Goal: Task Accomplishment & Management: Use online tool/utility

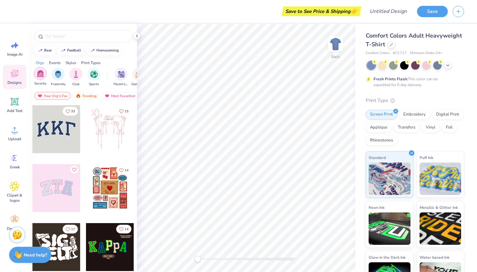
click at [39, 74] on img "filter for Sorority" at bounding box center [40, 73] width 7 height 7
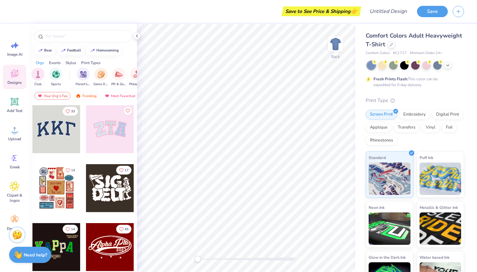
scroll to position [0, 46]
click at [449, 63] on icon at bounding box center [447, 64] width 5 height 5
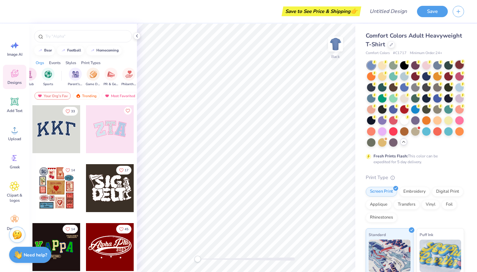
click at [455, 69] on div at bounding box center [459, 65] width 8 height 8
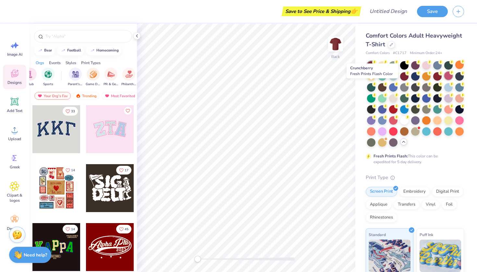
click at [444, 80] on div at bounding box center [448, 76] width 8 height 8
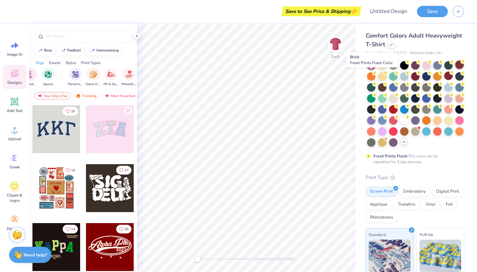
click at [455, 69] on div at bounding box center [459, 65] width 8 height 8
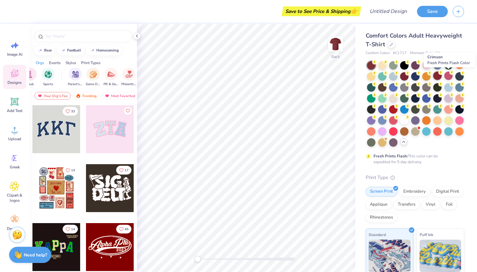
click at [441, 76] on div at bounding box center [437, 76] width 8 height 8
click at [419, 78] on div at bounding box center [415, 76] width 8 height 8
click at [455, 69] on div at bounding box center [459, 65] width 8 height 8
click at [365, 66] on div "Comfort Colors Adult Heavyweight T-Shirt Comfort Colors # C1717 Minimum Order: …" at bounding box center [416, 200] width 122 height 352
click at [408, 78] on div at bounding box center [404, 76] width 8 height 8
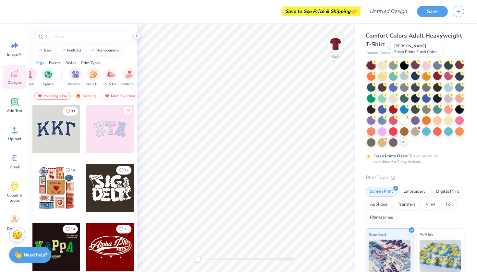
click at [413, 66] on div at bounding box center [415, 65] width 8 height 8
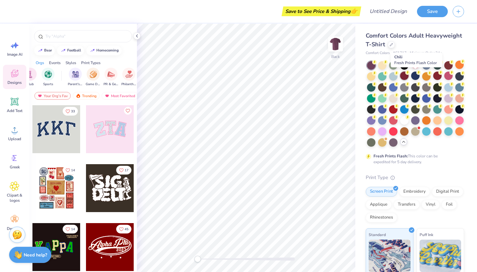
click at [408, 76] on div at bounding box center [404, 76] width 8 height 8
click at [441, 79] on div at bounding box center [437, 76] width 8 height 8
click at [419, 80] on div at bounding box center [415, 76] width 8 height 8
click at [395, 42] on div at bounding box center [391, 44] width 7 height 7
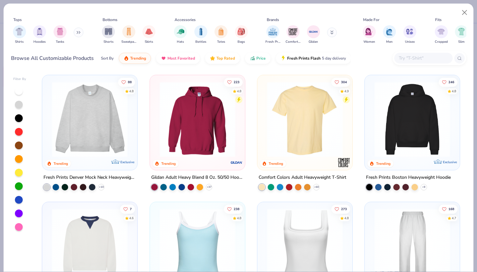
click at [84, 30] on div "Shirts Hoodies Tanks" at bounding box center [48, 35] width 75 height 24
click at [83, 30] on div "Shirts Hoodies Tanks" at bounding box center [48, 35] width 75 height 24
click at [81, 30] on button at bounding box center [79, 33] width 10 height 10
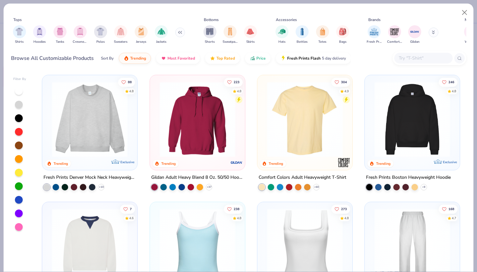
click at [81, 30] on img "filter for Crewnecks" at bounding box center [80, 31] width 7 height 7
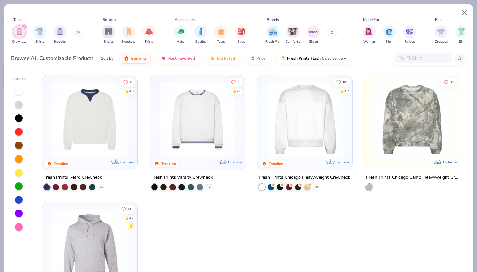
click at [18, 30] on img "filter for Crewnecks" at bounding box center [19, 31] width 7 height 7
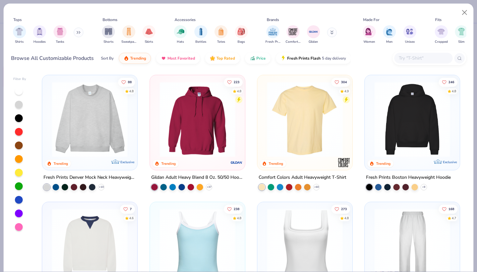
click at [74, 106] on img at bounding box center [90, 120] width 82 height 76
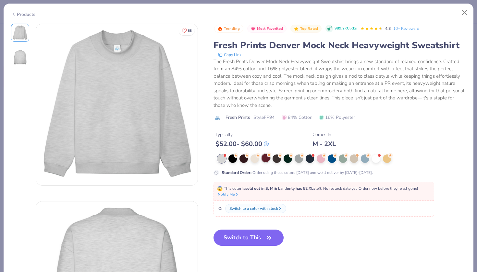
click at [266, 163] on div at bounding box center [265, 158] width 8 height 8
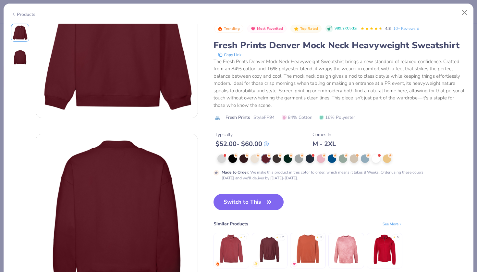
scroll to position [77, 0]
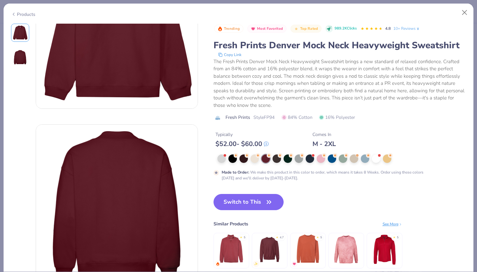
click at [265, 251] on img at bounding box center [269, 250] width 31 height 31
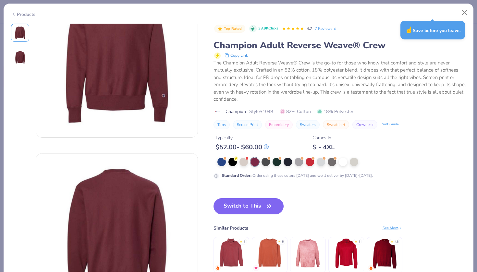
scroll to position [50, 0]
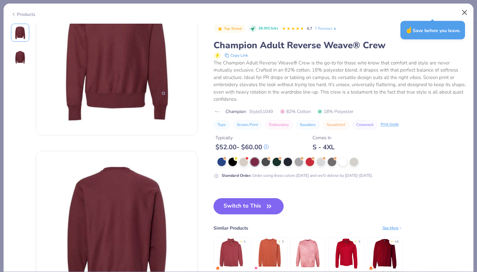
click at [465, 14] on button "Close" at bounding box center [464, 12] width 12 height 12
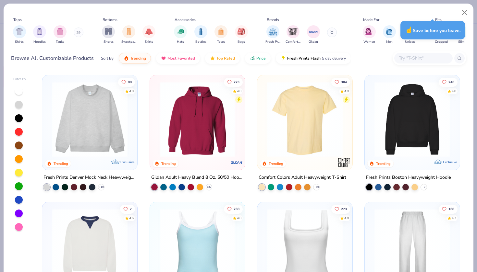
click at [92, 129] on img at bounding box center [90, 120] width 82 height 76
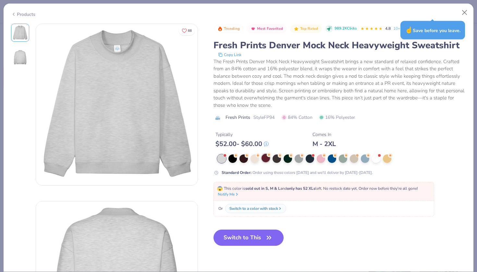
click at [267, 159] on div at bounding box center [265, 158] width 8 height 8
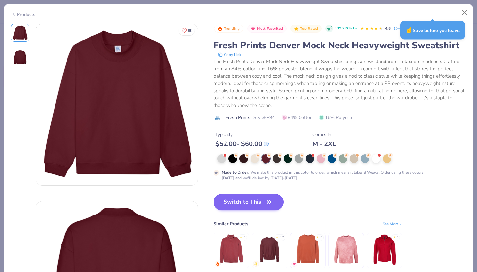
click at [251, 206] on button "Switch to This" at bounding box center [248, 202] width 70 height 16
type textarea "x"
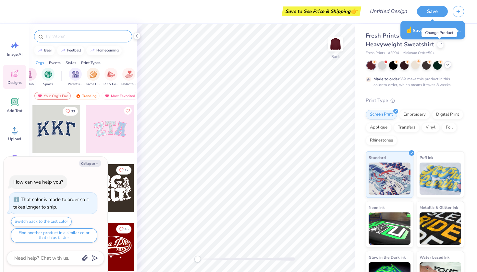
click at [87, 34] on input "text" at bounding box center [86, 36] width 83 height 6
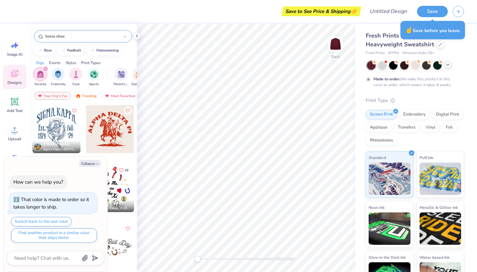
type input "horse shoe"
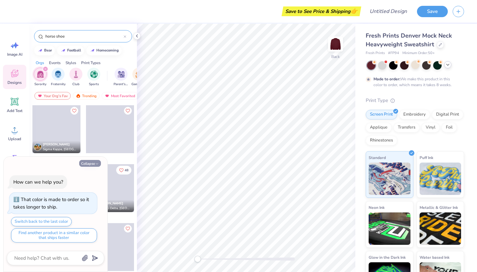
click at [91, 165] on button "Collapse" at bounding box center [90, 163] width 22 height 7
type textarea "x"
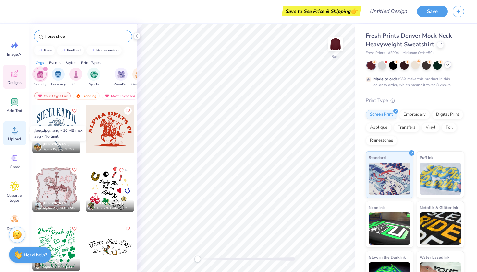
click at [13, 128] on icon at bounding box center [15, 130] width 10 height 10
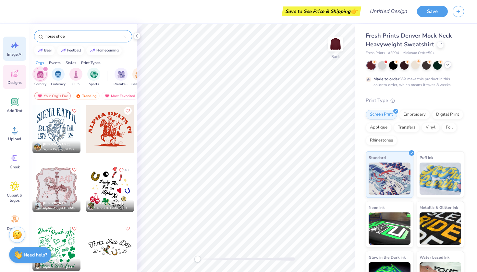
click at [15, 51] on div "Image AI" at bounding box center [14, 49] width 23 height 24
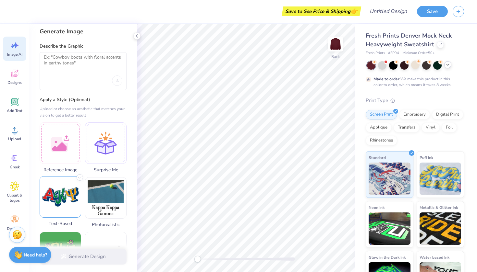
scroll to position [5, 0]
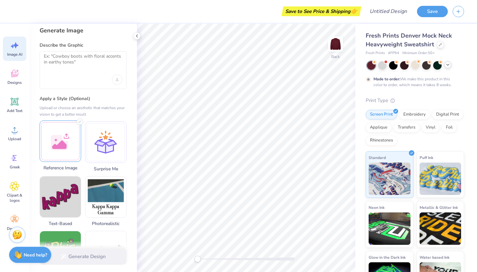
click at [54, 151] on div at bounding box center [61, 142] width 42 height 42
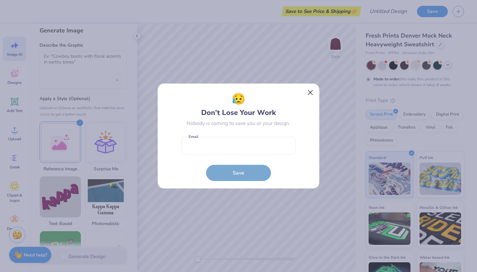
click at [308, 95] on button "Close" at bounding box center [310, 93] width 12 height 12
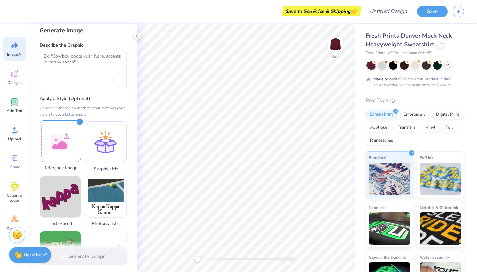
click at [54, 140] on div at bounding box center [61, 142] width 42 height 42
click at [64, 140] on div at bounding box center [61, 142] width 42 height 42
click at [51, 144] on img at bounding box center [60, 141] width 41 height 41
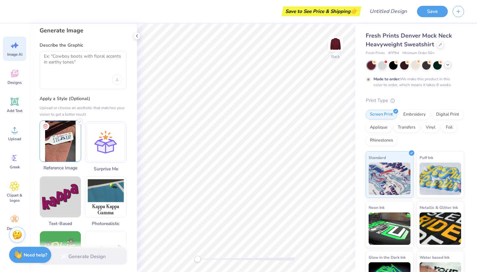
click at [51, 144] on img at bounding box center [60, 141] width 41 height 41
click at [45, 127] on icon at bounding box center [46, 127] width 8 height 8
click at [70, 136] on div at bounding box center [61, 142] width 42 height 42
click at [75, 78] on div at bounding box center [83, 80] width 78 height 10
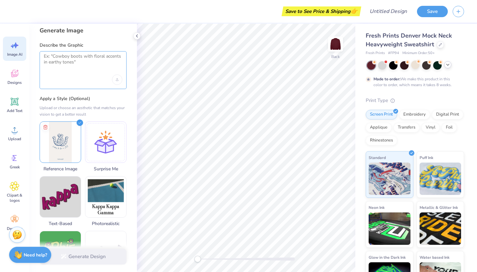
click at [69, 59] on textarea at bounding box center [83, 62] width 78 height 16
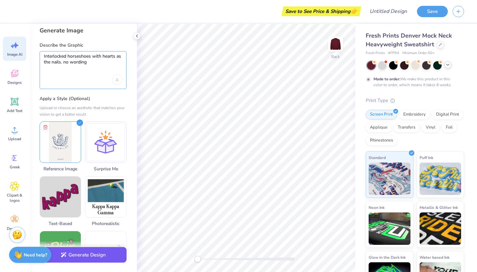
type textarea "Interlocked horseshoes with hearts as the nails. no wording"
click at [70, 255] on button "Generate Design" at bounding box center [83, 255] width 87 height 16
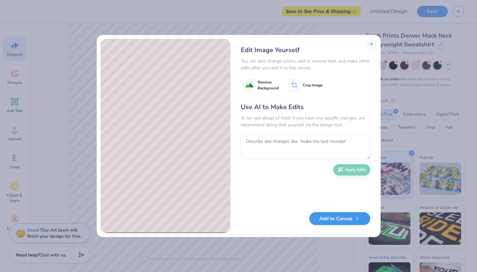
click at [341, 222] on button "Add to Canvas" at bounding box center [339, 218] width 61 height 13
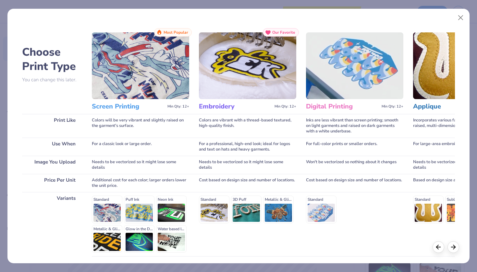
click at [146, 73] on img at bounding box center [140, 65] width 97 height 67
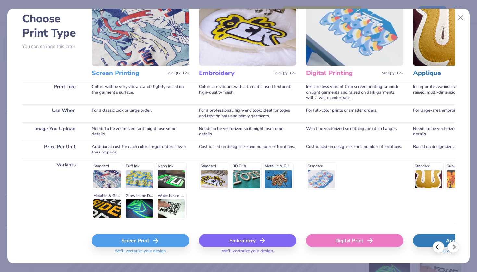
scroll to position [0, 0]
click at [141, 239] on div "Screen Print" at bounding box center [140, 241] width 97 height 13
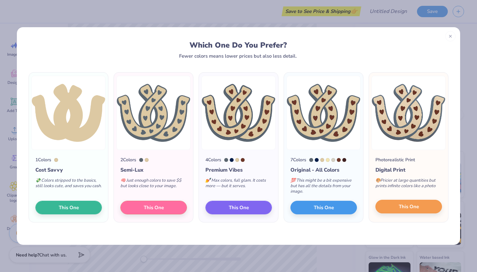
click at [418, 207] on span "This One" at bounding box center [409, 206] width 20 height 7
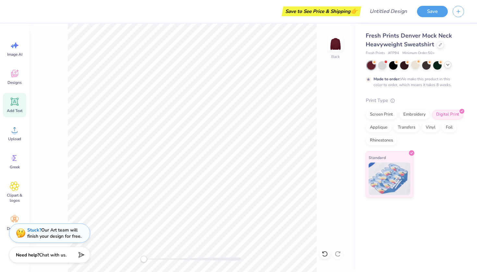
click at [16, 99] on icon at bounding box center [15, 102] width 8 height 8
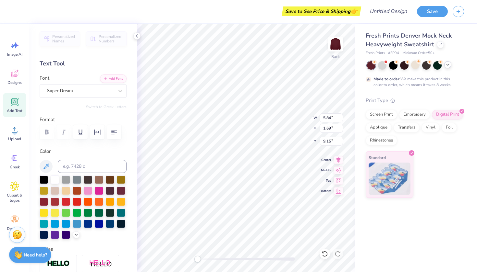
scroll to position [5, 3]
type textarea "Kappa Delta Chi"
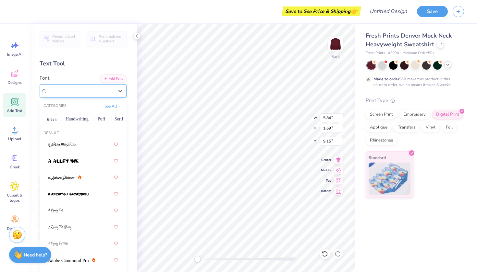
click at [94, 92] on div "Super Dream" at bounding box center [80, 91] width 68 height 10
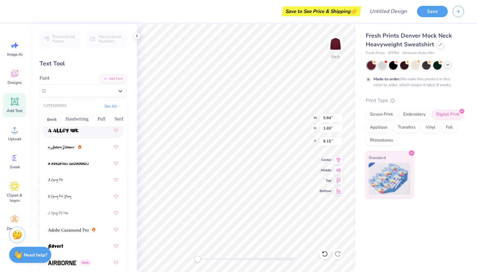
scroll to position [35, 0]
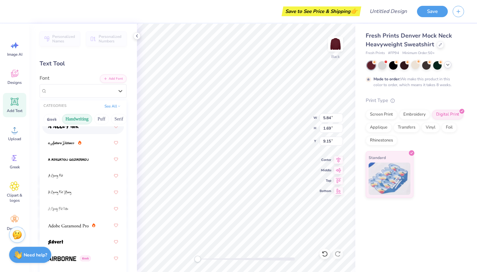
click at [87, 122] on button "Handwriting" at bounding box center [77, 119] width 30 height 10
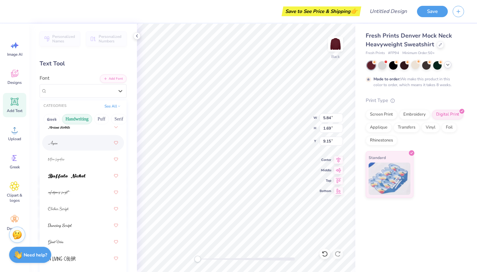
click at [79, 149] on div at bounding box center [83, 143] width 70 height 12
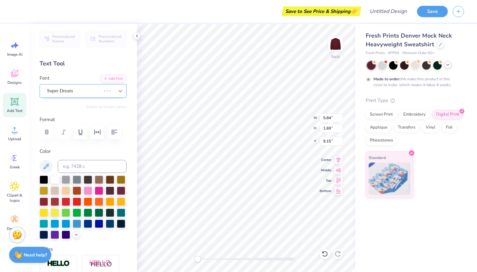
click at [117, 91] on icon at bounding box center [120, 91] width 6 height 6
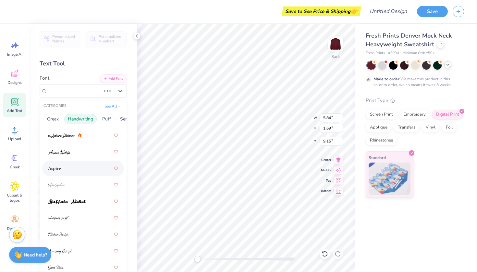
scroll to position [10, 0]
click at [73, 204] on img at bounding box center [67, 201] width 38 height 5
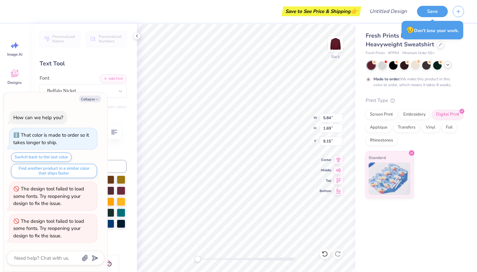
click at [98, 133] on div "How can we help you? That color is made to order so it takes longer to ship. Sw…" at bounding box center [55, 177] width 97 height 143
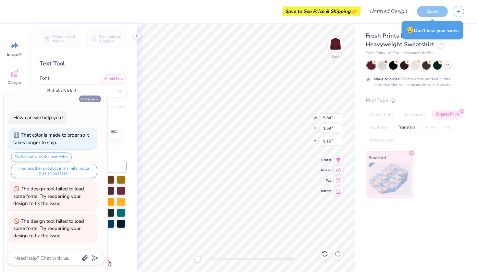
click at [91, 101] on button "Collapse" at bounding box center [90, 99] width 22 height 7
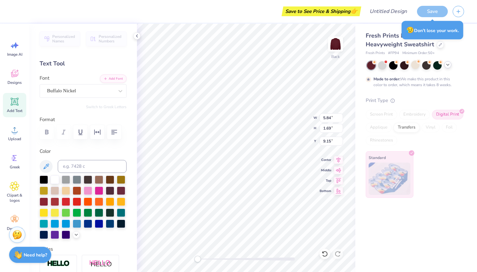
type textarea "x"
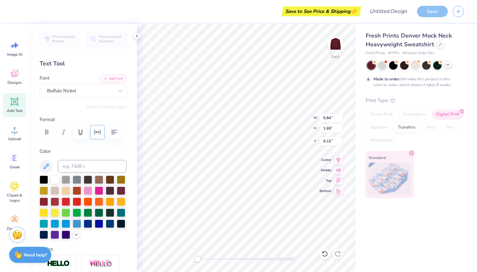
click at [95, 134] on icon "button" at bounding box center [97, 132] width 8 height 8
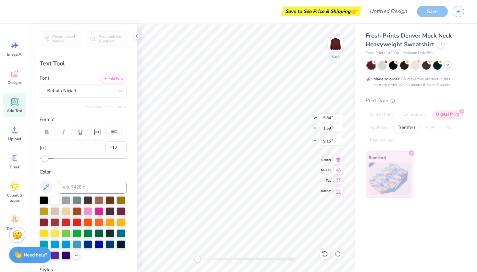
type input "-13"
drag, startPoint x: 54, startPoint y: 158, endPoint x: 44, endPoint y: 159, distance: 10.1
click at [44, 159] on div "Accessibility label" at bounding box center [45, 159] width 6 height 6
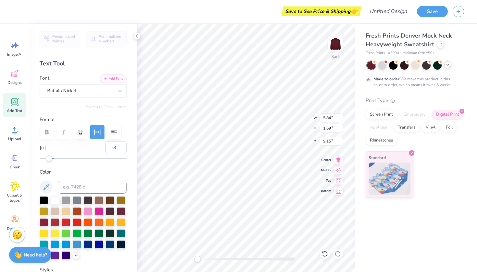
type input "-2"
drag, startPoint x: 47, startPoint y: 159, endPoint x: 52, endPoint y: 158, distance: 5.5
click at [52, 158] on div "Accessibility label" at bounding box center [49, 159] width 6 height 6
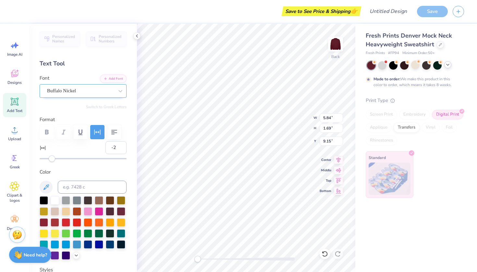
click at [82, 93] on div "Buffalo Nickel" at bounding box center [80, 91] width 68 height 10
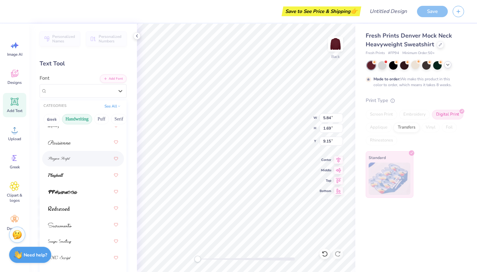
scroll to position [283, 0]
click at [76, 239] on div at bounding box center [83, 242] width 70 height 12
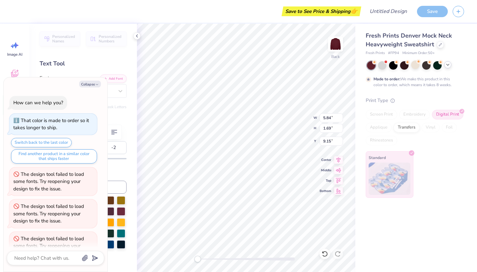
scroll to position [16, 0]
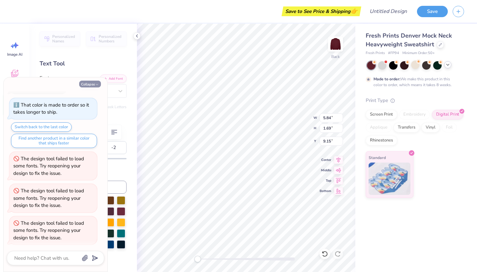
click at [95, 86] on button "Collapse" at bounding box center [90, 84] width 22 height 7
type textarea "x"
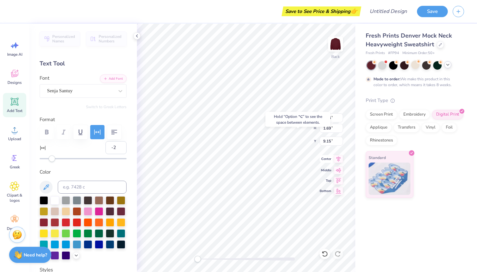
type input "8.10"
type input "1.37"
type input "9.74"
type input "4.11"
type input "3.27"
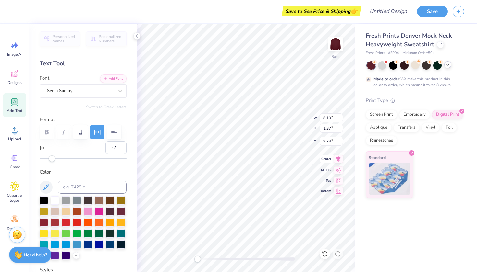
type input "3.00"
type input "8.10"
type input "1.37"
type input "6.80"
click at [428, 52] on span "Minimum Order: 50 +" at bounding box center [418, 54] width 32 height 6
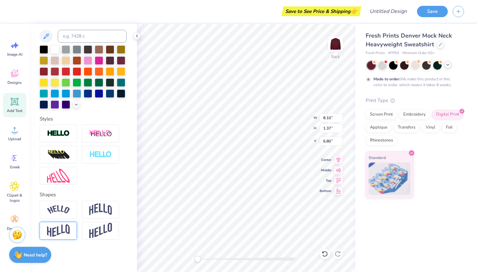
scroll to position [162, 0]
click at [62, 211] on img at bounding box center [58, 210] width 23 height 9
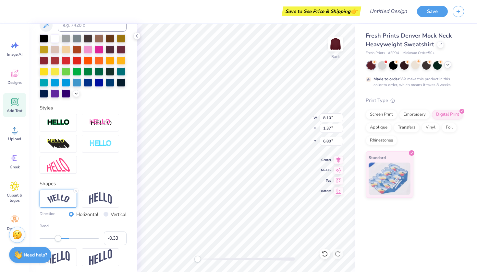
type input "-0.34"
drag, startPoint x: 81, startPoint y: 250, endPoint x: 57, endPoint y: 254, distance: 23.9
click at [57, 246] on div "Bend -0.34" at bounding box center [83, 234] width 87 height 22
type input "4.11"
type input "3.27"
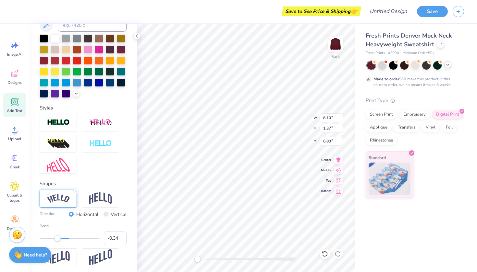
type input "2.67"
type input "8.80"
type input "1.58"
type input "6.61"
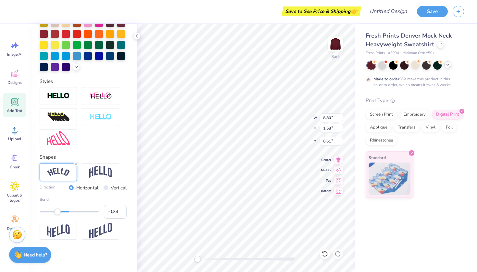
scroll to position [198, 0]
type input "-0.64"
drag, startPoint x: 58, startPoint y: 215, endPoint x: 49, endPoint y: 216, distance: 8.5
click at [49, 215] on div "Accessibility label" at bounding box center [49, 212] width 6 height 6
type input "-0.33"
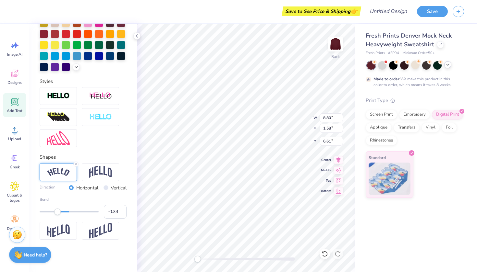
drag, startPoint x: 51, startPoint y: 214, endPoint x: 58, endPoint y: 214, distance: 6.8
click at [58, 214] on div "Accessibility label" at bounding box center [57, 212] width 6 height 6
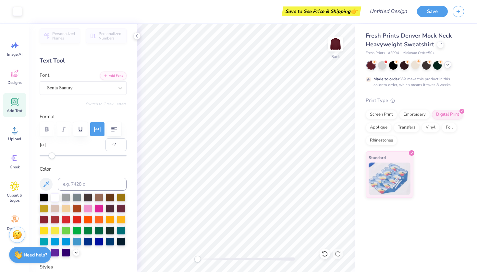
scroll to position [6, 0]
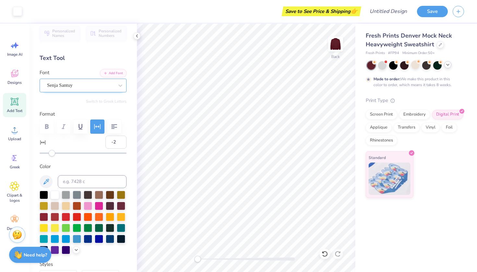
click at [109, 80] on div "Senja Santuy" at bounding box center [80, 85] width 68 height 10
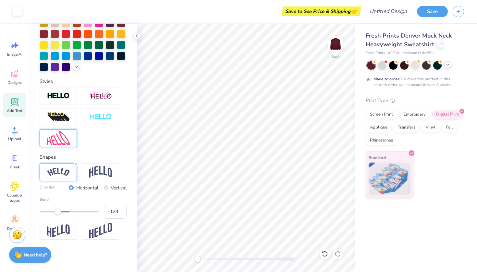
scroll to position [200, 0]
click at [340, 49] on img at bounding box center [335, 44] width 26 height 26
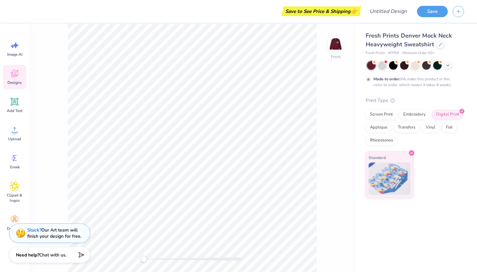
click at [17, 81] on span "Designs" at bounding box center [14, 82] width 14 height 5
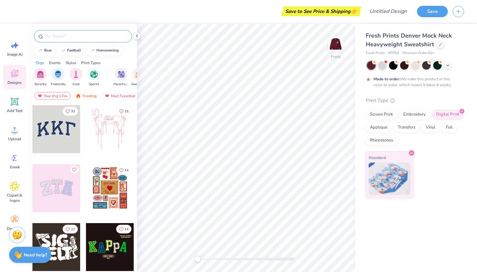
click at [77, 41] on div at bounding box center [83, 36] width 98 height 12
click at [74, 32] on div at bounding box center [83, 36] width 98 height 12
click at [57, 37] on input "text" at bounding box center [86, 36] width 83 height 6
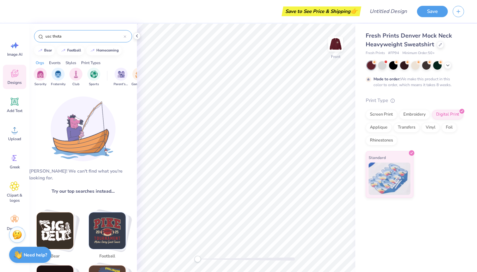
click at [64, 37] on input "usc theta" at bounding box center [84, 36] width 79 height 6
drag, startPoint x: 64, startPoint y: 37, endPoint x: 34, endPoint y: 37, distance: 30.2
click at [33, 37] on div "usc theta" at bounding box center [83, 35] width 108 height 22
type input "license plate"
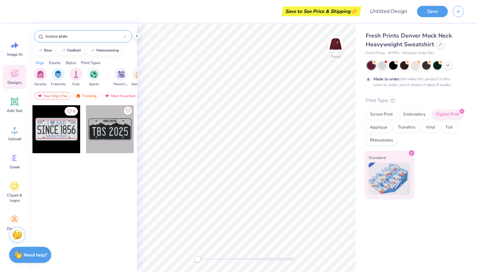
click at [63, 136] on div at bounding box center [56, 129] width 48 height 48
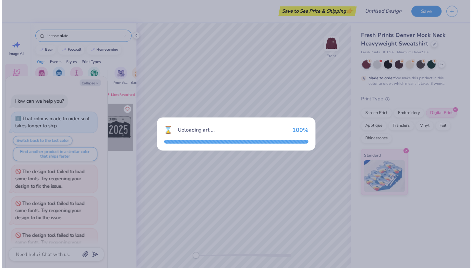
scroll to position [47, 0]
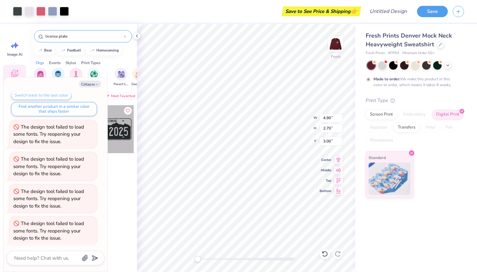
type textarea "x"
type input "7.26"
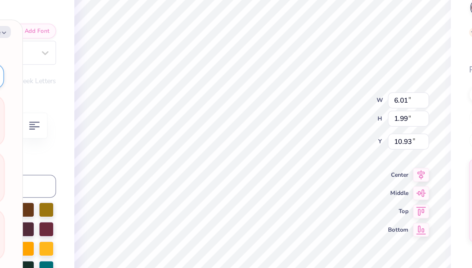
type textarea "x"
type textarea "SIANCE"
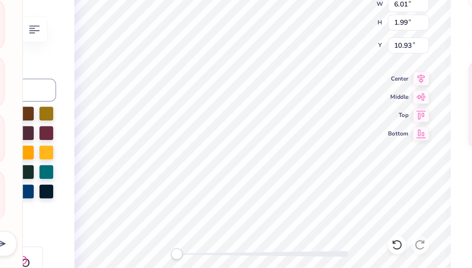
scroll to position [5, 1]
type textarea "x"
type textarea "SIAaNCE"
type textarea "x"
type textarea "SIANCE"
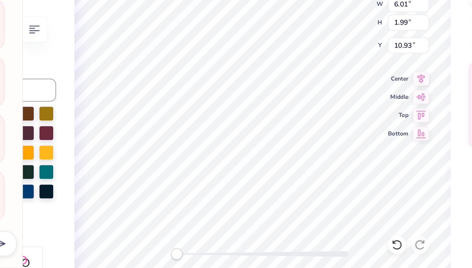
type textarea "x"
type textarea "SINCE"
type textarea "x"
type textarea "SNCE"
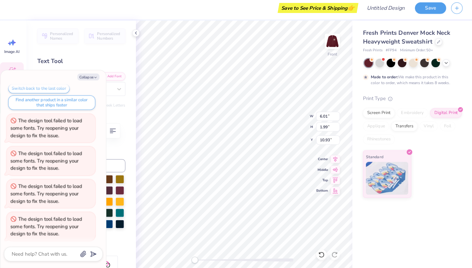
type textarea "x"
type textarea "SNC"
type textarea "x"
type textarea "SN"
type textarea "x"
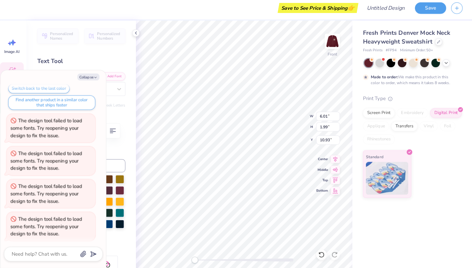
type textarea "S"
type textarea "x"
type textarea "A"
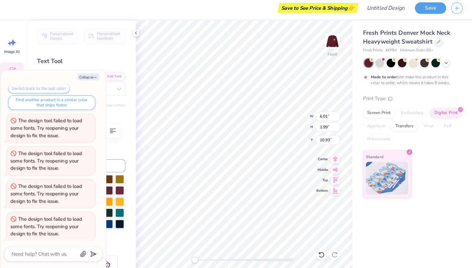
type textarea "x"
type textarea "Al"
type textarea "x"
type textarea "Alp"
type textarea "x"
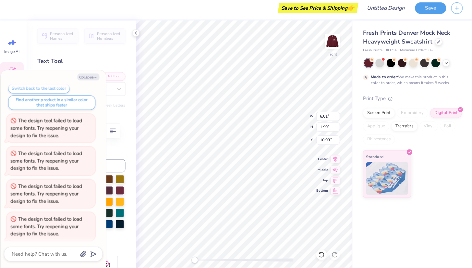
type textarea "Alph"
type textarea "x"
type textarea "Alpha"
type textarea "x"
type input "4.15"
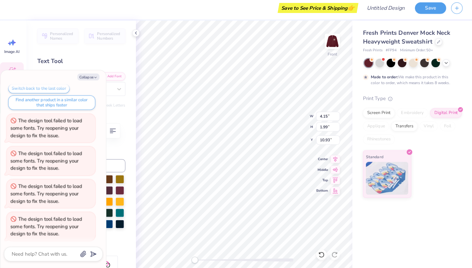
type textarea "x"
type textarea "p"
type textarea "x"
type textarea "ph"
type textarea "x"
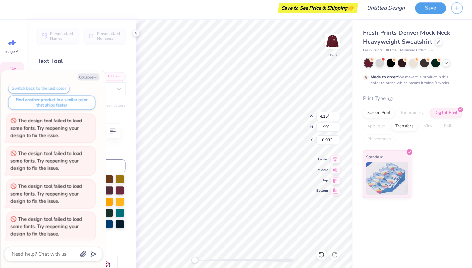
type textarea "phi"
type textarea "x"
type input "6.19"
type input "0.73"
type input "13.20"
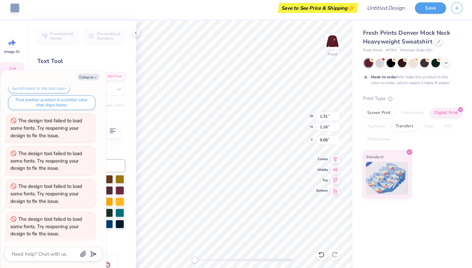
type textarea "x"
type input "1.20"
type input "0.51"
type input "9.32"
type textarea "x"
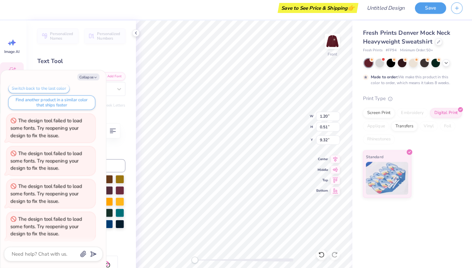
type input "0.41"
type input "1.19"
type input "9.07"
type textarea "x"
type input "2.66"
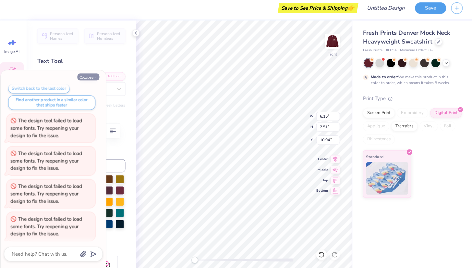
click at [91, 77] on button "Collapse" at bounding box center [90, 79] width 22 height 7
type textarea "x"
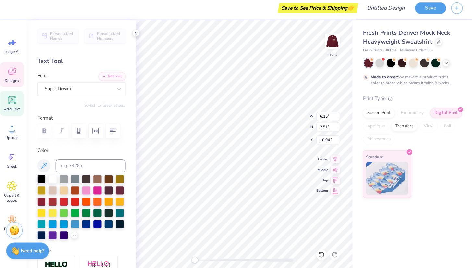
type input "11.85"
type input "6.29"
type input "8.37"
type input "6.15"
type input "2.51"
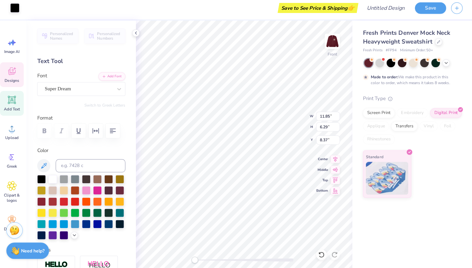
type input "10.94"
type input "11.37"
type input "5.50"
type input "8.77"
click at [103, 187] on div at bounding box center [99, 190] width 8 height 8
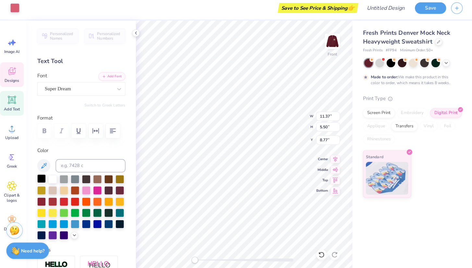
click at [41, 176] on div at bounding box center [44, 179] width 8 height 8
click at [73, 177] on div at bounding box center [77, 179] width 8 height 8
click at [84, 177] on div at bounding box center [88, 179] width 8 height 8
click at [106, 195] on div at bounding box center [110, 190] width 8 height 8
type input "3.42"
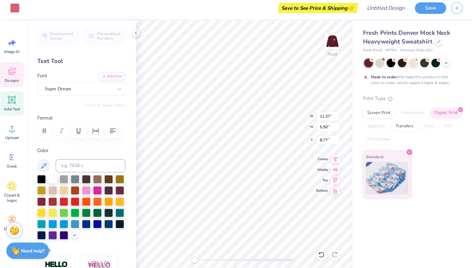
type input "2.51"
type input "10.94"
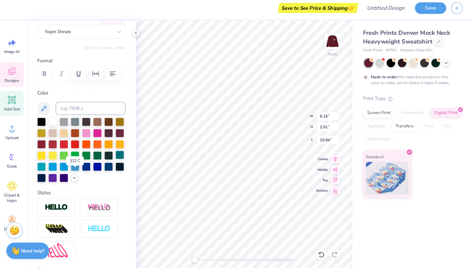
scroll to position [43, 0]
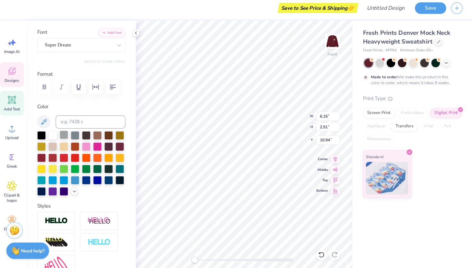
click at [64, 136] on div at bounding box center [66, 136] width 8 height 8
click at [73, 136] on div at bounding box center [77, 136] width 8 height 8
click at [13, 185] on icon at bounding box center [15, 187] width 4 height 4
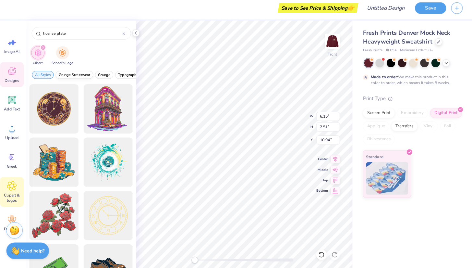
type input "license plate"
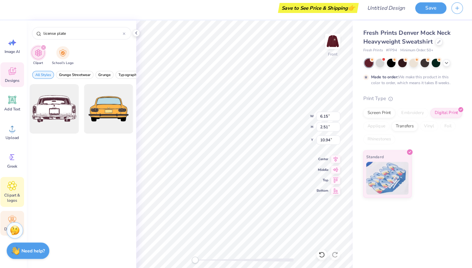
click at [5, 215] on div "Decorate" at bounding box center [14, 223] width 23 height 24
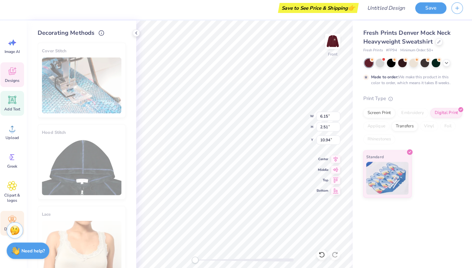
click at [16, 103] on div "Add Text" at bounding box center [14, 105] width 23 height 24
type input "5.84"
type input "1.69"
type input "11.40"
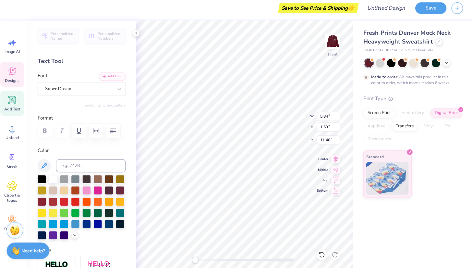
click at [12, 76] on div "Designs" at bounding box center [14, 77] width 23 height 24
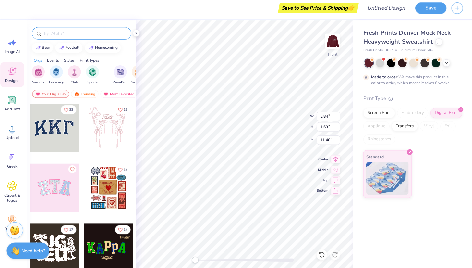
click at [72, 34] on input "text" at bounding box center [86, 36] width 83 height 6
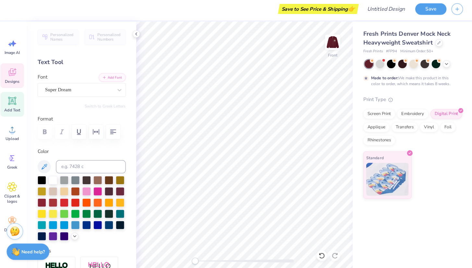
click at [21, 75] on div "Designs" at bounding box center [14, 77] width 23 height 24
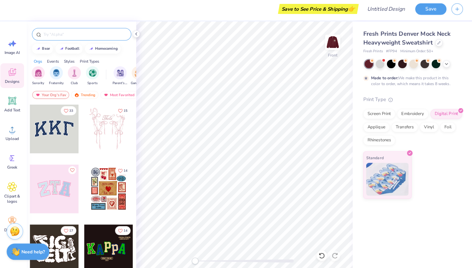
click at [67, 30] on div at bounding box center [83, 36] width 98 height 12
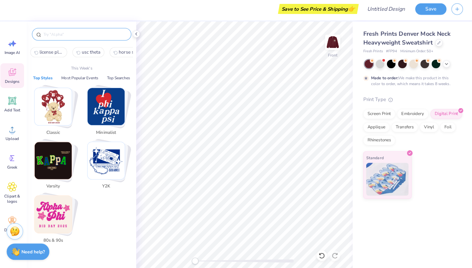
click at [67, 33] on input "text" at bounding box center [86, 36] width 83 height 6
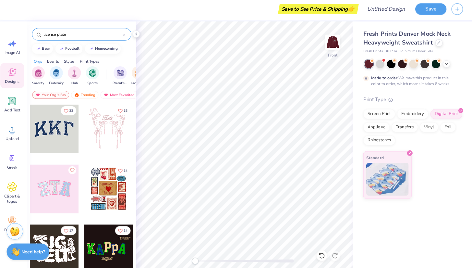
type input "license plate"
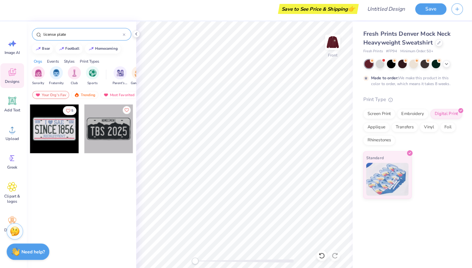
click at [99, 137] on div at bounding box center [110, 129] width 48 height 48
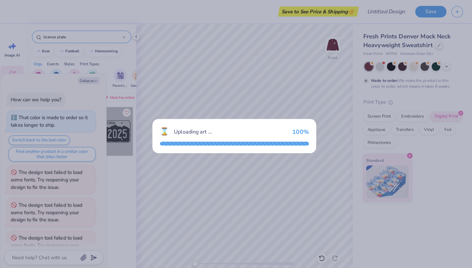
scroll to position [79, 0]
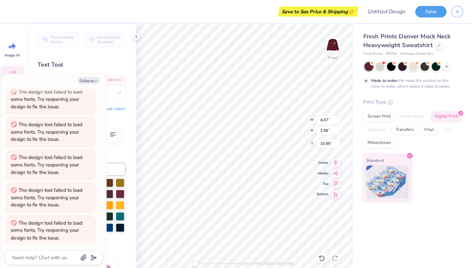
type textarea "x"
type textarea "A"
type textarea "x"
type textarea "Al"
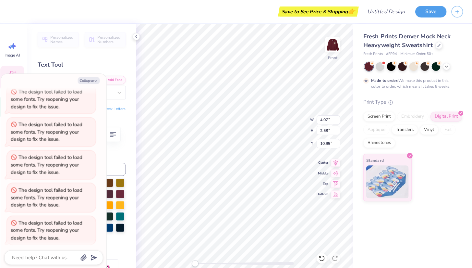
type textarea "x"
type textarea "Alp"
type textarea "x"
type textarea "Alpa"
type textarea "x"
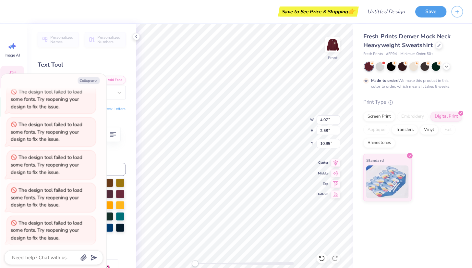
type textarea "Alp"
type textarea "x"
type textarea "Alph"
type textarea "x"
type textarea "Alpha"
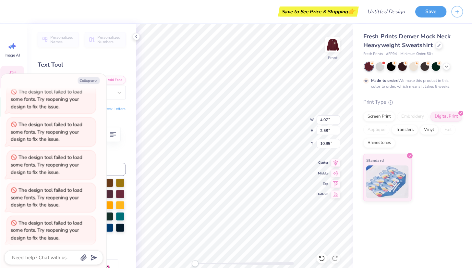
type textarea "x"
type input "5.58"
type input "2.60"
type textarea "x"
type textarea "P"
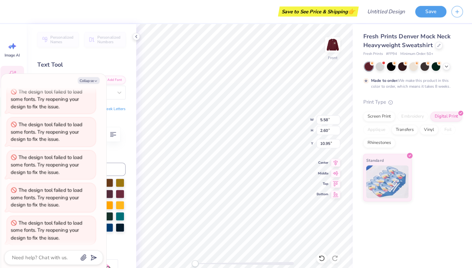
type textarea "x"
type textarea "Ph"
type textarea "x"
type textarea "Phi"
type textarea "x"
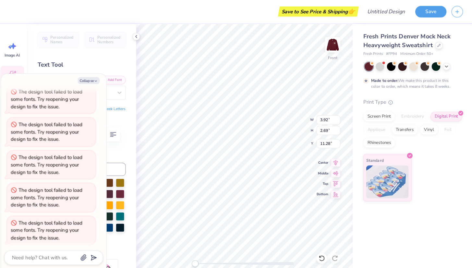
type input "7.01"
type textarea "x"
type input "3.92"
type textarea "x"
type input "7.01"
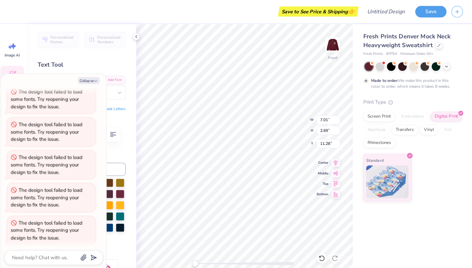
type textarea "x"
type input "4.05"
type input "0.74"
type input "8.70"
type textarea "x"
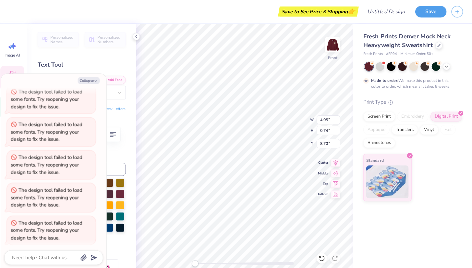
type textarea "F"
type textarea "x"
type textarea "Fa"
type textarea "x"
type textarea "Fal"
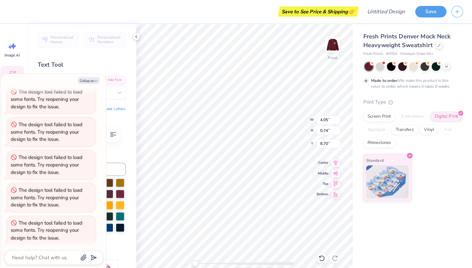
type textarea "x"
type textarea "Fall"
type textarea "x"
type textarea "Fall"
type textarea "x"
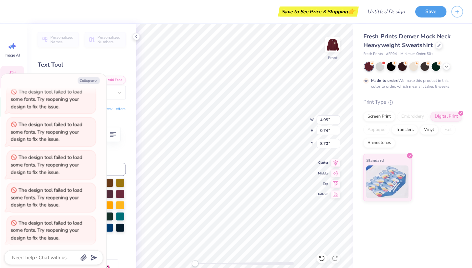
type textarea "Fall '"
type textarea "x"
type textarea "Fall '2"
type textarea "x"
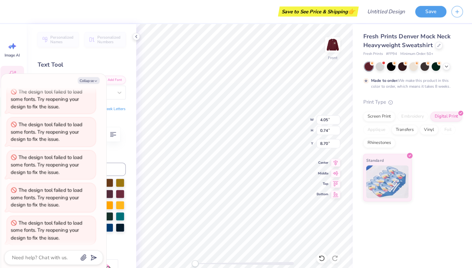
type textarea "Fall '25"
type textarea "x"
type textarea "Fall '025"
type textarea "x"
type textarea "Fall '0225"
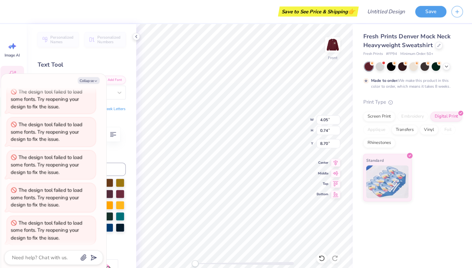
type textarea "x"
type textarea "Fall '025"
type textarea "x"
type textarea "Fall '25"
type textarea "x"
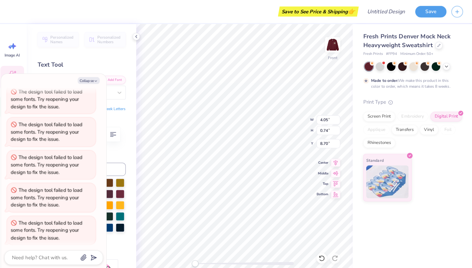
type textarea "Fall '225"
type textarea "x"
type textarea "Fall '2025"
click at [92, 79] on button "Collapse" at bounding box center [90, 79] width 22 height 7
type textarea "x"
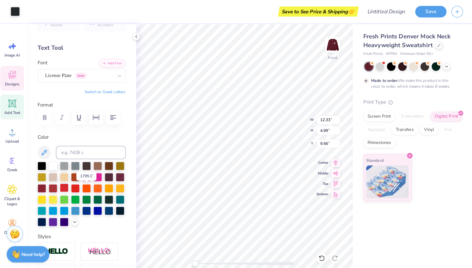
scroll to position [19, 0]
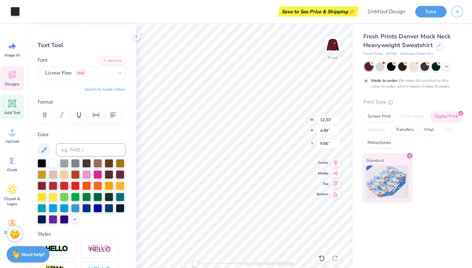
type input "12.66"
type input "6.33"
type input "8.37"
click at [51, 158] on div at bounding box center [55, 160] width 8 height 8
click at [43, 160] on div at bounding box center [44, 160] width 8 height 8
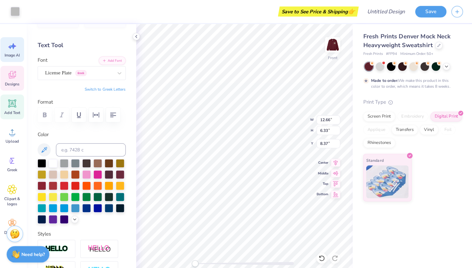
click at [10, 50] on div "Image AI" at bounding box center [14, 49] width 23 height 24
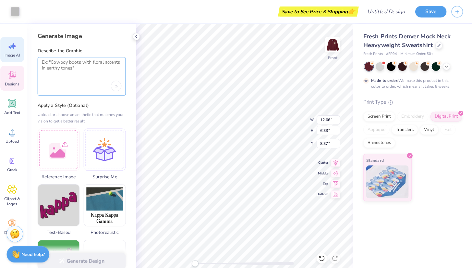
click at [66, 61] on textarea at bounding box center [83, 66] width 78 height 16
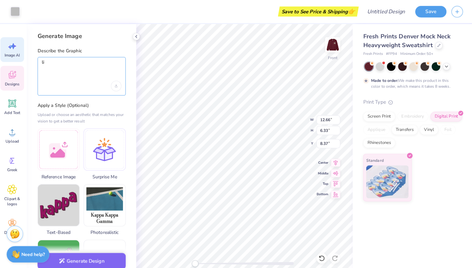
type textarea "l"
type textarea "[US_STATE] license plate"
click at [116, 85] on icon "Upload image" at bounding box center [117, 85] width 2 height 1
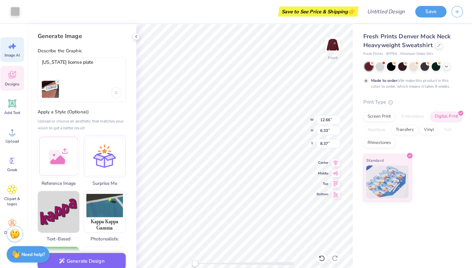
click at [95, 81] on div at bounding box center [78, 87] width 68 height 17
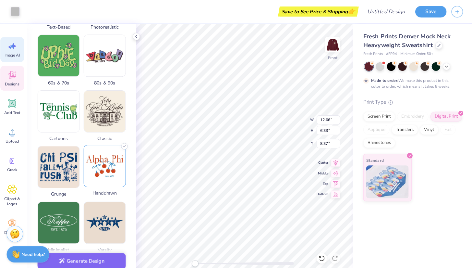
scroll to position [209, 0]
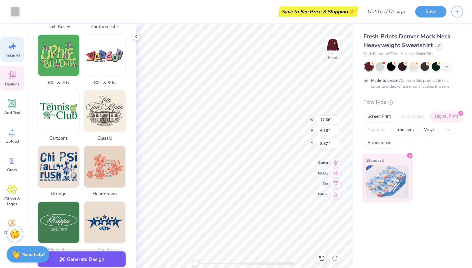
click at [83, 258] on button "Generate Design" at bounding box center [83, 255] width 87 height 16
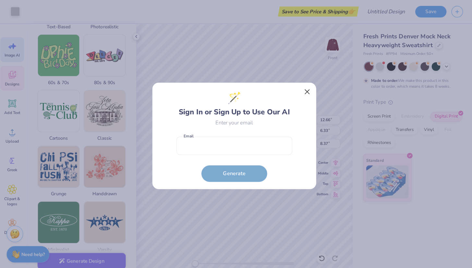
click at [303, 92] on button "Close" at bounding box center [305, 90] width 12 height 12
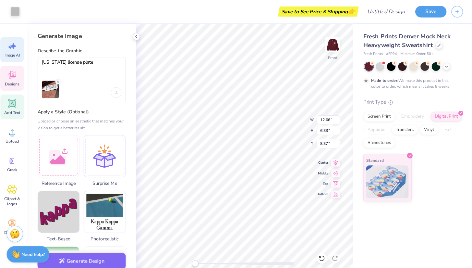
scroll to position [0, 0]
click at [9, 94] on div "Add Text" at bounding box center [14, 105] width 23 height 24
type input "5.84"
type input "1.69"
type input "11.40"
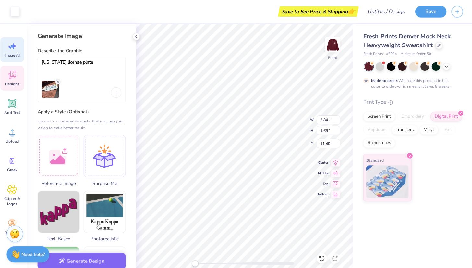
click at [9, 80] on div "Designs" at bounding box center [14, 77] width 23 height 24
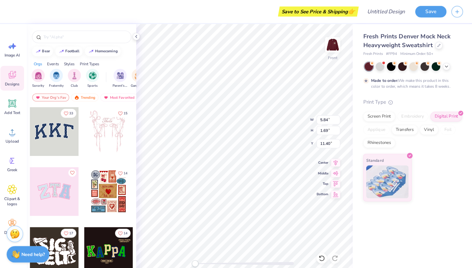
click at [75, 29] on div at bounding box center [83, 35] width 108 height 22
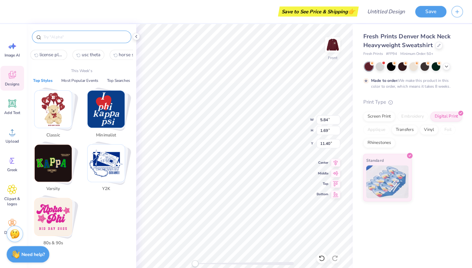
click at [75, 33] on input "text" at bounding box center [86, 36] width 83 height 6
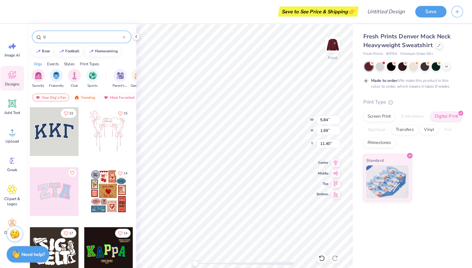
type input "l"
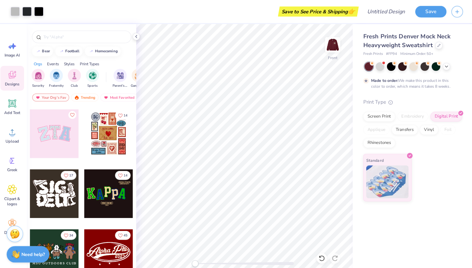
scroll to position [60, 0]
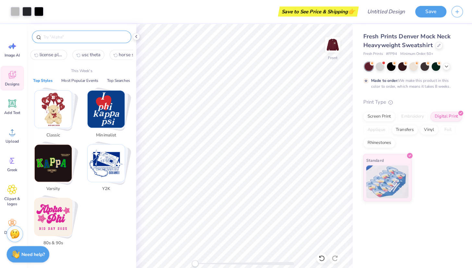
click at [75, 35] on input "text" at bounding box center [86, 36] width 83 height 6
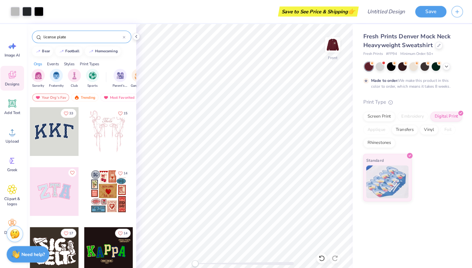
type input "license plate"
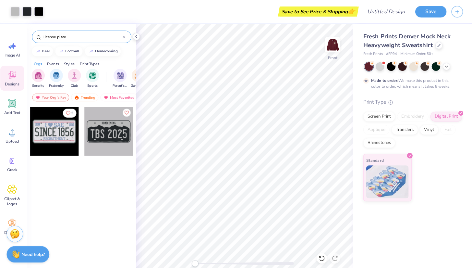
click at [45, 133] on div at bounding box center [56, 129] width 48 height 48
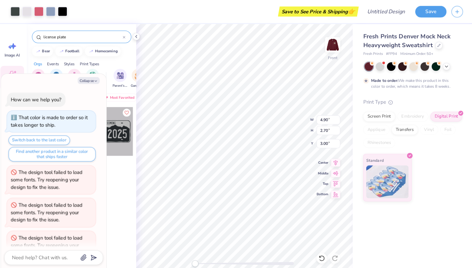
scroll to position [111, 0]
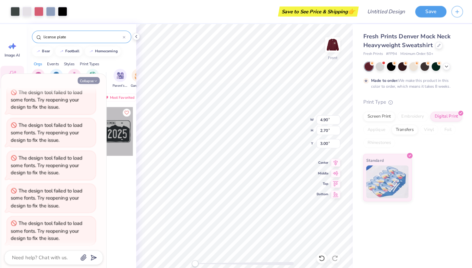
click at [95, 80] on icon "button" at bounding box center [97, 80] width 4 height 4
type textarea "x"
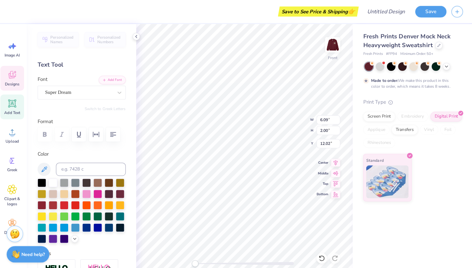
scroll to position [5, 1]
type textarea "Alpha"
type input "4.20"
type textarea "Phi"
type input "6.23"
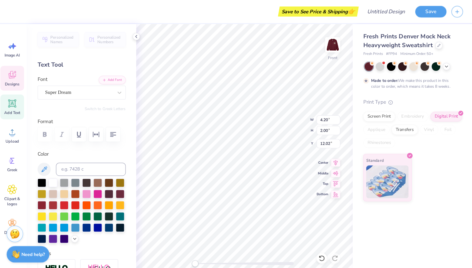
type input "2.54"
type input "12.01"
type input "6.27"
type input "0.74"
type input "14.29"
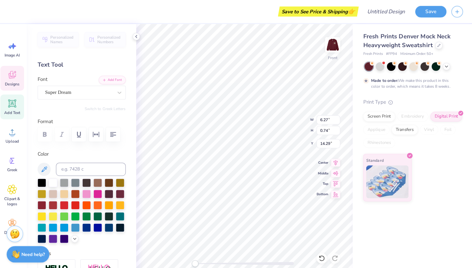
type input "0.42"
type input "1.20"
type input "10.12"
type input "2.69"
type input "1.20"
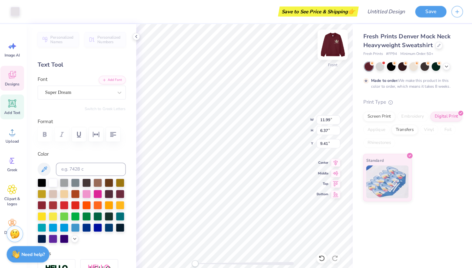
type input "10.12"
type input "1.32"
type input "1.17"
type input "10.13"
type input "6.27"
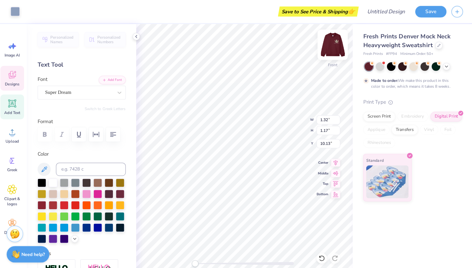
type input "0.74"
type input "17.68"
type input "11.99"
type input "6.37"
type input "9.41"
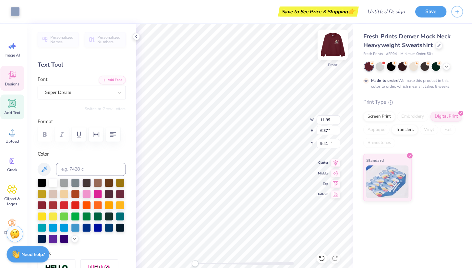
type input "0.42"
type input "1.20"
type input "10.12"
type input "1.32"
type input "1.17"
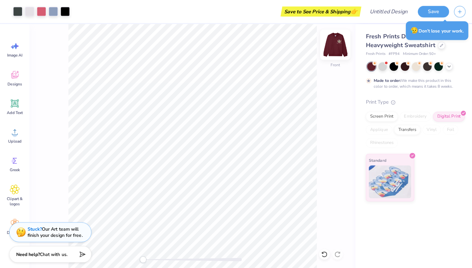
click at [335, 44] on img at bounding box center [331, 44] width 26 height 26
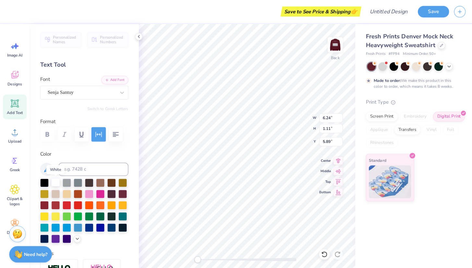
click at [55, 178] on div at bounding box center [55, 179] width 8 height 8
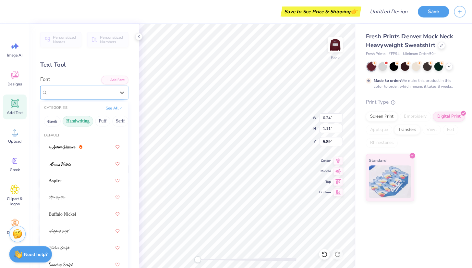
click at [106, 91] on div "Senja Santuy" at bounding box center [80, 91] width 68 height 10
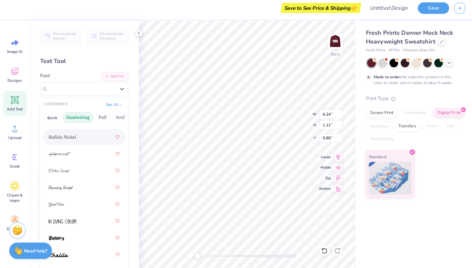
scroll to position [73, 0]
click at [70, 186] on img at bounding box center [60, 188] width 24 height 5
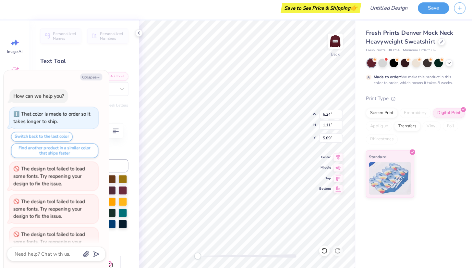
scroll to position [143, 0]
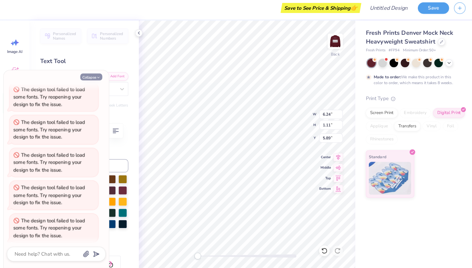
click at [88, 76] on button "Collapse" at bounding box center [90, 79] width 22 height 7
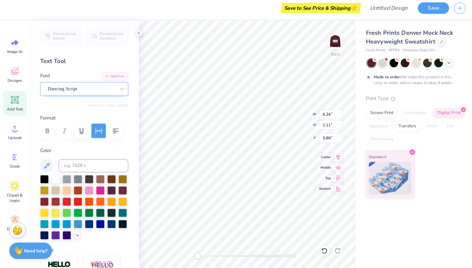
click at [83, 90] on div "Dancing Script" at bounding box center [80, 91] width 68 height 10
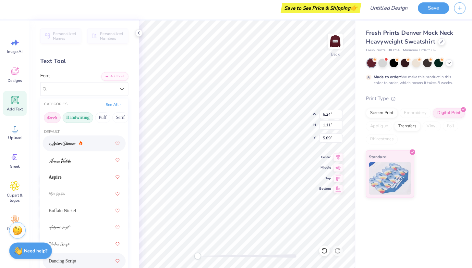
click at [55, 118] on button "Greek" at bounding box center [51, 119] width 17 height 10
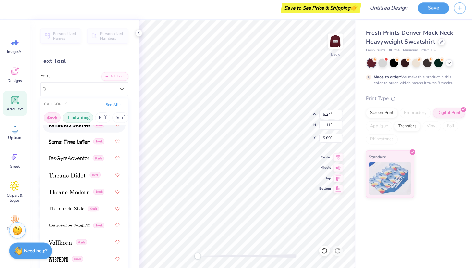
click at [77, 116] on button "Handwriting" at bounding box center [77, 119] width 30 height 10
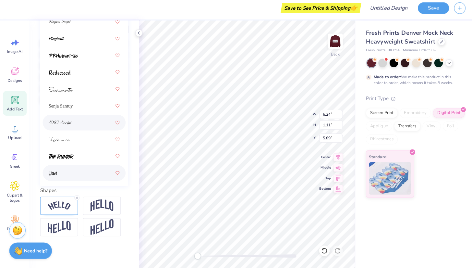
scroll to position [145, 0]
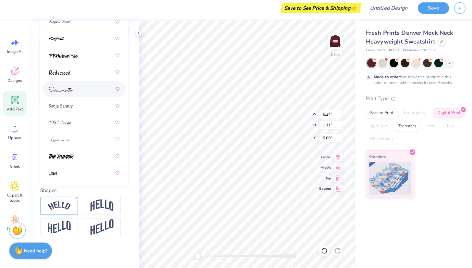
click at [74, 85] on div at bounding box center [83, 91] width 70 height 12
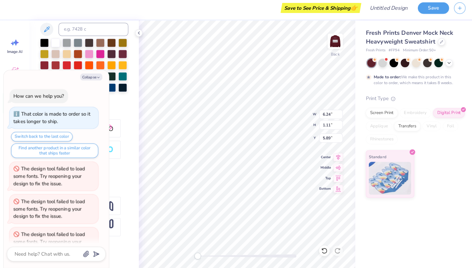
scroll to position [175, 0]
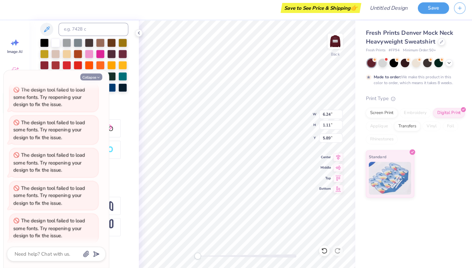
click at [91, 77] on button "Collapse" at bounding box center [90, 79] width 22 height 7
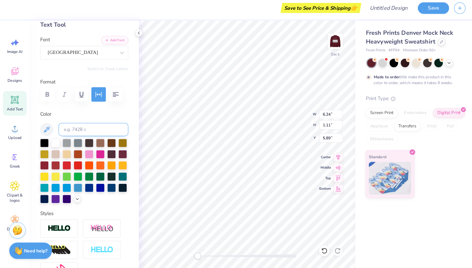
scroll to position [34, 0]
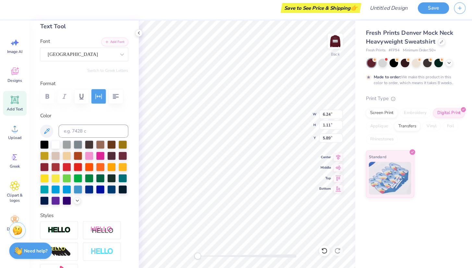
click at [48, 92] on div at bounding box center [83, 98] width 87 height 14
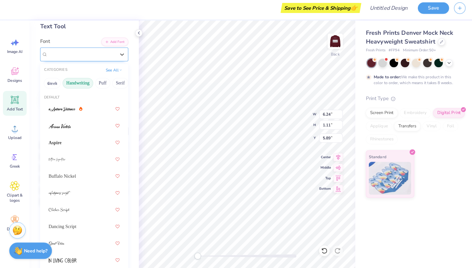
click at [90, 56] on div "[GEOGRAPHIC_DATA]" at bounding box center [80, 57] width 68 height 10
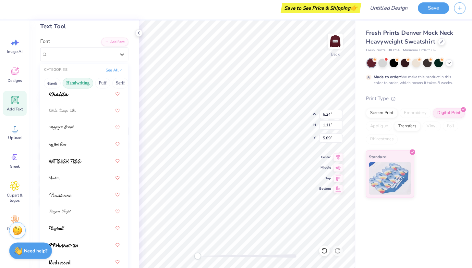
scroll to position [199, 0]
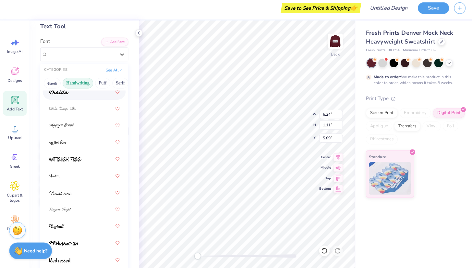
click at [61, 93] on img at bounding box center [58, 94] width 20 height 5
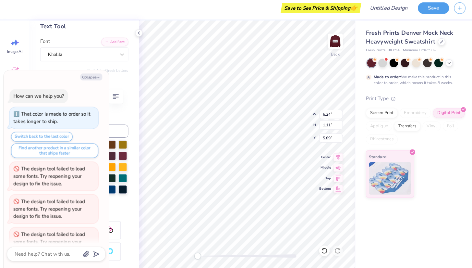
scroll to position [206, 0]
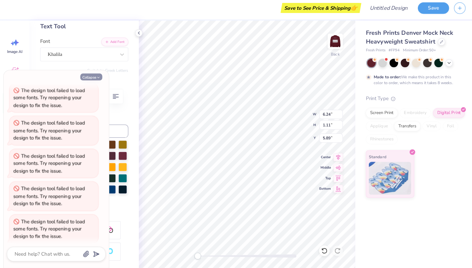
click at [96, 78] on icon "button" at bounding box center [97, 80] width 4 height 4
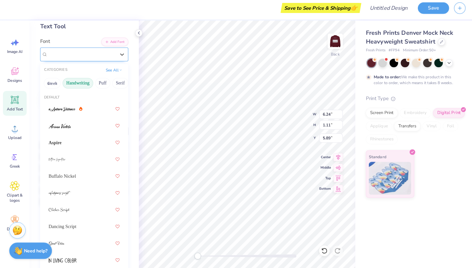
click at [94, 52] on div "Khalila" at bounding box center [80, 57] width 68 height 10
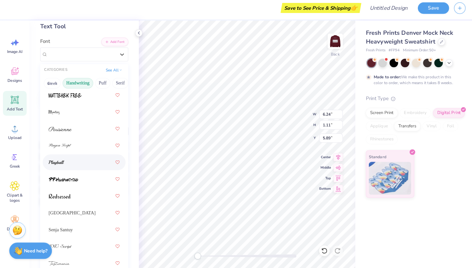
scroll to position [265, 0]
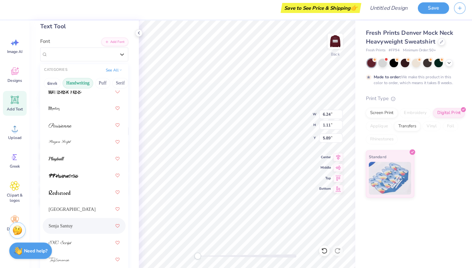
click at [73, 224] on div "Senja Santuy" at bounding box center [83, 226] width 70 height 12
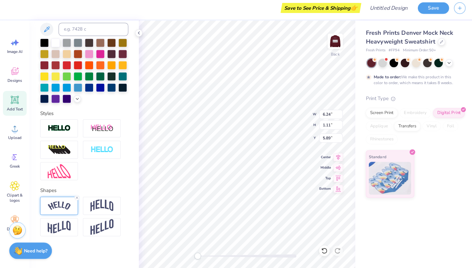
scroll to position [145, 0]
click at [62, 202] on img at bounding box center [58, 206] width 23 height 9
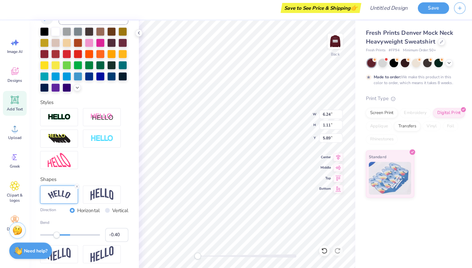
click at [56, 238] on div "Accessibility label" at bounding box center [56, 235] width 6 height 6
click at [336, 41] on img at bounding box center [331, 44] width 26 height 26
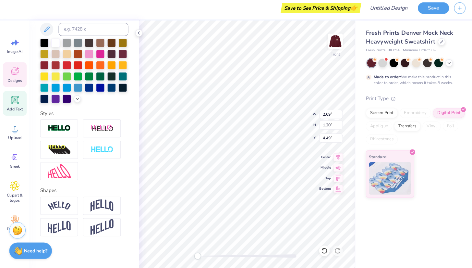
scroll to position [5, 1]
click at [14, 75] on div "Designs" at bounding box center [14, 77] width 23 height 24
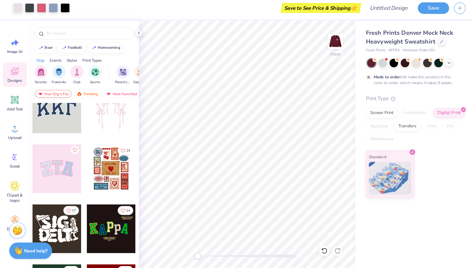
scroll to position [21, 0]
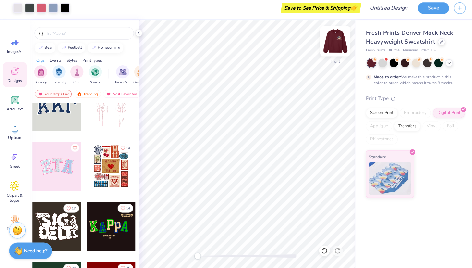
click at [341, 43] on img at bounding box center [331, 44] width 26 height 26
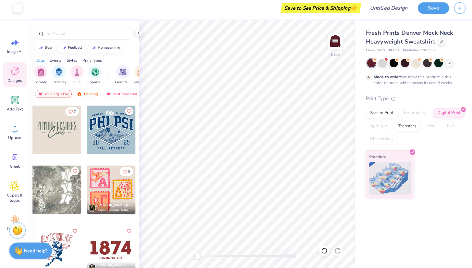
scroll to position [1298, 0]
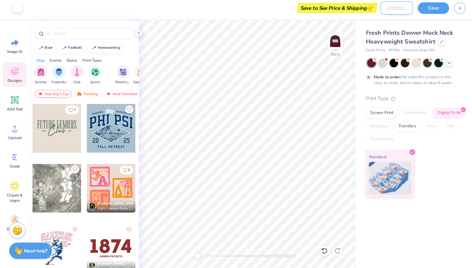
click at [392, 10] on input "Design Title" at bounding box center [391, 11] width 32 height 13
click at [342, 41] on img at bounding box center [331, 44] width 26 height 26
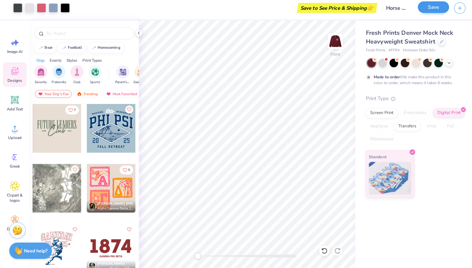
click at [429, 10] on button "Save" at bounding box center [427, 10] width 31 height 11
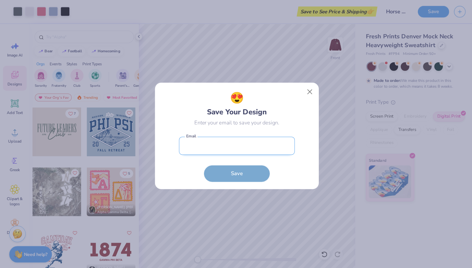
click at [228, 148] on input "email" at bounding box center [233, 144] width 114 height 18
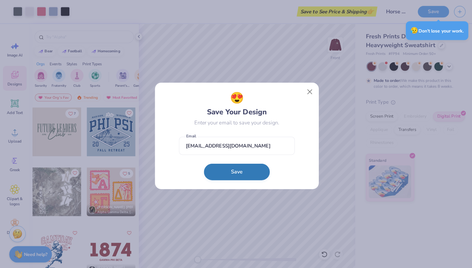
click at [240, 174] on button "Save" at bounding box center [233, 169] width 65 height 16
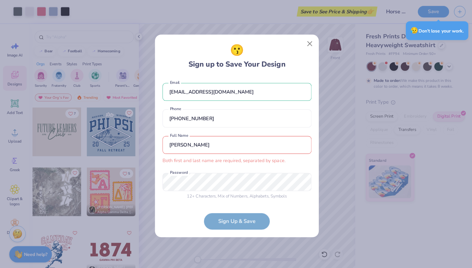
click at [235, 143] on input "[PERSON_NAME]" at bounding box center [233, 143] width 147 height 18
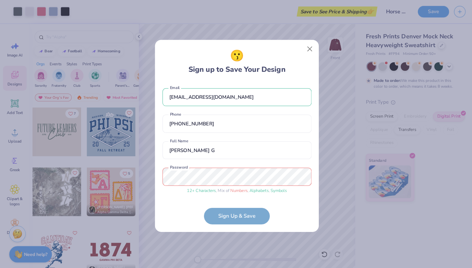
scroll to position [2, 0]
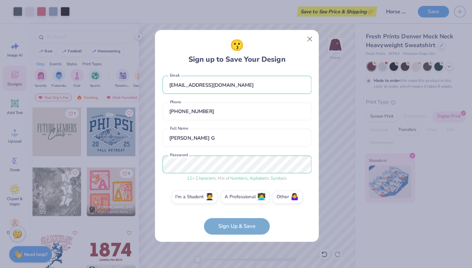
click at [233, 229] on form "[EMAIL_ADDRESS][DOMAIN_NAME] Email [PHONE_NUMBER] Phone [PERSON_NAME] G Full Na…" at bounding box center [233, 150] width 147 height 161
click at [207, 193] on span "🧑‍🎓" at bounding box center [206, 192] width 8 height 7
click at [232, 196] on input "I'm a Student 🧑‍🎓" at bounding box center [234, 198] width 4 height 4
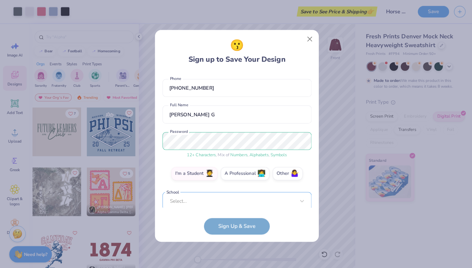
click at [207, 199] on div "Select..." at bounding box center [233, 198] width 147 height 18
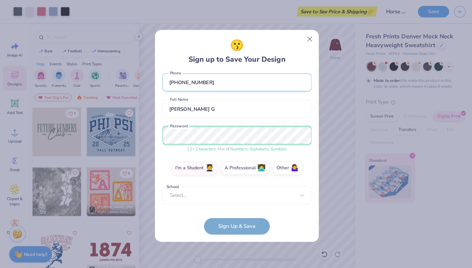
scroll to position [29, 0]
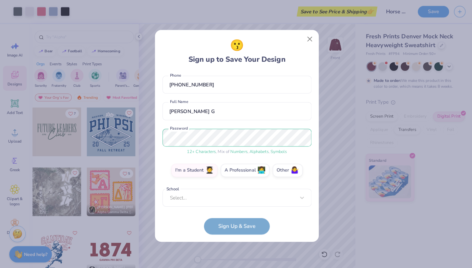
click at [169, 146] on div "12 + Characters , Mix of Numbers , Alphabets , Symbols" at bounding box center [233, 149] width 147 height 6
click at [195, 167] on label "I'm a Student 🧑‍🎓" at bounding box center [191, 166] width 45 height 13
click at [232, 196] on input "I'm a Student 🧑‍🎓" at bounding box center [234, 198] width 4 height 4
click at [192, 198] on div "Select..." at bounding box center [233, 195] width 147 height 18
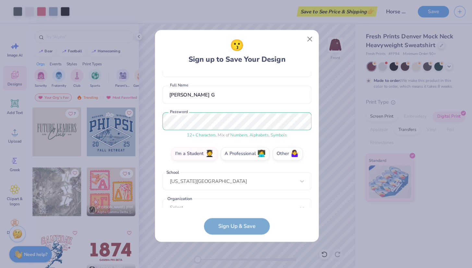
scroll to position [54, 0]
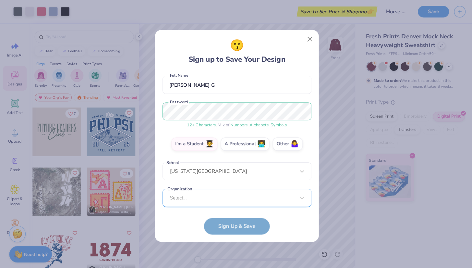
click at [185, 192] on div "Select..." at bounding box center [233, 195] width 147 height 18
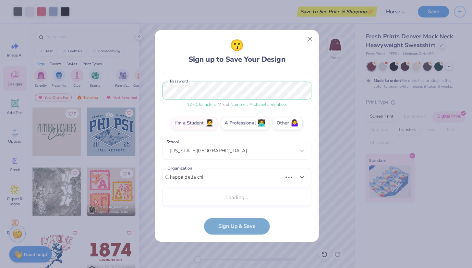
scroll to position [152, 0]
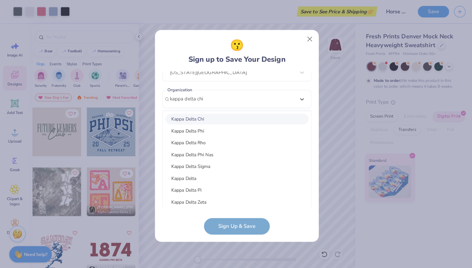
click at [213, 114] on div "Kappa Delta Chi" at bounding box center [233, 117] width 141 height 11
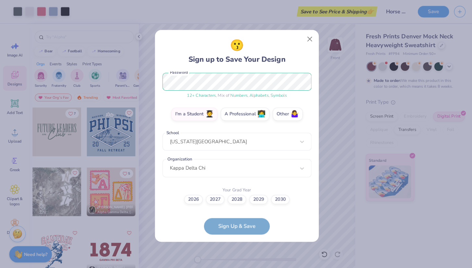
scroll to position [81, 0]
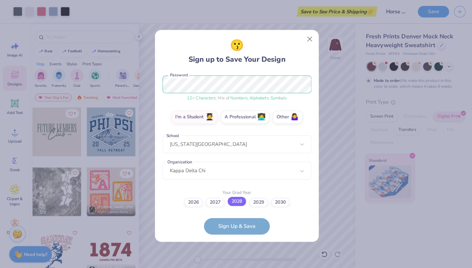
click at [237, 199] on label "2028" at bounding box center [233, 198] width 18 height 9
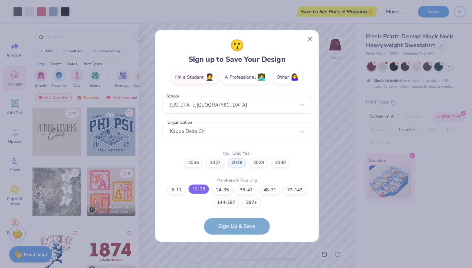
click at [197, 187] on label "12-23" at bounding box center [196, 186] width 20 height 9
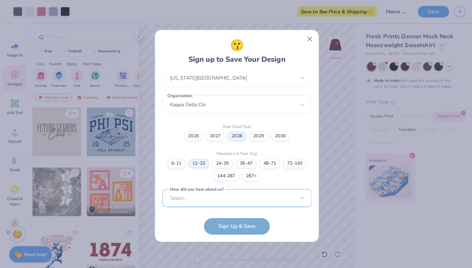
scroll to position [243, 0]
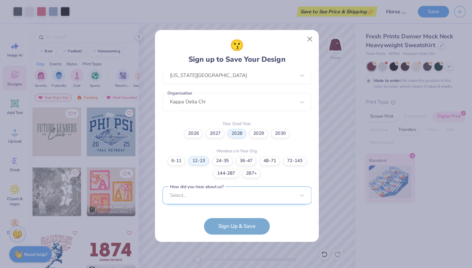
click at [197, 187] on div "Select..." at bounding box center [233, 193] width 147 height 18
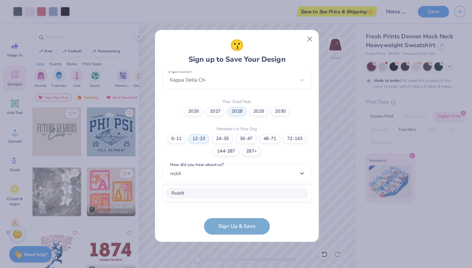
scroll to position [168, 0]
click at [177, 191] on div "Reddit" at bounding box center [233, 192] width 141 height 11
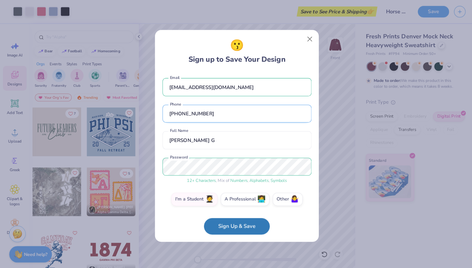
scroll to position [0, 0]
click at [202, 136] on input "[PERSON_NAME] G" at bounding box center [233, 138] width 147 height 18
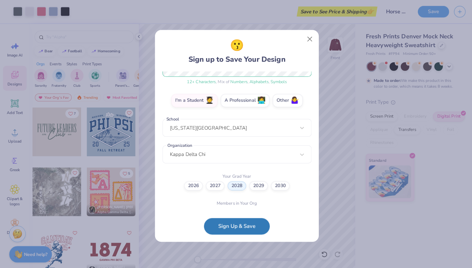
scroll to position [124, 0]
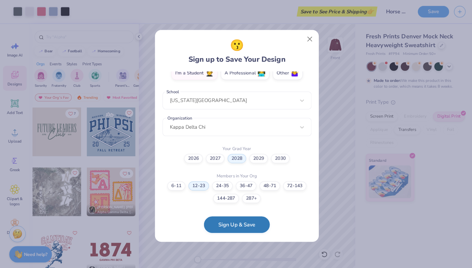
click at [217, 224] on button "Sign Up & Save" at bounding box center [233, 221] width 65 height 16
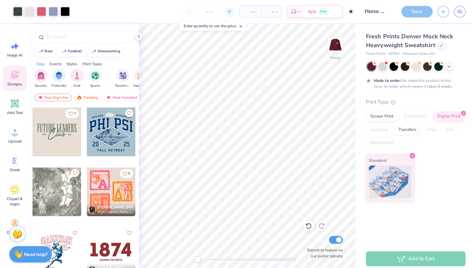
click at [231, 14] on div at bounding box center [226, 11] width 9 height 9
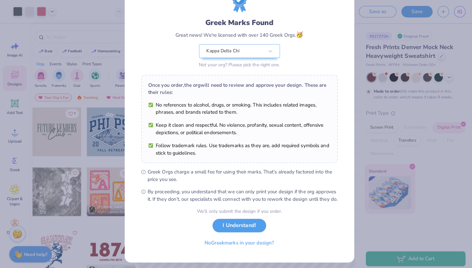
scroll to position [31, 0]
click at [234, 227] on button "I Understand!" at bounding box center [236, 220] width 53 height 13
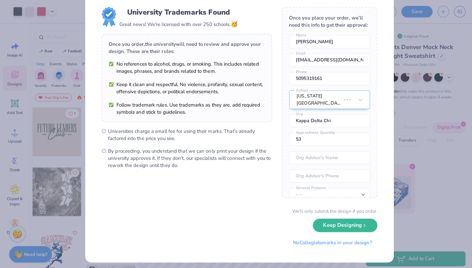
scroll to position [0, 0]
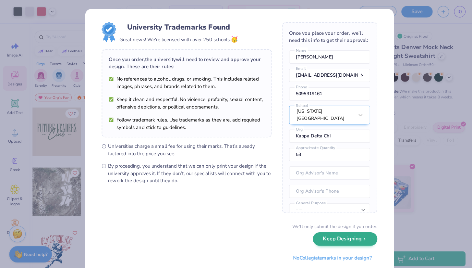
click at [324, 239] on button "Keep Designing" at bounding box center [340, 235] width 64 height 13
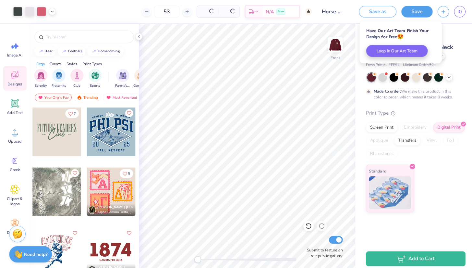
drag, startPoint x: 161, startPoint y: 9, endPoint x: 142, endPoint y: 9, distance: 18.5
click at [142, 9] on div "53" at bounding box center [164, 12] width 49 height 12
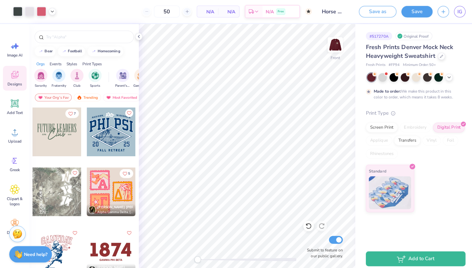
click at [104, 10] on div "50 N/A Per Item N/A Total Est. Delivery N/A Free" at bounding box center [183, 11] width 247 height 23
click at [336, 44] on img at bounding box center [331, 44] width 26 height 26
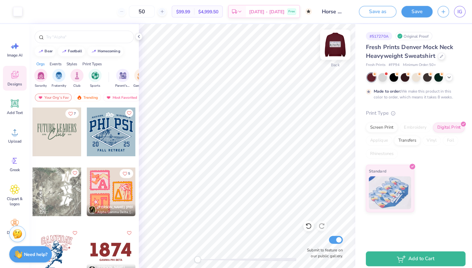
click at [336, 41] on img at bounding box center [331, 44] width 26 height 26
click at [338, 44] on img at bounding box center [331, 44] width 26 height 26
click at [413, 79] on div at bounding box center [410, 75] width 8 height 8
click at [337, 45] on img at bounding box center [331, 44] width 26 height 26
click at [446, 78] on div at bounding box center [442, 75] width 7 height 7
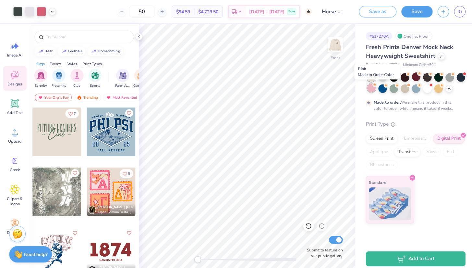
click at [370, 89] on div at bounding box center [366, 86] width 8 height 8
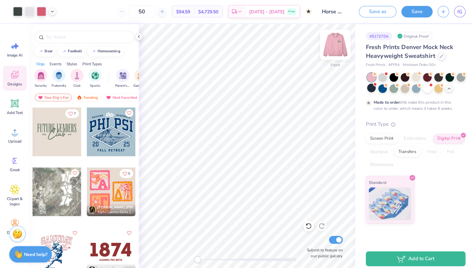
click at [332, 44] on img at bounding box center [331, 44] width 26 height 26
click at [42, 74] on img "filter for Sorority" at bounding box center [40, 73] width 7 height 7
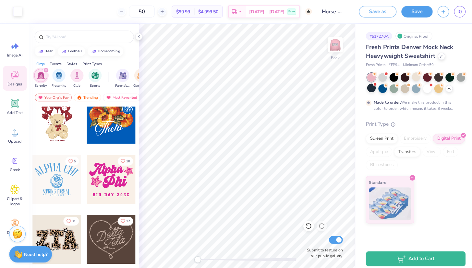
scroll to position [189, 0]
click at [91, 175] on div at bounding box center [110, 176] width 48 height 48
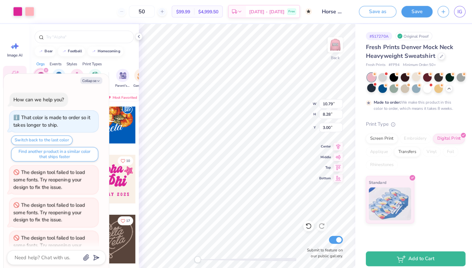
scroll to position [238, 0]
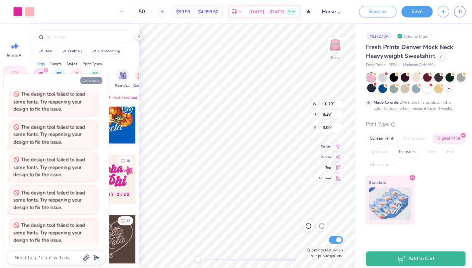
click at [93, 79] on button "Collapse" at bounding box center [90, 79] width 22 height 7
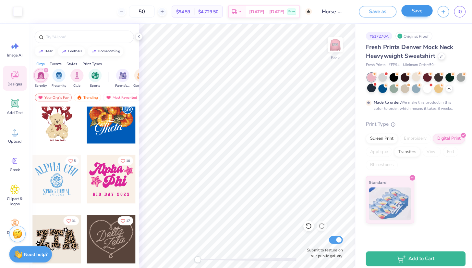
click at [421, 10] on button "Save" at bounding box center [411, 10] width 31 height 11
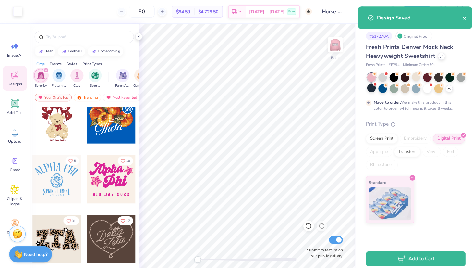
click at [457, 18] on icon "close" at bounding box center [458, 17] width 5 height 5
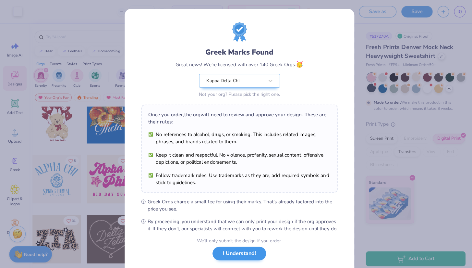
click at [223, 253] on button "I Understand!" at bounding box center [236, 249] width 53 height 13
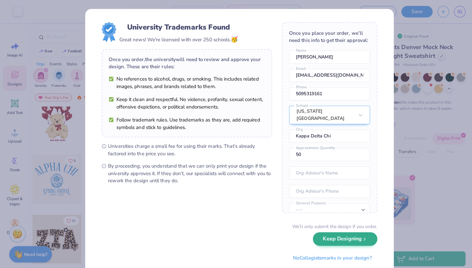
click at [317, 239] on button "Keep Designing" at bounding box center [340, 235] width 64 height 13
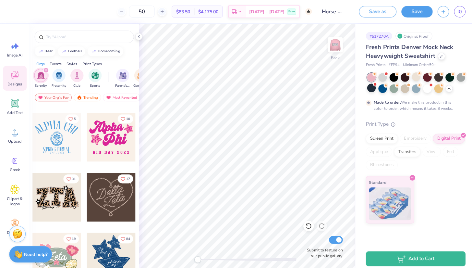
scroll to position [231, 0]
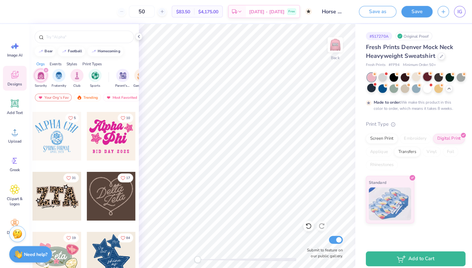
click at [426, 74] on div at bounding box center [421, 75] width 8 height 8
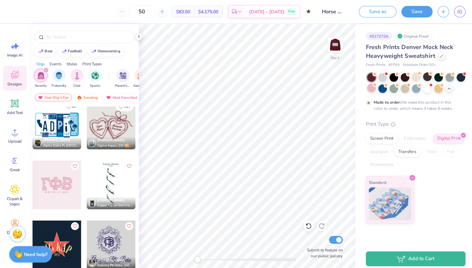
scroll to position [1478, 0]
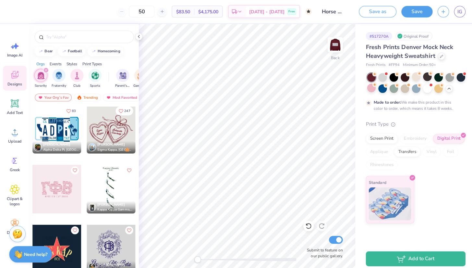
click at [62, 122] on div at bounding box center [56, 127] width 48 height 48
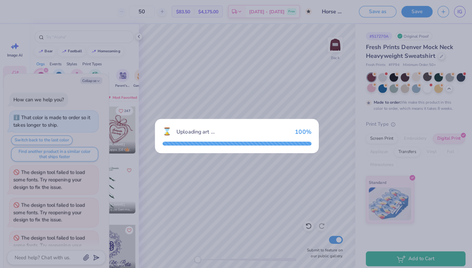
scroll to position [270, 0]
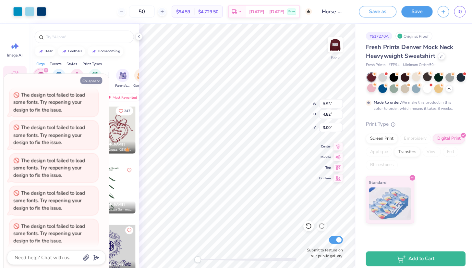
click at [88, 77] on button "Collapse" at bounding box center [90, 79] width 22 height 7
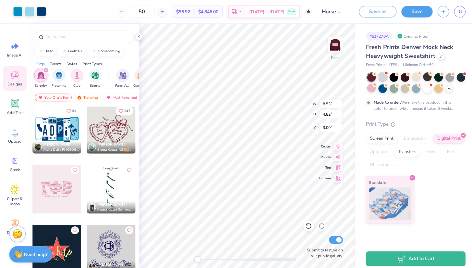
click at [381, 78] on div at bounding box center [377, 75] width 8 height 8
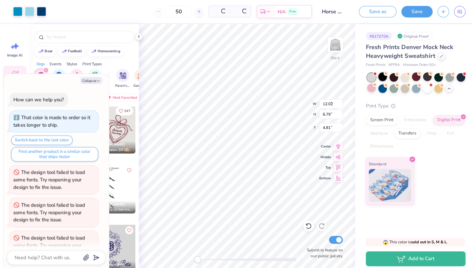
scroll to position [511, 0]
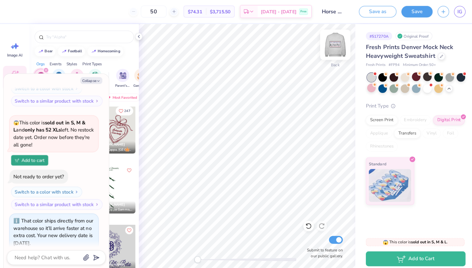
click at [337, 42] on img at bounding box center [331, 44] width 26 height 26
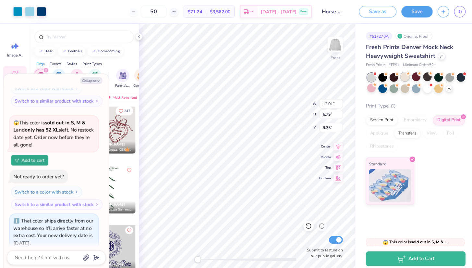
click at [403, 80] on div at bounding box center [399, 75] width 8 height 8
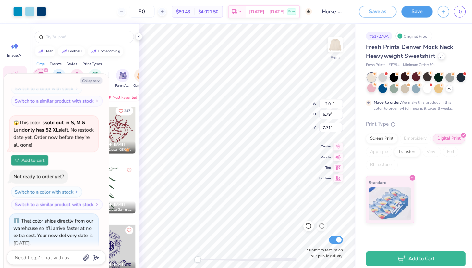
scroll to position [572, 0]
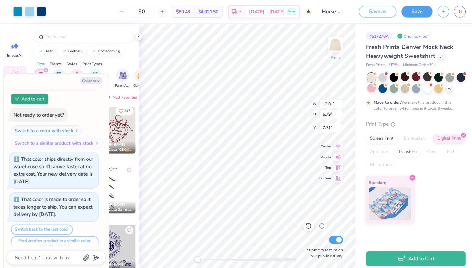
click at [368, 77] on div at bounding box center [366, 76] width 8 height 8
click at [381, 78] on div at bounding box center [377, 75] width 8 height 8
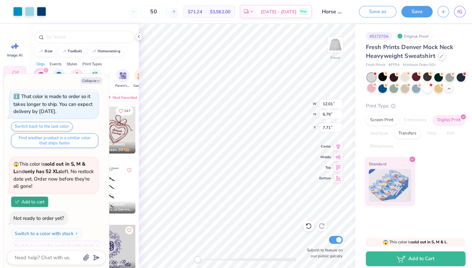
scroll to position [712, 0]
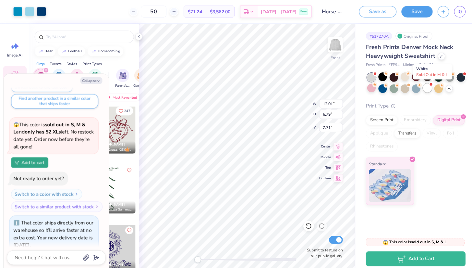
click at [424, 87] on div at bounding box center [421, 86] width 8 height 8
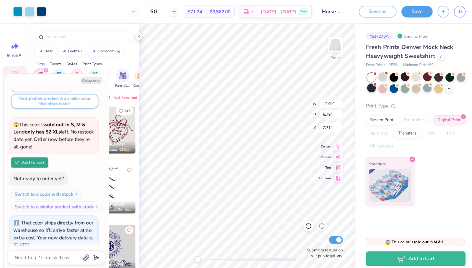
scroll to position [813, 0]
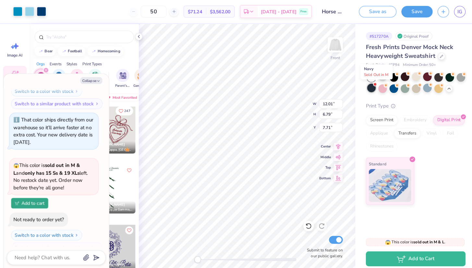
click at [369, 89] on div at bounding box center [366, 86] width 8 height 8
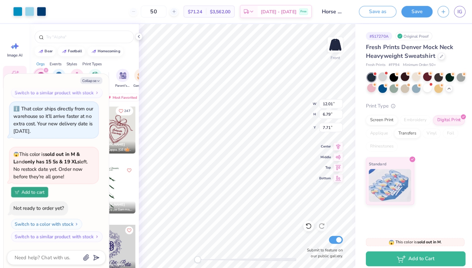
click at [381, 88] on div at bounding box center [377, 87] width 8 height 8
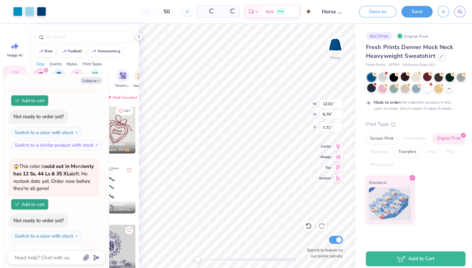
scroll to position [975, 0]
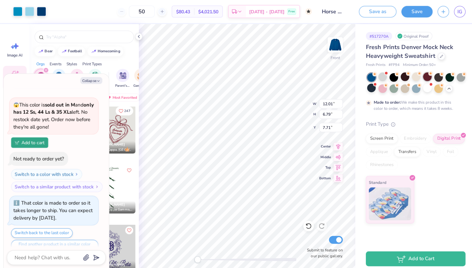
click at [425, 75] on div at bounding box center [421, 75] width 8 height 8
click at [97, 79] on icon "button" at bounding box center [97, 80] width 4 height 4
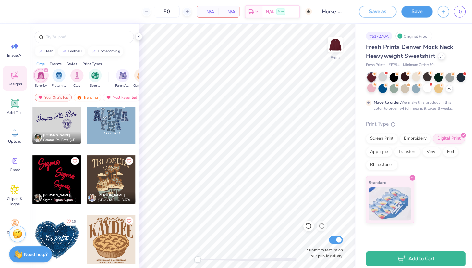
scroll to position [2076, 0]
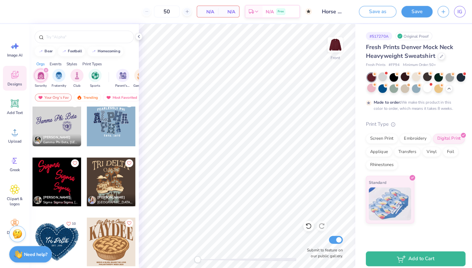
click at [112, 128] on div at bounding box center [110, 120] width 48 height 48
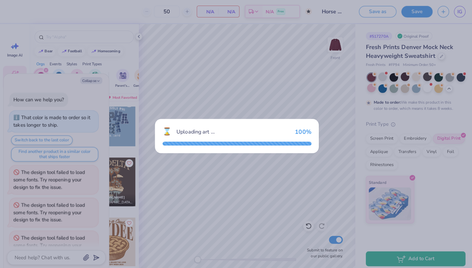
scroll to position [1007, 0]
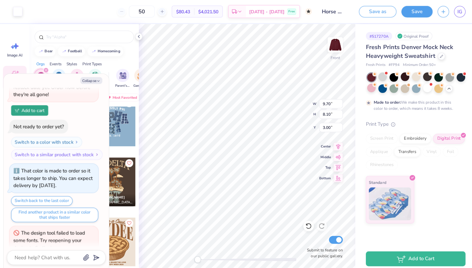
click at [88, 79] on button "Collapse" at bounding box center [90, 79] width 22 height 7
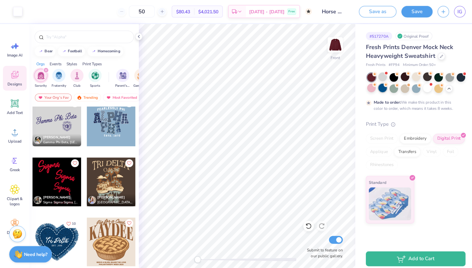
click at [381, 88] on div at bounding box center [377, 86] width 8 height 8
click at [425, 87] on div at bounding box center [421, 86] width 8 height 8
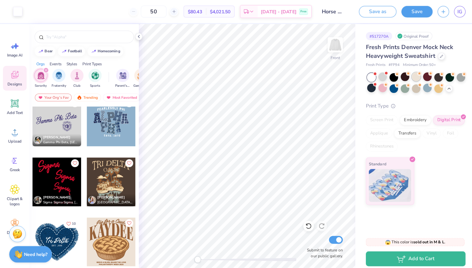
click at [415, 77] on div at bounding box center [410, 75] width 8 height 8
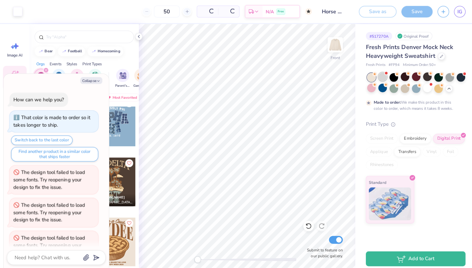
scroll to position [1208, 0]
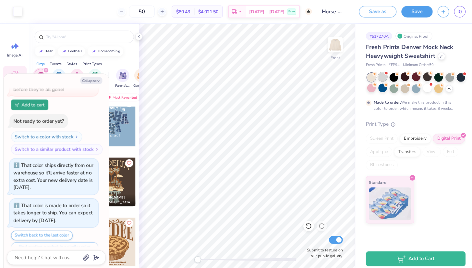
click at [381, 79] on div at bounding box center [377, 75] width 8 height 8
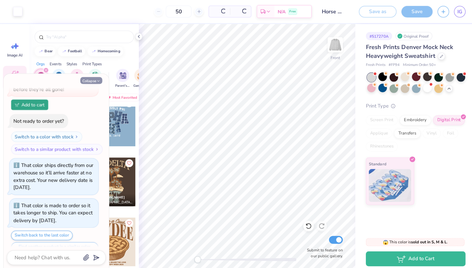
click at [97, 80] on icon "button" at bounding box center [97, 80] width 4 height 4
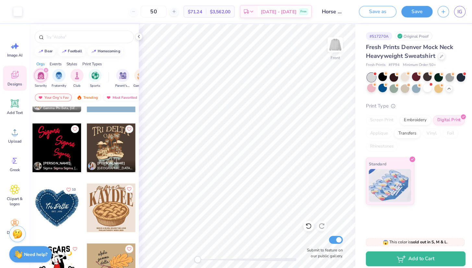
scroll to position [2122, 0]
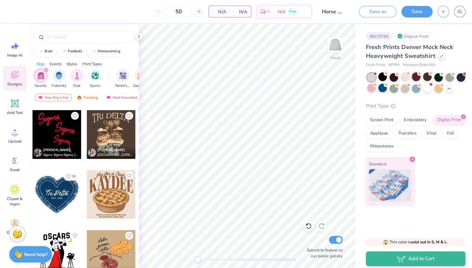
click at [415, 72] on div at bounding box center [410, 75] width 8 height 8
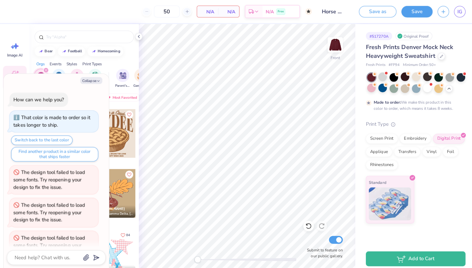
scroll to position [1401, 0]
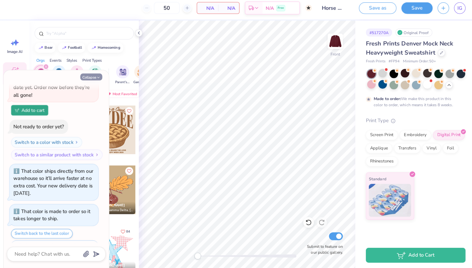
click at [93, 76] on button "Collapse" at bounding box center [90, 79] width 22 height 7
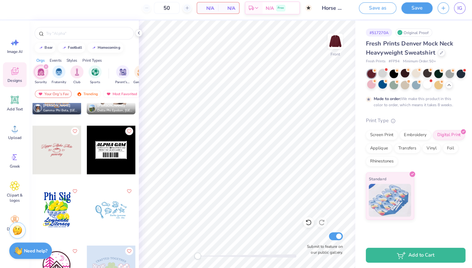
scroll to position [2872, 0]
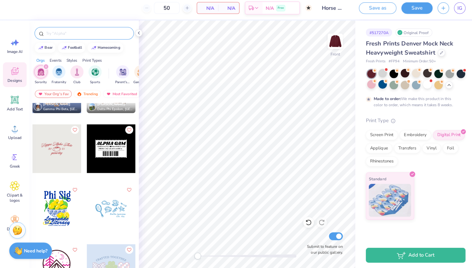
click at [88, 33] on input "text" at bounding box center [86, 36] width 83 height 6
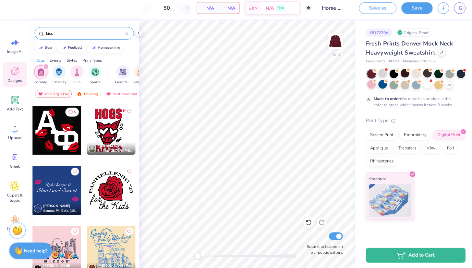
scroll to position [242, 0]
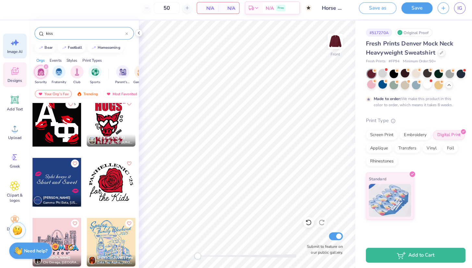
click at [14, 45] on icon at bounding box center [15, 46] width 10 height 10
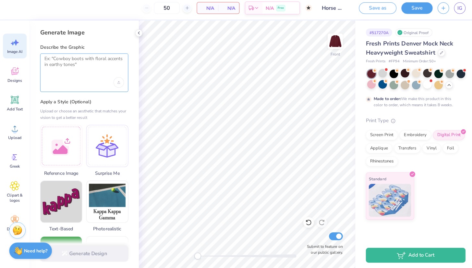
click at [63, 66] on textarea at bounding box center [83, 66] width 78 height 16
click at [117, 83] on icon "Upload image" at bounding box center [117, 84] width 3 height 3
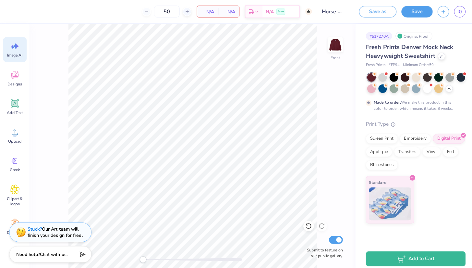
click at [17, 53] on span "Image AI" at bounding box center [14, 54] width 15 height 5
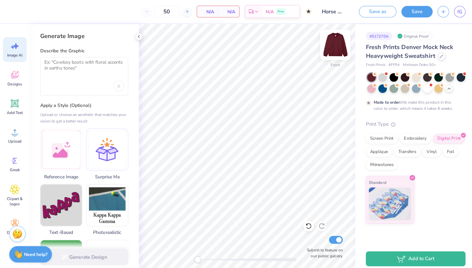
click at [328, 41] on img at bounding box center [331, 44] width 26 height 26
click at [117, 83] on icon "Upload image" at bounding box center [117, 84] width 3 height 3
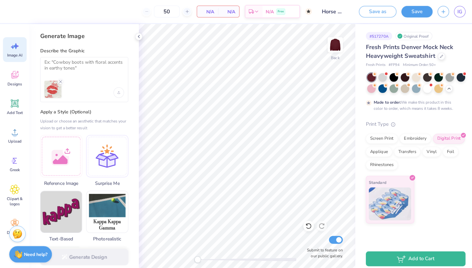
click at [96, 87] on div at bounding box center [78, 87] width 68 height 17
click at [72, 69] on textarea at bounding box center [83, 66] width 78 height 16
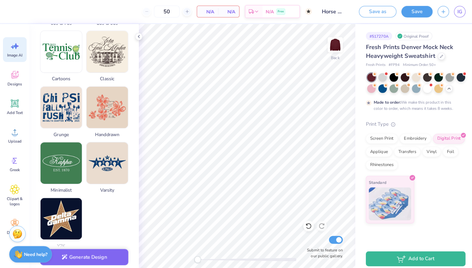
scroll to position [265, 0]
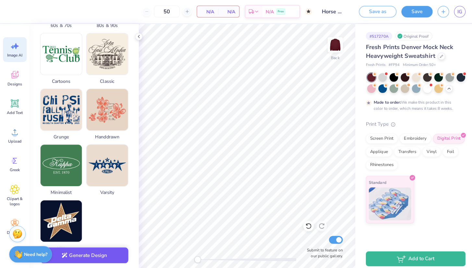
click at [79, 247] on button "Generate Design" at bounding box center [83, 252] width 87 height 16
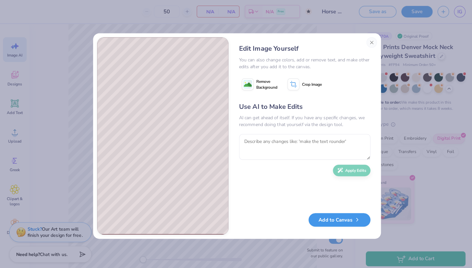
click at [335, 217] on button "Add to Canvas" at bounding box center [334, 216] width 61 height 13
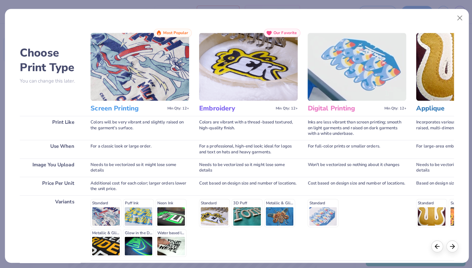
click at [139, 96] on img at bounding box center [137, 65] width 97 height 67
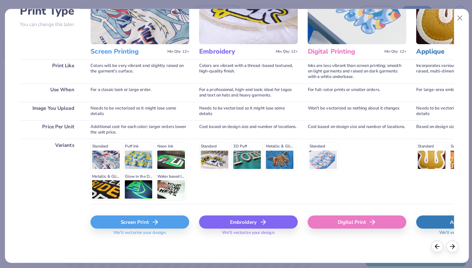
scroll to position [55, 0]
click at [161, 215] on div "Screen Print" at bounding box center [137, 218] width 97 height 13
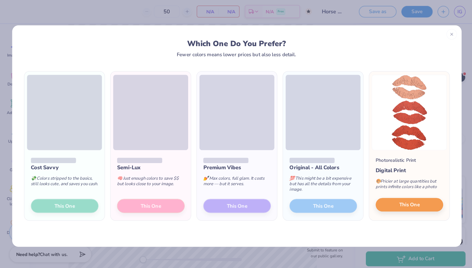
click at [379, 205] on button "This One" at bounding box center [403, 202] width 66 height 14
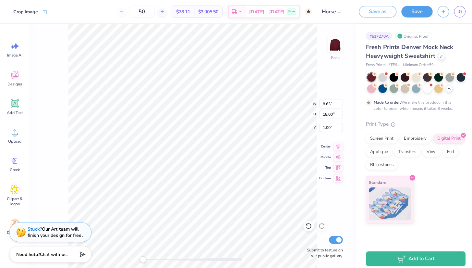
click at [0, 71] on div "Image AI Designs Add Text Upload Greek Clipart & logos Decorate" at bounding box center [14, 146] width 29 height 245
click at [11, 71] on icon at bounding box center [15, 74] width 10 height 10
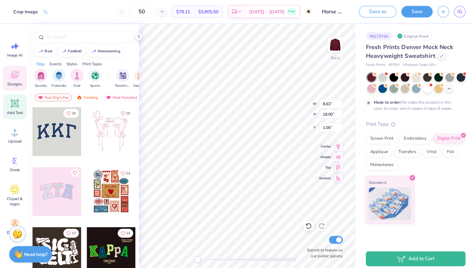
click at [16, 104] on icon at bounding box center [15, 102] width 6 height 6
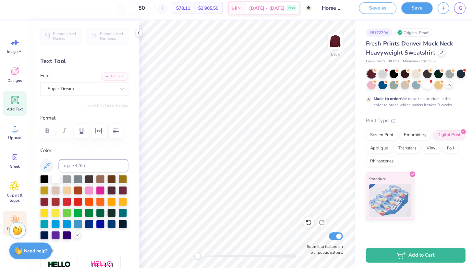
click at [13, 211] on div "Decorate" at bounding box center [14, 223] width 23 height 24
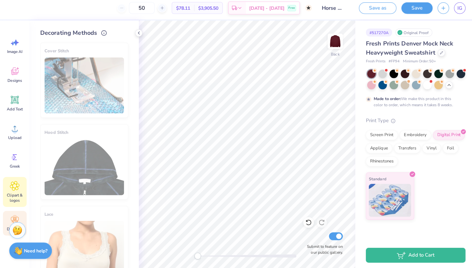
click at [16, 185] on icon at bounding box center [15, 187] width 4 height 4
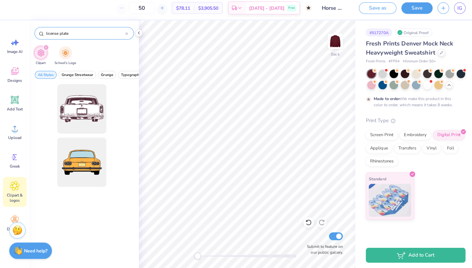
click at [124, 35] on icon at bounding box center [125, 36] width 3 height 3
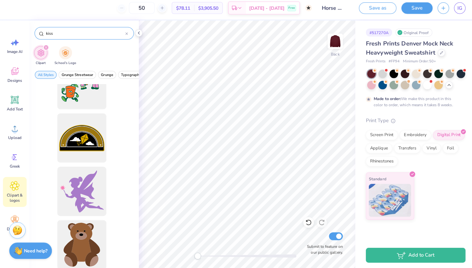
scroll to position [1022, 0]
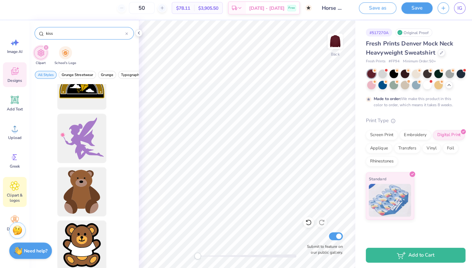
click at [13, 70] on icon at bounding box center [14, 73] width 7 height 7
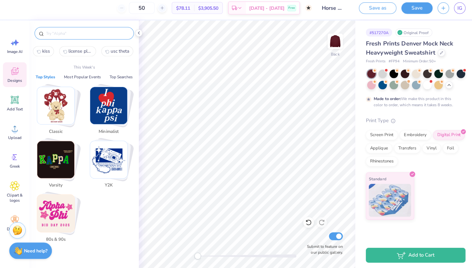
click at [65, 36] on input "text" at bounding box center [86, 36] width 83 height 6
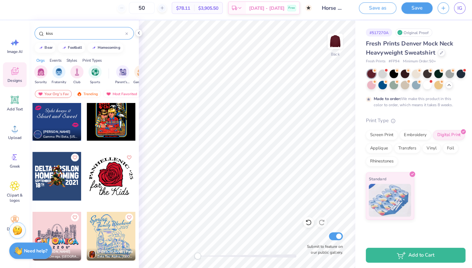
scroll to position [305, 0]
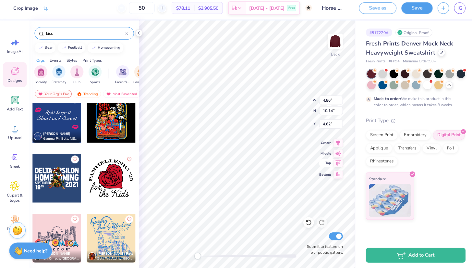
click at [338, 160] on icon at bounding box center [333, 164] width 9 height 8
click at [338, 150] on icon at bounding box center [333, 154] width 9 height 8
click at [338, 142] on icon at bounding box center [333, 143] width 9 height 8
click at [336, 152] on icon at bounding box center [334, 154] width 6 height 4
click at [338, 160] on icon at bounding box center [333, 164] width 9 height 8
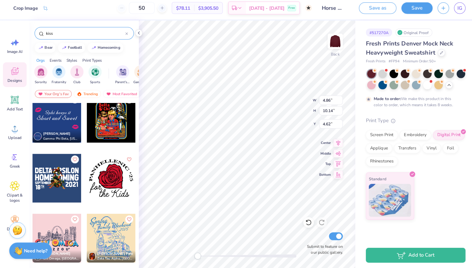
click at [57, 61] on div "Events" at bounding box center [55, 63] width 12 height 6
click at [71, 60] on div "Styles" at bounding box center [71, 63] width 11 height 6
click at [86, 60] on div "Print Types" at bounding box center [90, 63] width 19 height 6
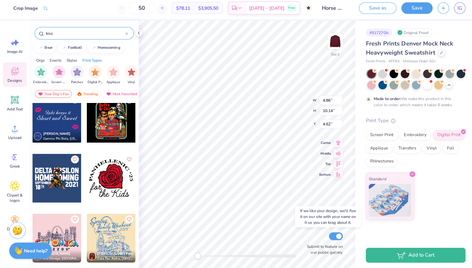
click at [337, 234] on input "Submit to feature on our public gallery." at bounding box center [331, 236] width 14 height 8
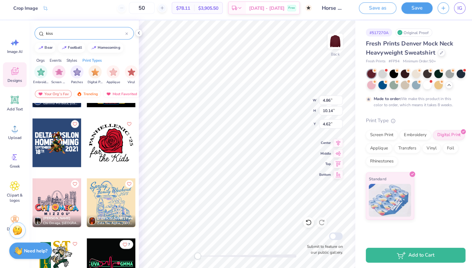
scroll to position [340, 0]
click at [13, 108] on span "Add Text" at bounding box center [15, 110] width 16 height 5
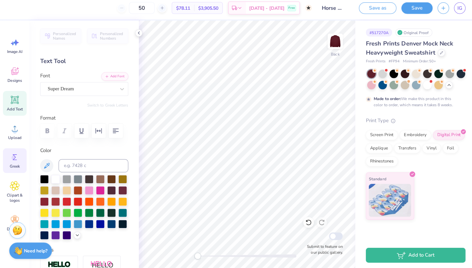
click at [12, 166] on span "Greek" at bounding box center [15, 167] width 10 height 5
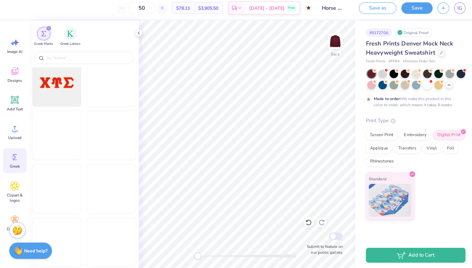
scroll to position [677, 0]
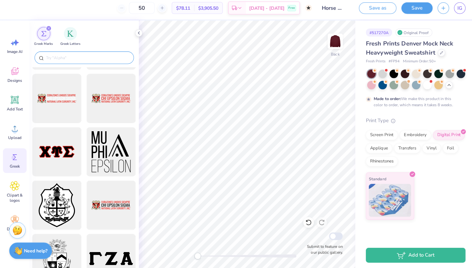
click at [77, 57] on input "text" at bounding box center [86, 60] width 83 height 6
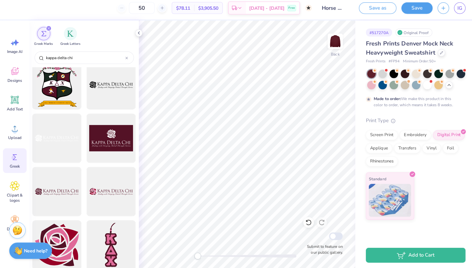
scroll to position [7, 0]
click at [48, 133] on div at bounding box center [57, 140] width 54 height 54
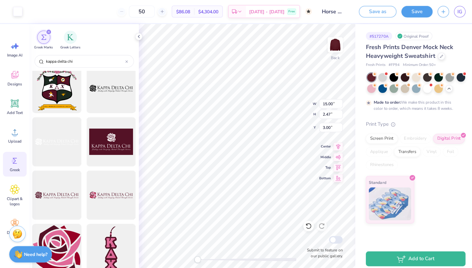
click at [57, 236] on div at bounding box center [57, 245] width 54 height 54
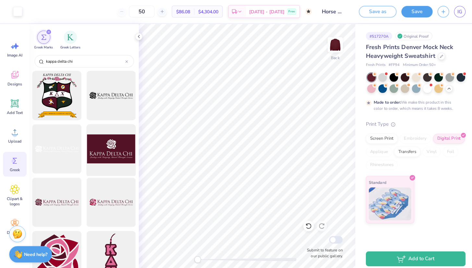
scroll to position [0, 0]
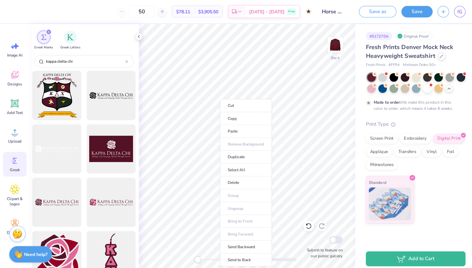
click at [265, 142] on ul "Cut Copy Paste Remove Background Duplicate Select All Delete Group Ungroup Brin…" at bounding box center [242, 180] width 51 height 165
click at [138, 34] on icon at bounding box center [136, 35] width 5 height 5
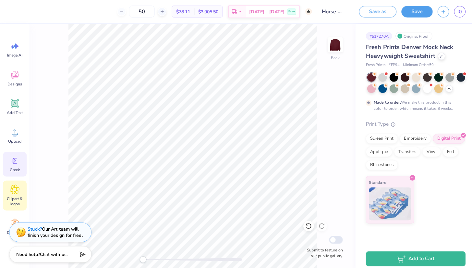
click at [10, 189] on div "Clipart & logos" at bounding box center [14, 193] width 23 height 30
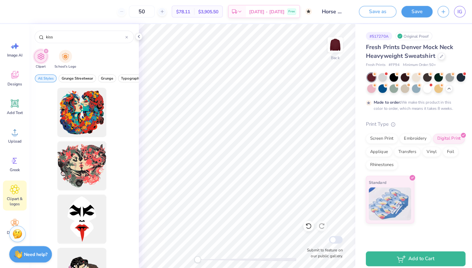
click at [46, 51] on icon "filter for Clipart" at bounding box center [45, 50] width 2 height 2
click at [124, 35] on div at bounding box center [125, 36] width 3 height 6
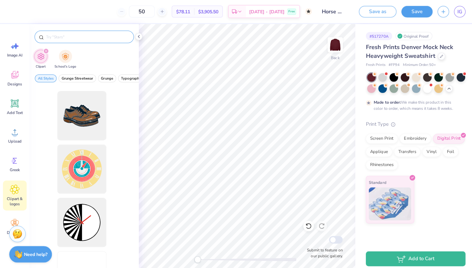
scroll to position [421, 0]
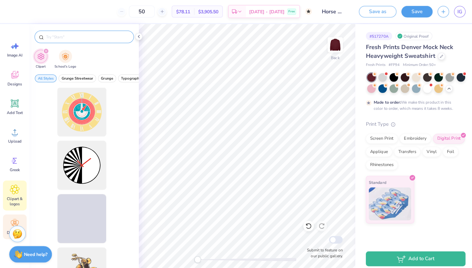
click at [9, 216] on div "Decorate" at bounding box center [14, 223] width 23 height 24
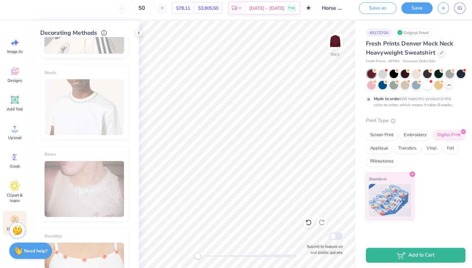
scroll to position [303, 0]
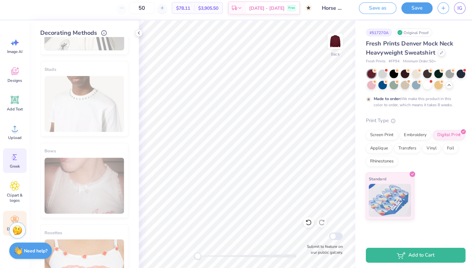
click at [10, 154] on icon at bounding box center [15, 158] width 10 height 10
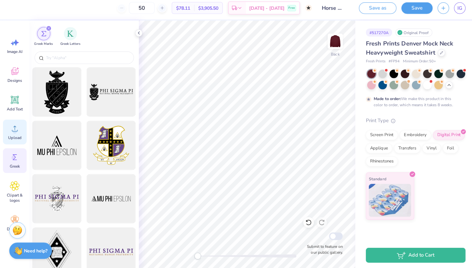
click at [10, 137] on span "Upload" at bounding box center [14, 139] width 13 height 5
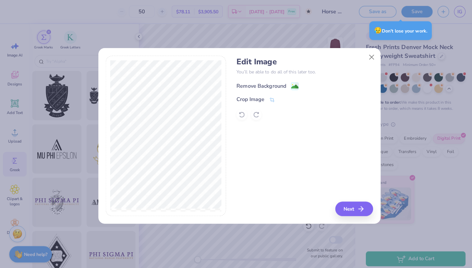
click at [271, 83] on div "Remove Background" at bounding box center [257, 85] width 49 height 8
click at [271, 69] on p "You’ll be able to do all of this later too." at bounding box center [300, 70] width 135 height 7
click at [258, 87] on div "Remove Background" at bounding box center [300, 84] width 135 height 8
click at [249, 97] on div "Crop Image" at bounding box center [247, 99] width 28 height 8
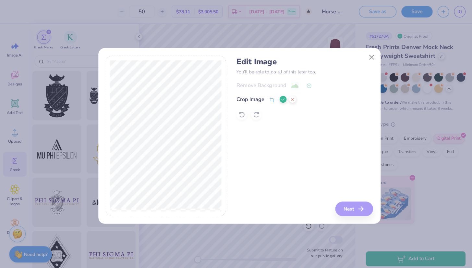
click at [339, 206] on div "Edit Image You’ll be able to do all of this later too. Remove Background Crop I…" at bounding box center [300, 134] width 135 height 158
click at [340, 207] on div "Edit Image You’ll be able to do all of this later too. Remove Background Crop I…" at bounding box center [300, 134] width 135 height 158
click at [283, 110] on div at bounding box center [300, 113] width 135 height 10
click at [278, 98] on polyline at bounding box center [279, 98] width 3 height 2
click at [269, 84] on div "Remove Background" at bounding box center [257, 85] width 49 height 8
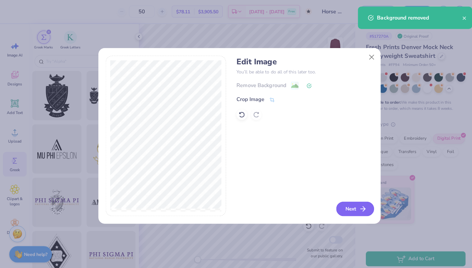
click at [351, 205] on button "Next" at bounding box center [349, 206] width 37 height 14
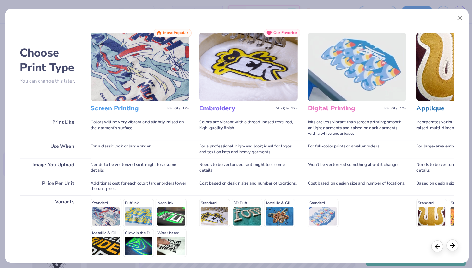
click at [445, 245] on div at bounding box center [446, 242] width 12 height 12
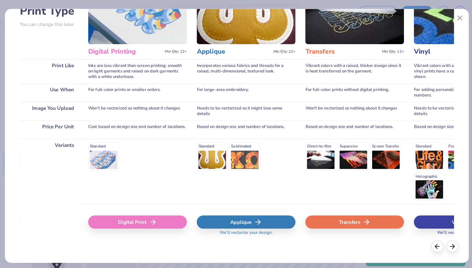
scroll to position [55, 0]
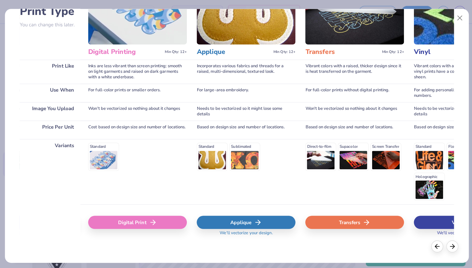
click at [129, 218] on div "Digital Print" at bounding box center [135, 218] width 97 height 13
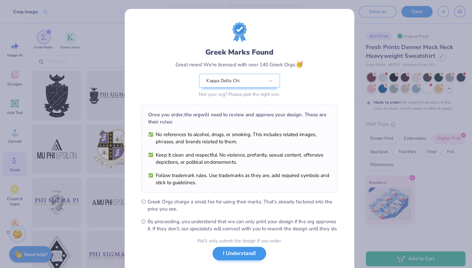
click at [222, 254] on button "I Understand!" at bounding box center [236, 249] width 53 height 13
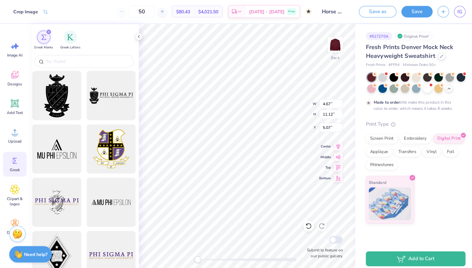
click at [395, 102] on strong "Made to order:" at bounding box center [381, 100] width 27 height 5
click at [383, 119] on div "Print Type" at bounding box center [410, 122] width 98 height 7
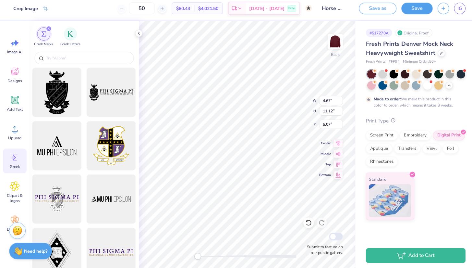
click at [390, 119] on icon at bounding box center [387, 121] width 5 height 5
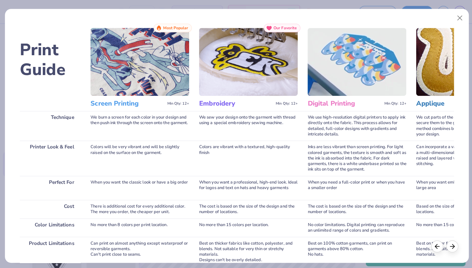
click at [388, 129] on div "We use high-resolution digital printers to apply ink directly onto the fabric. …" at bounding box center [351, 123] width 97 height 29
click at [455, 17] on button "Close" at bounding box center [453, 18] width 12 height 12
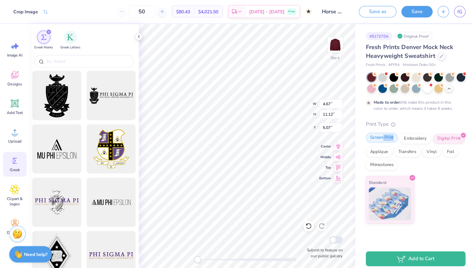
click at [382, 138] on div "Screen Print" at bounding box center [376, 136] width 31 height 10
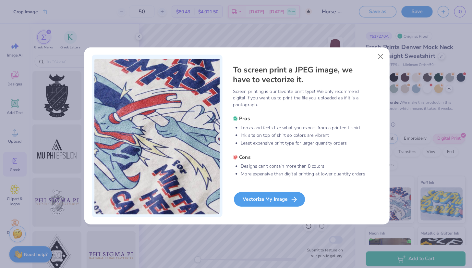
click at [275, 194] on div "Vectorize My Image" at bounding box center [266, 196] width 70 height 14
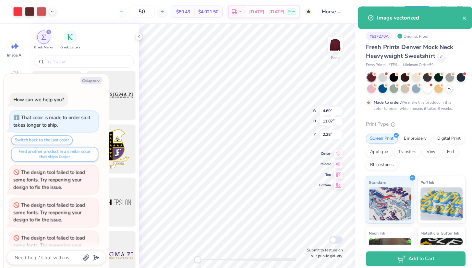
scroll to position [1455, 0]
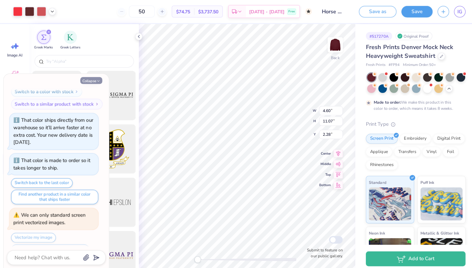
click at [93, 79] on button "Collapse" at bounding box center [90, 79] width 22 height 7
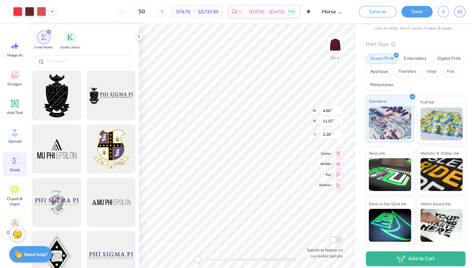
scroll to position [88, 0]
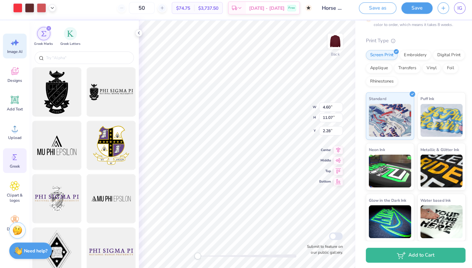
click at [18, 46] on icon at bounding box center [15, 46] width 10 height 10
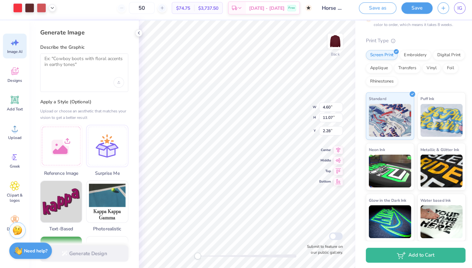
click at [77, 73] on div at bounding box center [83, 75] width 87 height 38
click at [52, 143] on div at bounding box center [61, 147] width 42 height 42
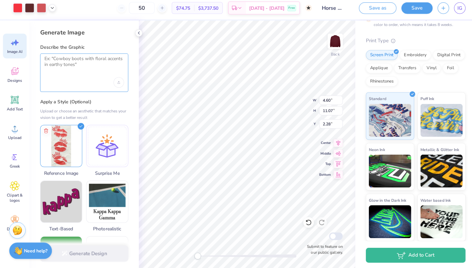
click at [89, 70] on textarea at bounding box center [83, 66] width 78 height 16
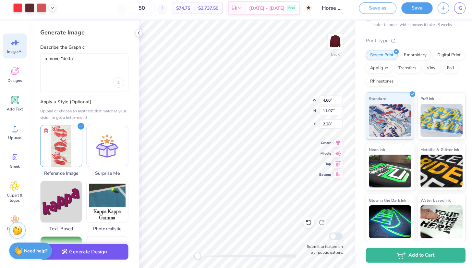
click at [74, 244] on button "Generate Design" at bounding box center [83, 252] width 87 height 16
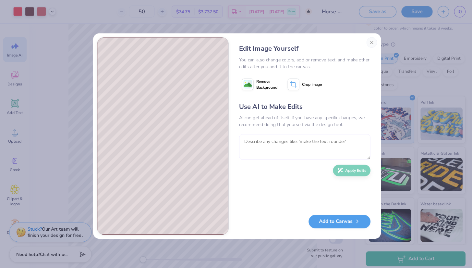
click at [249, 137] on textarea at bounding box center [300, 144] width 129 height 25
click at [352, 169] on button "Apply Edits" at bounding box center [346, 166] width 37 height 11
click at [243, 82] on image at bounding box center [244, 83] width 8 height 8
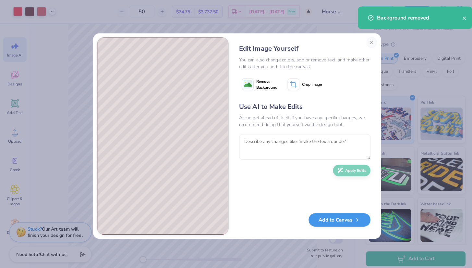
click at [322, 217] on button "Add to Canvas" at bounding box center [334, 216] width 61 height 13
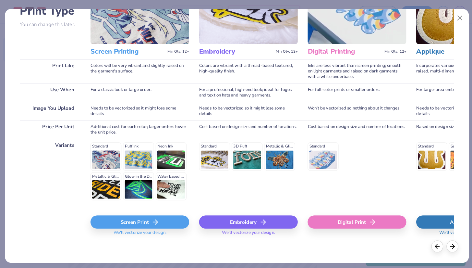
scroll to position [55, 0]
click at [163, 220] on div "Screen Print" at bounding box center [137, 218] width 97 height 13
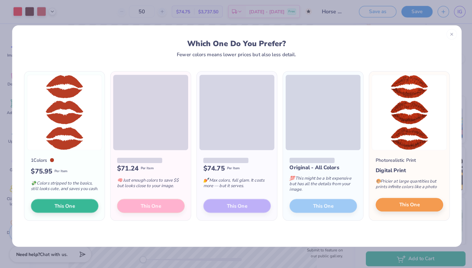
click at [389, 205] on button "This One" at bounding box center [403, 202] width 66 height 14
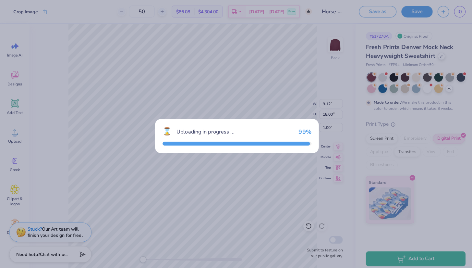
scroll to position [0, 0]
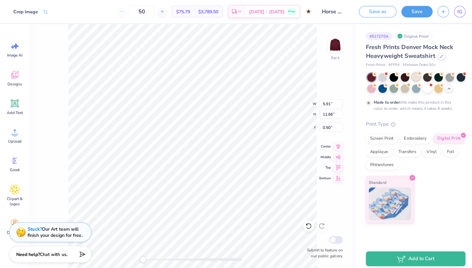
click at [413, 78] on div at bounding box center [410, 75] width 8 height 8
click at [13, 105] on icon at bounding box center [15, 102] width 10 height 10
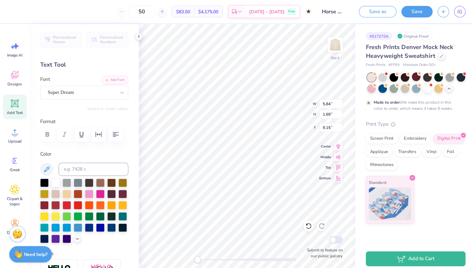
scroll to position [5, 1]
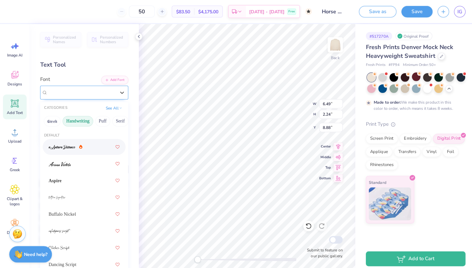
click at [94, 94] on div "Super Dream" at bounding box center [80, 91] width 68 height 10
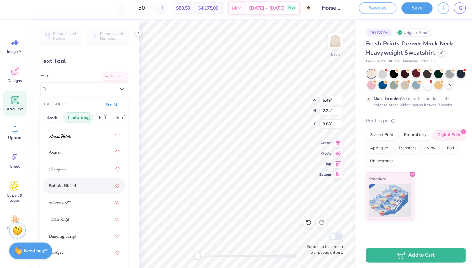
scroll to position [25, 0]
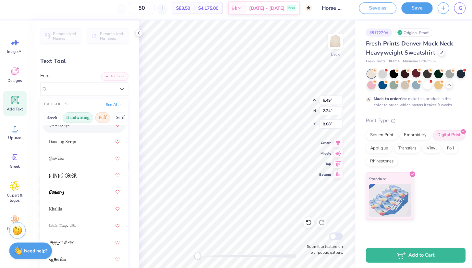
click at [99, 119] on button "Puff" at bounding box center [101, 119] width 15 height 10
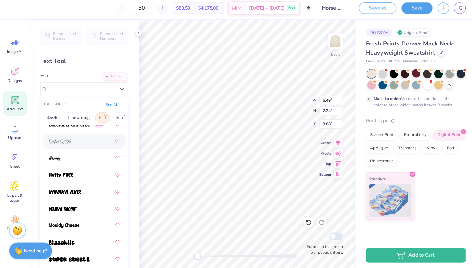
click at [68, 144] on div at bounding box center [83, 143] width 70 height 12
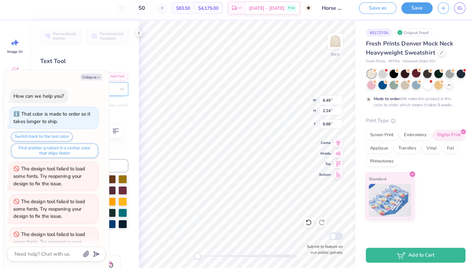
scroll to position [1487, 0]
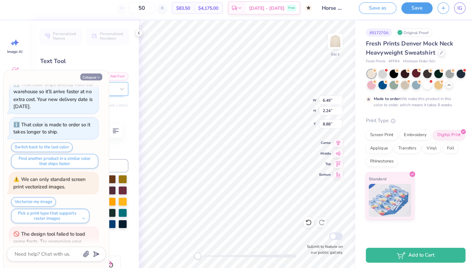
click at [91, 77] on button "Collapse" at bounding box center [90, 79] width 22 height 7
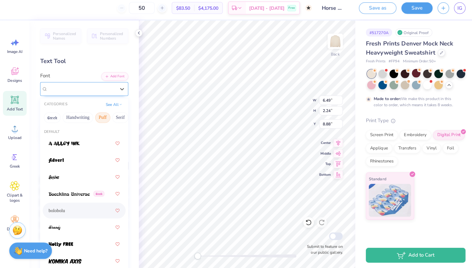
click at [80, 87] on div at bounding box center [80, 91] width 67 height 9
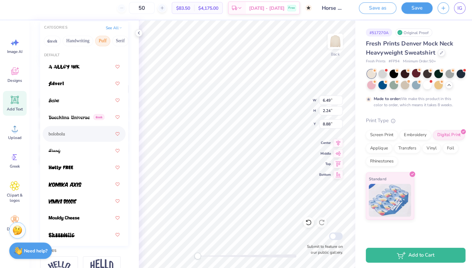
scroll to position [0, 0]
click at [119, 39] on button "Serif" at bounding box center [119, 44] width 16 height 10
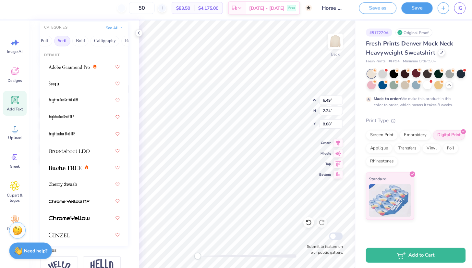
scroll to position [0, 61]
click at [75, 39] on button "Bold" at bounding box center [76, 44] width 16 height 10
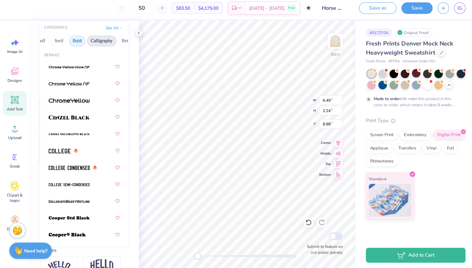
click at [98, 39] on button "Calligraphy" at bounding box center [100, 44] width 29 height 10
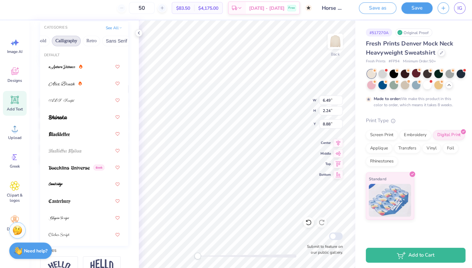
scroll to position [0, 100]
click at [91, 42] on button "Retro" at bounding box center [85, 44] width 17 height 10
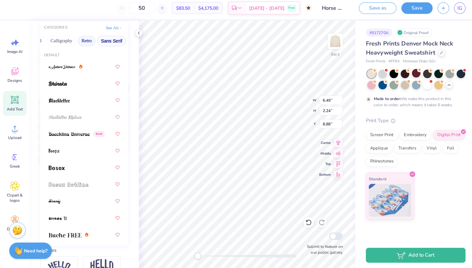
click at [101, 42] on button "Sans Serif" at bounding box center [110, 44] width 28 height 10
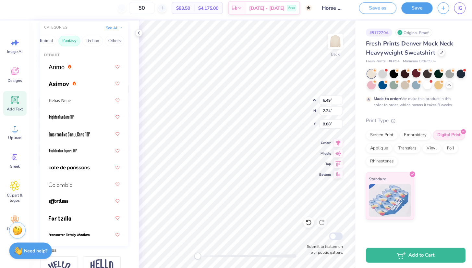
scroll to position [0, 198]
click at [66, 39] on button "Fantasy" at bounding box center [68, 44] width 21 height 10
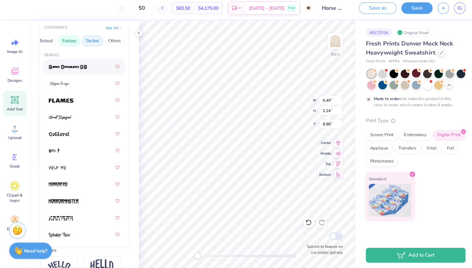
click at [89, 42] on button "Techno" at bounding box center [91, 44] width 20 height 10
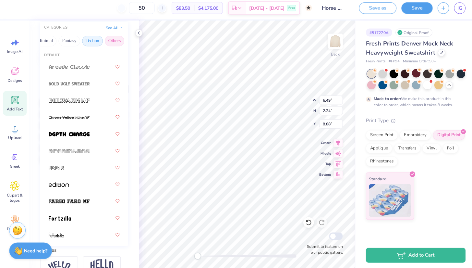
click at [109, 42] on button "Others" at bounding box center [112, 44] width 19 height 10
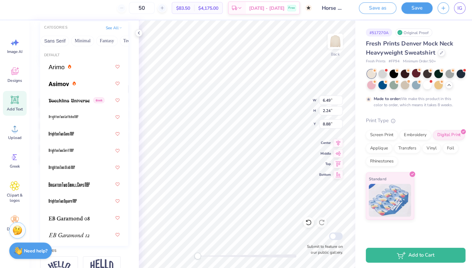
scroll to position [0, 73]
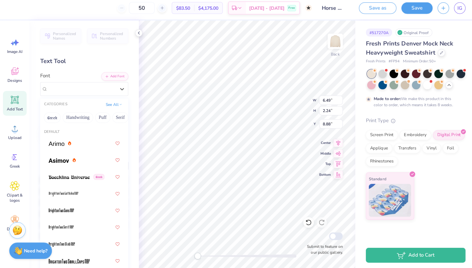
scroll to position [0, 52]
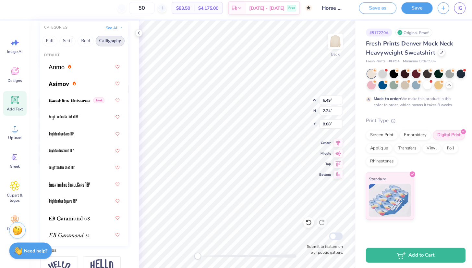
click at [109, 42] on button "Calligraphy" at bounding box center [108, 44] width 29 height 10
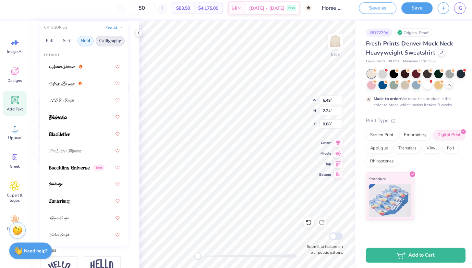
click at [86, 44] on button "Bold" at bounding box center [85, 44] width 16 height 10
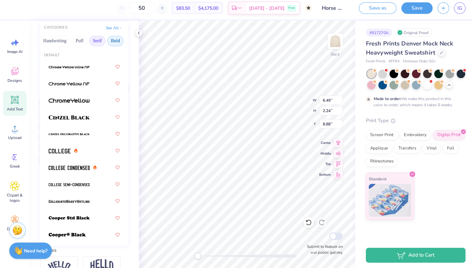
scroll to position [0, 10]
click at [90, 41] on button "Puff" at bounding box center [91, 44] width 15 height 10
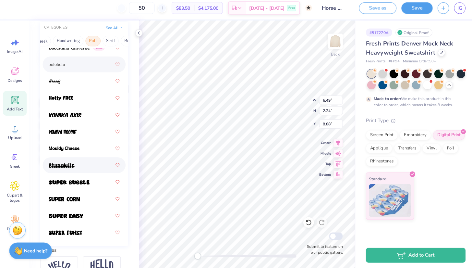
scroll to position [68, 0]
click at [85, 228] on div at bounding box center [83, 233] width 70 height 12
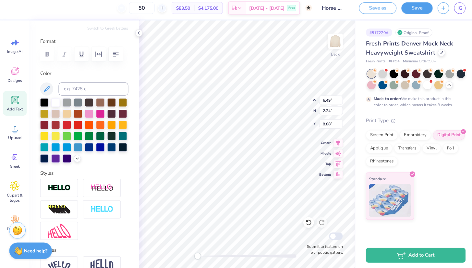
type textarea "x"
type input "3.47"
type input "6.85"
type input "1.05"
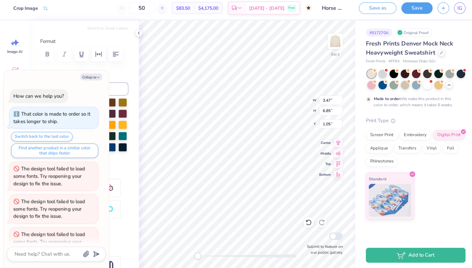
scroll to position [1518, 0]
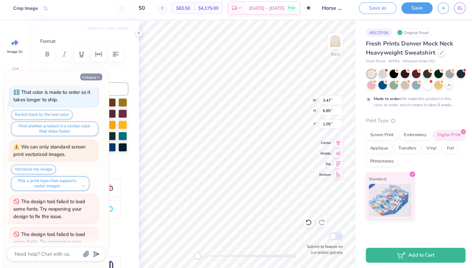
click at [95, 76] on button "Collapse" at bounding box center [90, 79] width 22 height 7
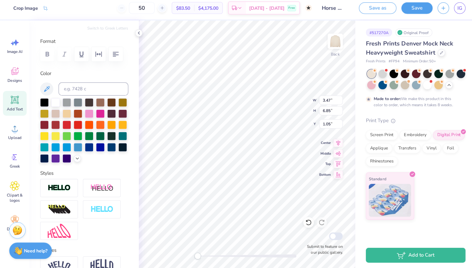
type textarea "x"
type input "9.30"
type input "2.43"
type input "8.78"
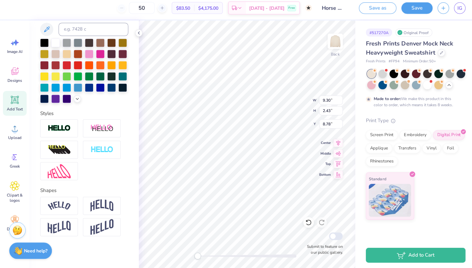
scroll to position [145, 0]
click at [64, 209] on div at bounding box center [58, 206] width 37 height 18
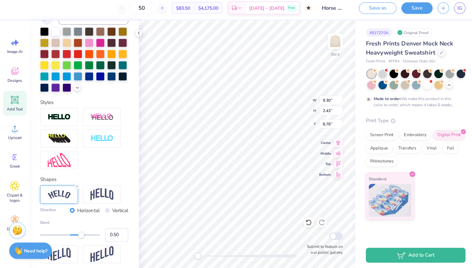
type input "4.62"
type input "1.47"
type input "8.18"
type input "3.47"
type input "6.85"
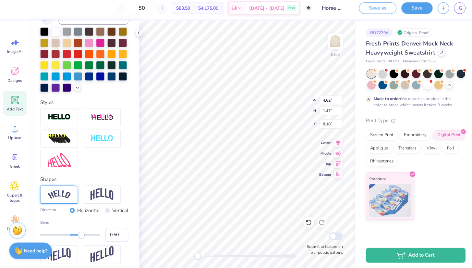
type input "1.05"
type input "3.60"
type input "1.15"
type input "8.18"
click at [412, 71] on div at bounding box center [410, 75] width 8 height 8
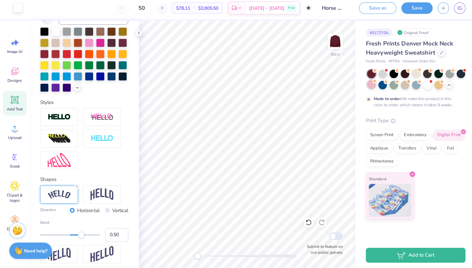
click at [369, 84] on div at bounding box center [366, 86] width 8 height 8
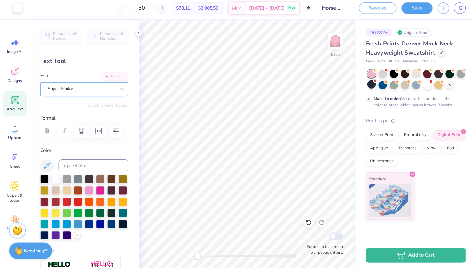
scroll to position [0, 0]
click at [75, 152] on div "Color" at bounding box center [83, 193] width 87 height 91
click at [11, 108] on span "Add Text" at bounding box center [15, 110] width 16 height 5
type textarea "Delta"
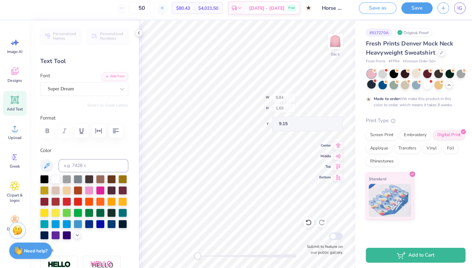
click at [12, 108] on span "Add Text" at bounding box center [15, 110] width 16 height 5
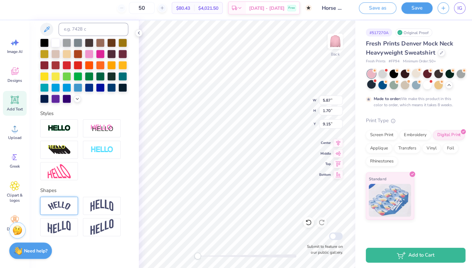
scroll to position [145, 0]
click at [54, 206] on img at bounding box center [58, 206] width 23 height 9
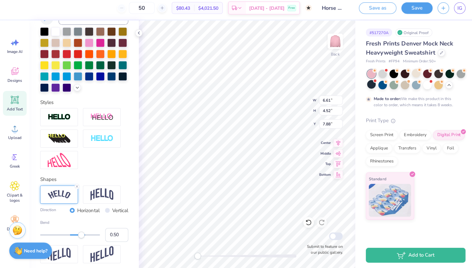
type input "3.47"
type input "6.85"
type input "2.06"
type input "3.01"
type input "2.06"
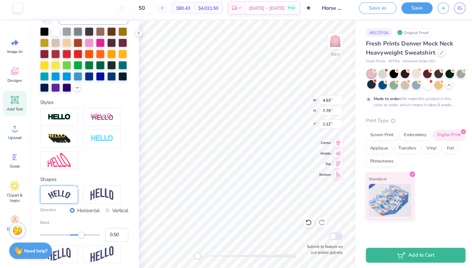
type input "9.34"
click at [7, 100] on div "Add Text" at bounding box center [14, 105] width 23 height 24
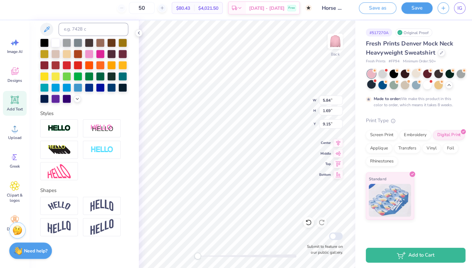
scroll to position [5, 1]
type textarea "Chi"
click at [92, 206] on img at bounding box center [100, 206] width 23 height 12
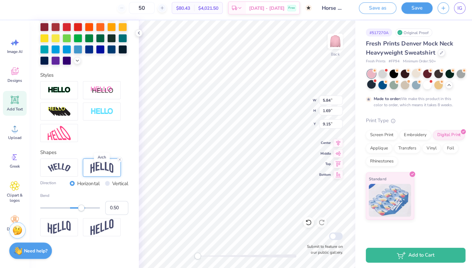
scroll to position [178, 0]
type input "0.98"
drag, startPoint x: 81, startPoint y: 209, endPoint x: 93, endPoint y: 208, distance: 11.7
click at [93, 208] on div "Accessibility label" at bounding box center [93, 208] width 6 height 6
type input "-0.63"
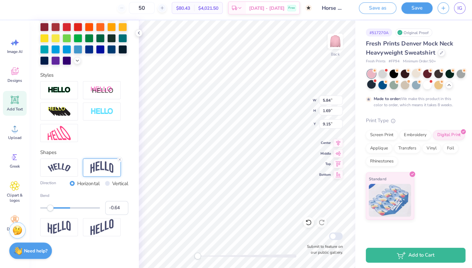
drag, startPoint x: 93, startPoint y: 208, endPoint x: 49, endPoint y: 209, distance: 43.8
click at [49, 209] on div "Accessibility label" at bounding box center [49, 208] width 6 height 6
click at [118, 161] on line at bounding box center [118, 161] width 2 height 2
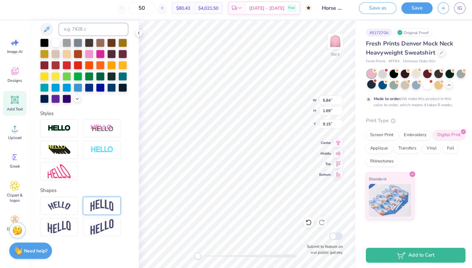
scroll to position [145, 0]
click at [101, 228] on img at bounding box center [100, 227] width 23 height 16
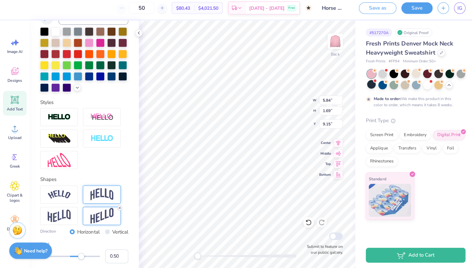
click at [119, 210] on icon at bounding box center [118, 208] width 4 height 4
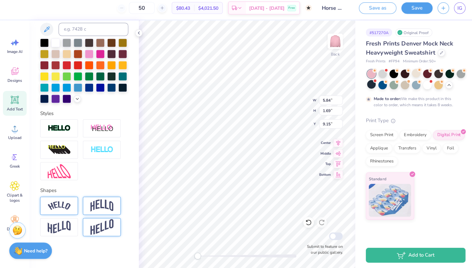
click at [66, 208] on div at bounding box center [58, 206] width 37 height 18
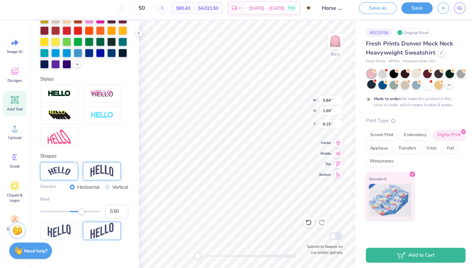
scroll to position [175, 0]
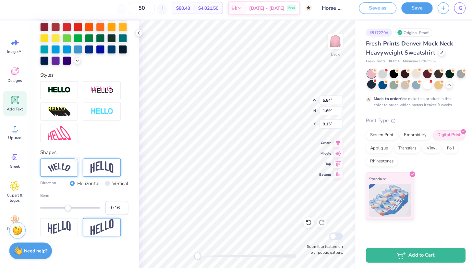
type input "-0.17"
drag, startPoint x: 79, startPoint y: 212, endPoint x: 62, endPoint y: 212, distance: 17.2
click at [62, 211] on div "Accessibility label" at bounding box center [62, 208] width 6 height 6
type input "-0.28"
click at [59, 211] on div "Accessibility label" at bounding box center [59, 208] width 6 height 6
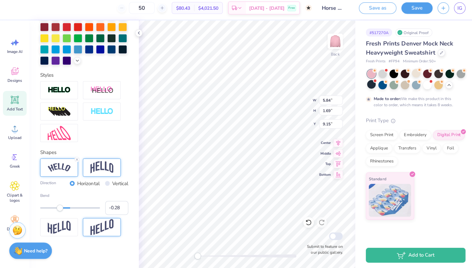
type textarea "Ch"
type input "0.50"
type textarea "Chi"
type input "-0.22"
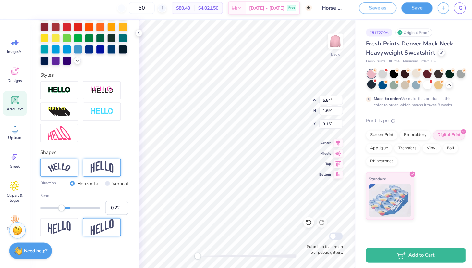
drag, startPoint x: 79, startPoint y: 210, endPoint x: 61, endPoint y: 210, distance: 18.8
click at [61, 210] on div "Accessibility label" at bounding box center [60, 208] width 6 height 6
type input "-0.50"
drag, startPoint x: 61, startPoint y: 212, endPoint x: 53, endPoint y: 212, distance: 7.8
click at [53, 211] on div "Accessibility label" at bounding box center [53, 208] width 6 height 6
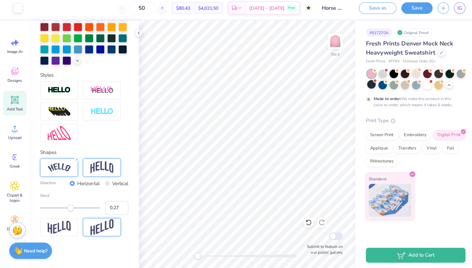
type input "0.28"
drag, startPoint x: 54, startPoint y: 211, endPoint x: 75, endPoint y: 211, distance: 21.1
click at [75, 211] on div "Accessibility label" at bounding box center [74, 208] width 6 height 6
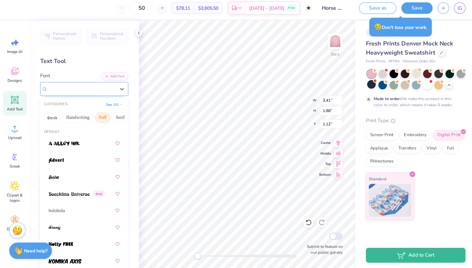
scroll to position [0, 0]
click at [90, 90] on div "Super Funky" at bounding box center [80, 91] width 68 height 10
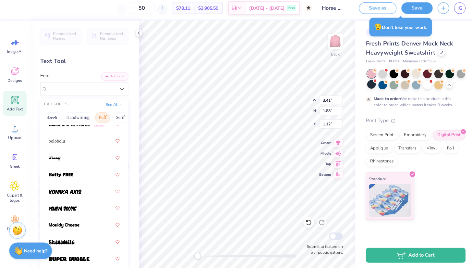
scroll to position [68, 0]
click at [61, 158] on div at bounding box center [83, 159] width 70 height 12
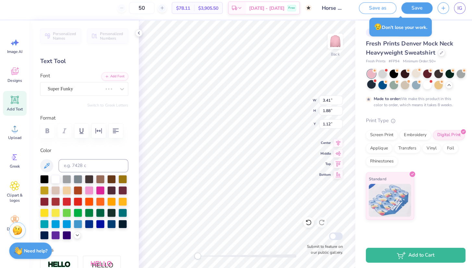
type input "2.24"
type input "1.95"
type input "3.80"
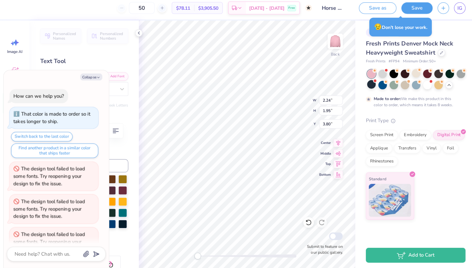
scroll to position [1550, 0]
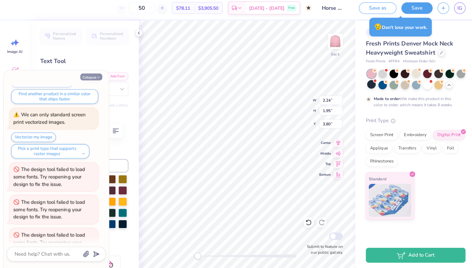
click at [93, 76] on button "Collapse" at bounding box center [90, 79] width 22 height 7
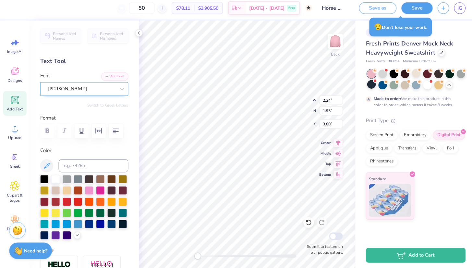
click at [107, 92] on div "Brandy" at bounding box center [80, 91] width 68 height 10
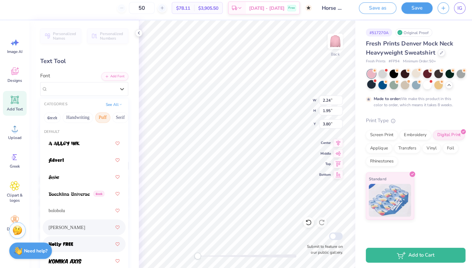
scroll to position [0, 0]
click at [64, 208] on span "bolobolu" at bounding box center [56, 211] width 16 height 7
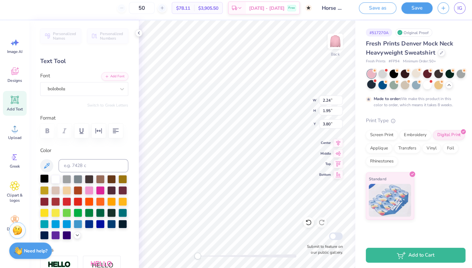
click at [44, 176] on div at bounding box center [44, 179] width 8 height 8
click at [117, 195] on div at bounding box center [121, 190] width 8 height 8
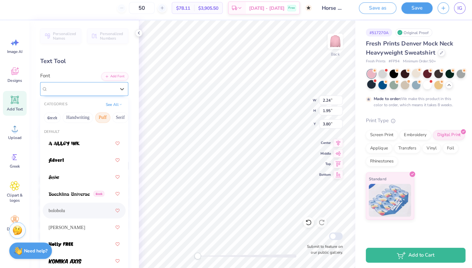
click at [105, 87] on div at bounding box center [80, 91] width 67 height 9
click at [82, 115] on button "Handwriting" at bounding box center [77, 119] width 30 height 10
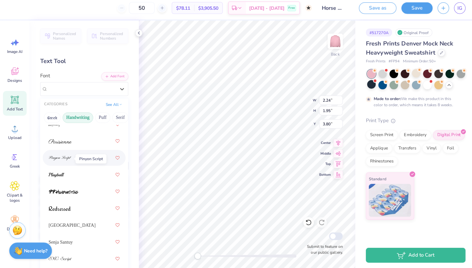
scroll to position [283, 0]
click at [64, 171] on div at bounding box center [83, 176] width 70 height 12
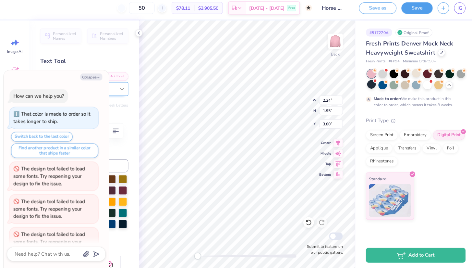
scroll to position [1582, 0]
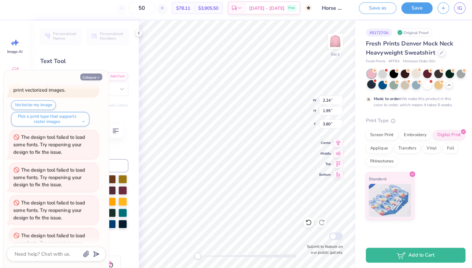
click at [92, 76] on button "Collapse" at bounding box center [90, 79] width 22 height 7
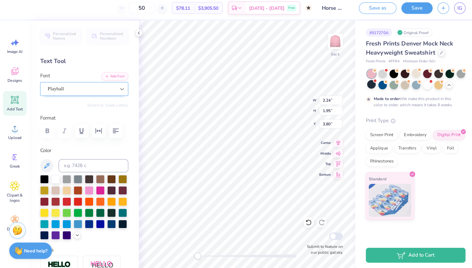
click at [114, 89] on div at bounding box center [120, 91] width 12 height 12
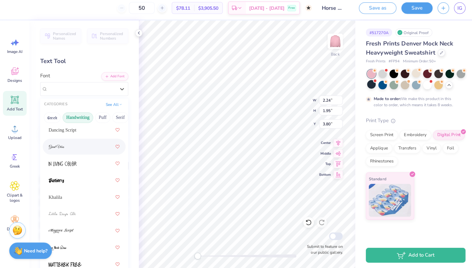
scroll to position [129, 0]
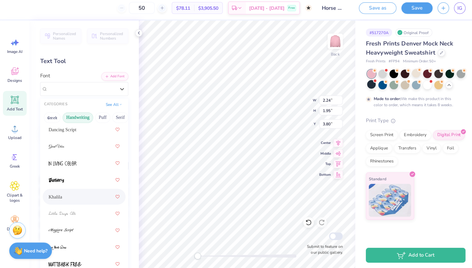
click at [82, 194] on div "Khalila" at bounding box center [83, 197] width 70 height 12
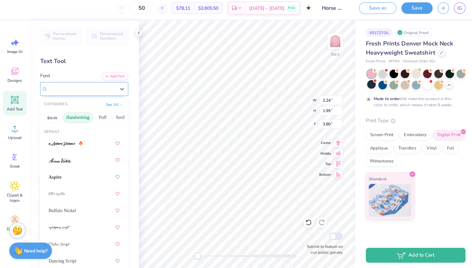
click at [76, 86] on div "Khalila" at bounding box center [80, 91] width 68 height 10
click at [103, 115] on button "Puff" at bounding box center [101, 119] width 15 height 10
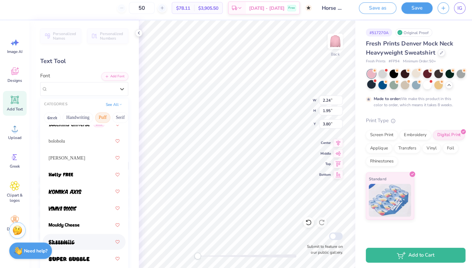
scroll to position [68, 0]
click at [68, 244] on div at bounding box center [83, 242] width 70 height 12
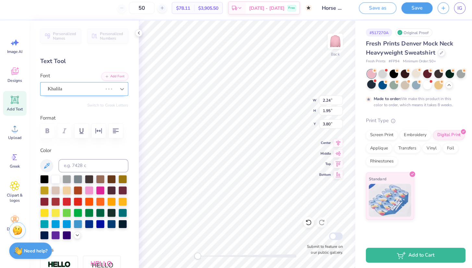
click at [117, 90] on icon at bounding box center [120, 91] width 6 height 6
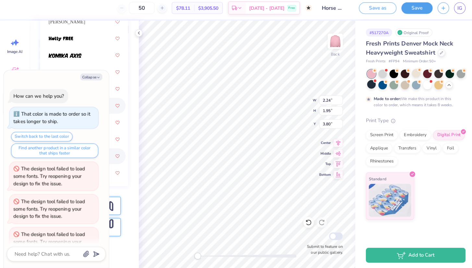
scroll to position [1614, 0]
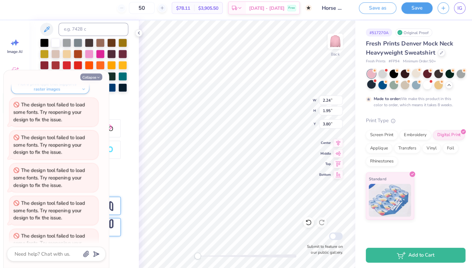
click at [94, 76] on button "Collapse" at bounding box center [90, 79] width 22 height 7
type textarea "x"
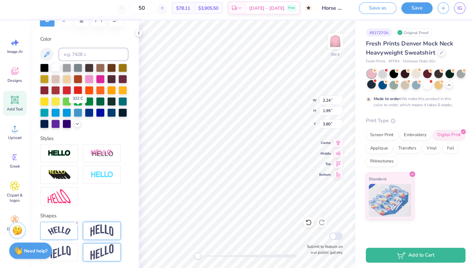
scroll to position [109, 0]
click at [54, 68] on div at bounding box center [55, 70] width 8 height 8
type input "1.89"
type input "1.10"
type input "1.50"
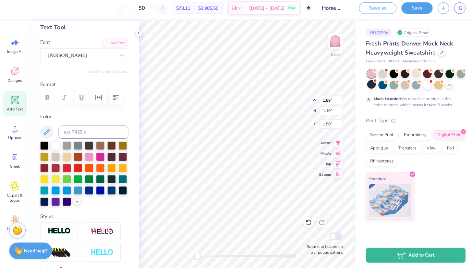
scroll to position [33, 0]
click at [90, 59] on div at bounding box center [80, 58] width 67 height 9
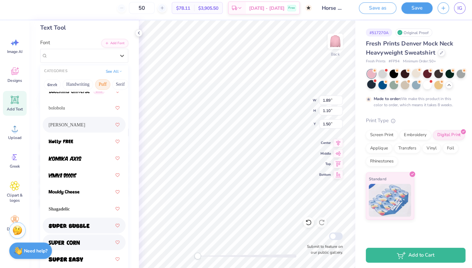
scroll to position [68, 0]
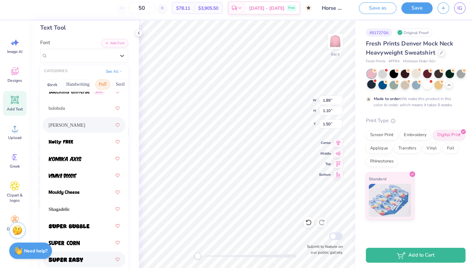
click at [79, 257] on img at bounding box center [65, 259] width 34 height 5
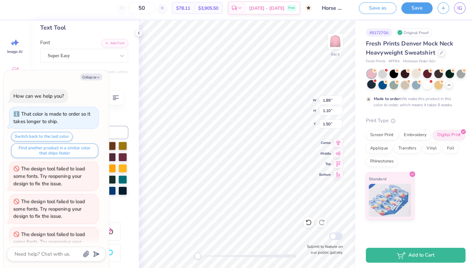
scroll to position [1645, 0]
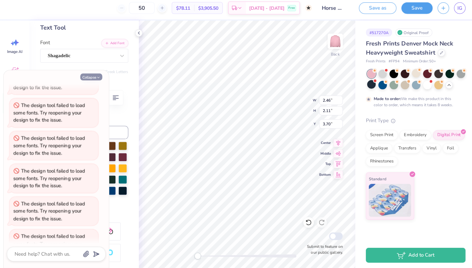
click at [93, 76] on button "Collapse" at bounding box center [90, 79] width 22 height 7
type textarea "x"
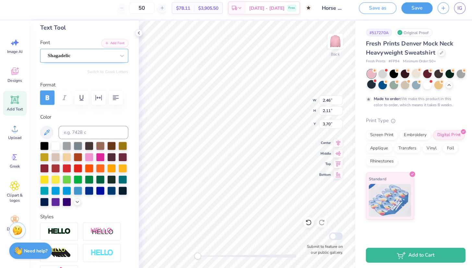
click at [78, 59] on div "Shagadelic" at bounding box center [80, 58] width 68 height 10
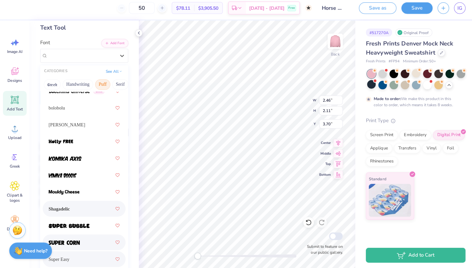
scroll to position [68, 0]
click at [68, 256] on span "Super Easy" at bounding box center [58, 259] width 20 height 7
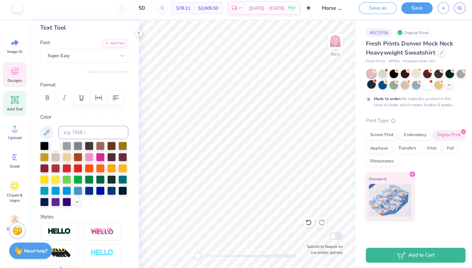
click at [8, 72] on div "Designs" at bounding box center [14, 77] width 23 height 24
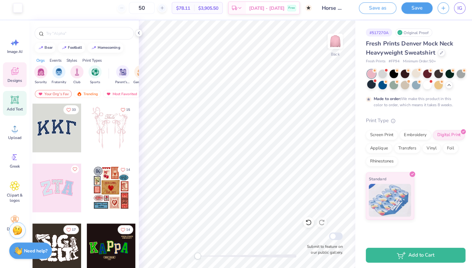
click at [9, 108] on span "Add Text" at bounding box center [15, 110] width 16 height 5
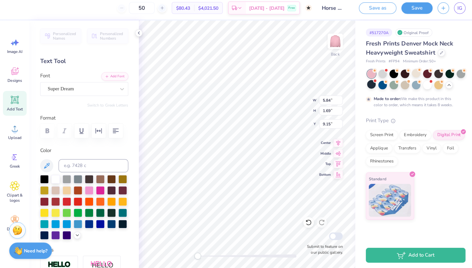
scroll to position [5, 1]
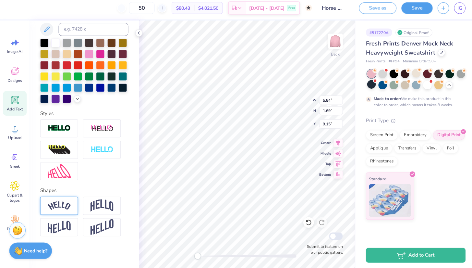
type textarea "Chi"
click at [58, 204] on img at bounding box center [58, 206] width 23 height 9
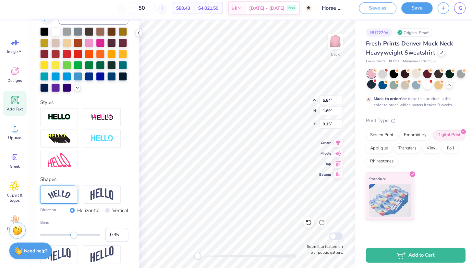
type input "0.37"
click at [77, 238] on div "Accessibility label" at bounding box center [76, 235] width 6 height 6
type textarea "Chi"
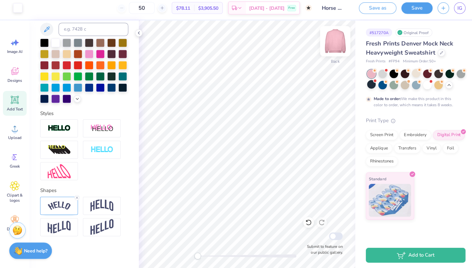
click at [333, 40] on img at bounding box center [331, 44] width 26 height 26
click at [15, 75] on div "Designs" at bounding box center [14, 77] width 23 height 24
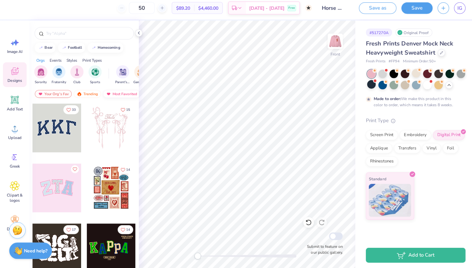
click at [124, 92] on div "Most Favorited" at bounding box center [120, 96] width 37 height 8
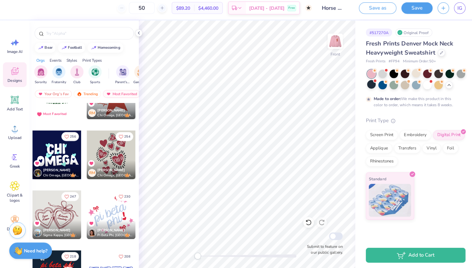
scroll to position [32, 0]
click at [108, 148] on div at bounding box center [110, 156] width 48 height 48
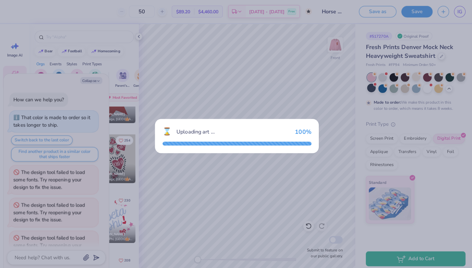
scroll to position [1677, 0]
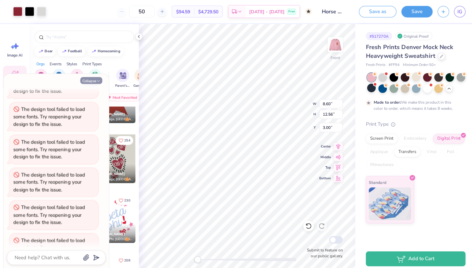
click at [93, 80] on button "Collapse" at bounding box center [90, 79] width 22 height 7
type textarea "x"
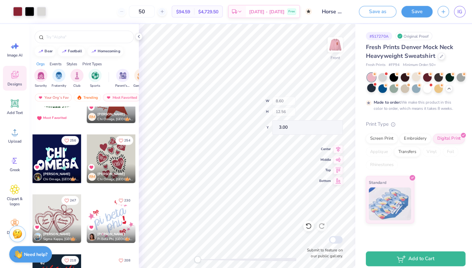
type input "2.64"
type input "1.78"
type input "12.97"
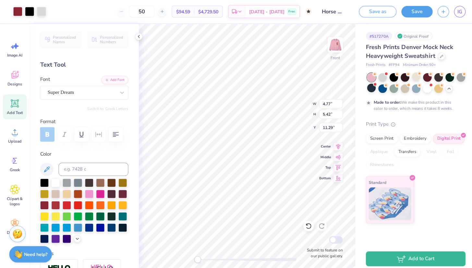
type input "7.50"
type input "8.50"
type input "10.65"
click at [13, 84] on span "Designs" at bounding box center [14, 82] width 14 height 5
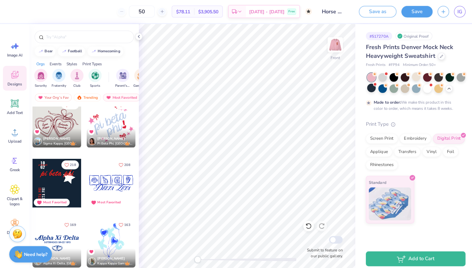
scroll to position [65, 0]
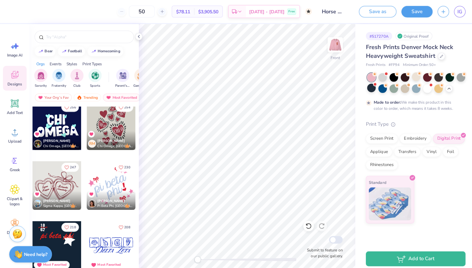
click at [52, 183] on div at bounding box center [56, 183] width 48 height 48
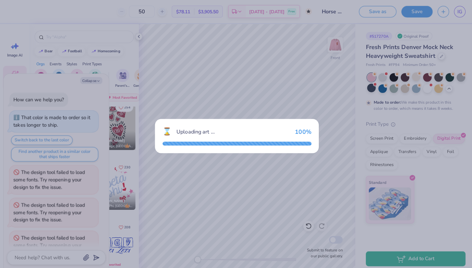
scroll to position [1709, 0]
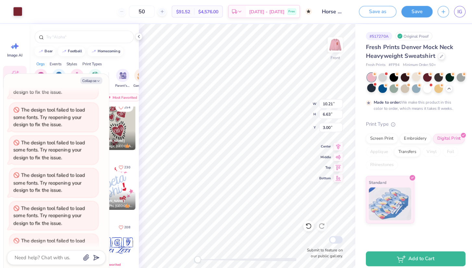
type textarea "x"
type input "7.58"
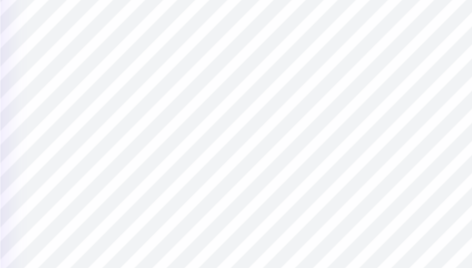
type textarea "x"
type textarea "A"
type textarea "x"
type textarea "Al"
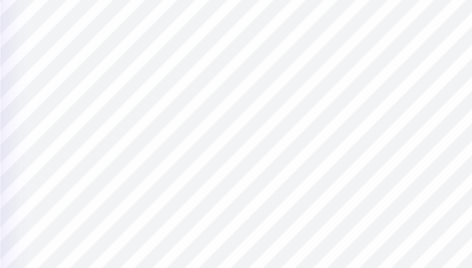
type textarea "x"
type textarea "Alp"
type textarea "x"
type textarea "Alph"
type textarea "x"
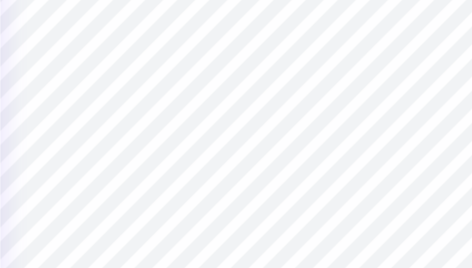
type textarea "Alpha"
type textarea "x"
type input "2.38"
type input "1.09"
type input "13.22"
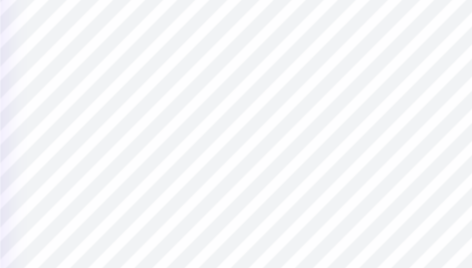
type textarea "x"
type textarea "P"
type textarea "x"
type textarea "Ph"
type textarea "x"
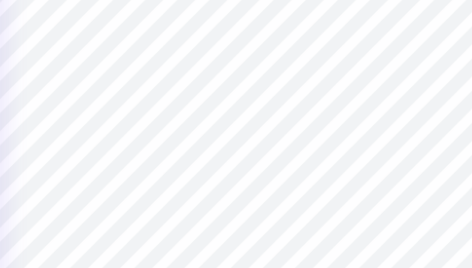
type textarea "Phi"
type textarea "x"
type input "3.50"
type input "1.27"
type input "11.95"
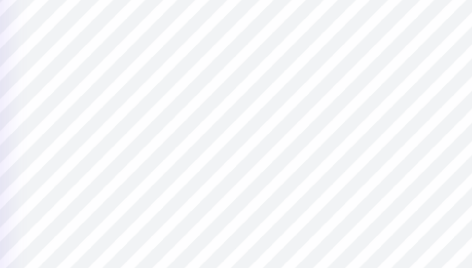
type textarea "x"
type textarea "F"
type textarea "x"
type textarea "Fa"
type textarea "x"
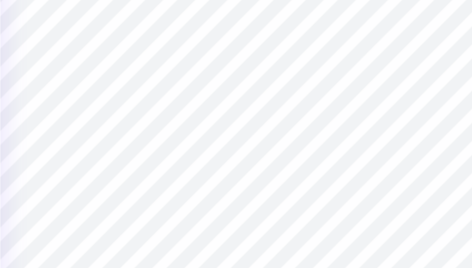
type textarea "Fal"
type textarea "x"
type textarea "Fall"
type textarea "x"
type input "3.30"
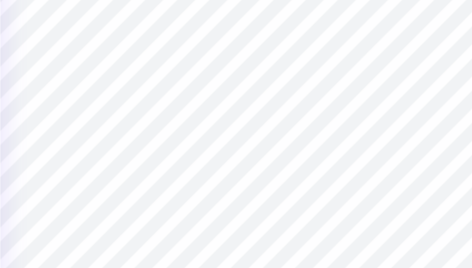
type input "1.44"
type input "12.87"
type textarea "x"
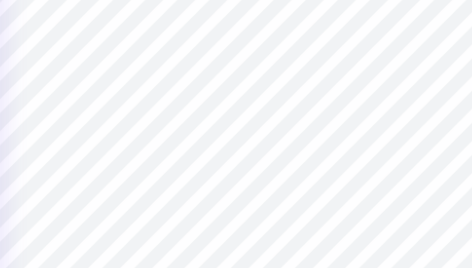
type textarea "2"
type textarea "x"
type textarea "20"
type textarea "x"
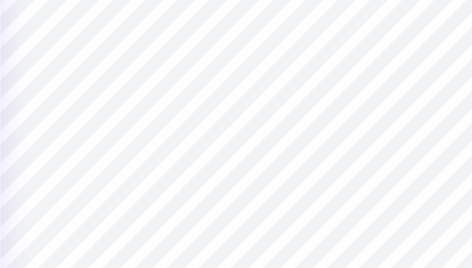
type textarea "202"
type textarea "x"
type textarea "2025"
type textarea "x"
type textarea "202"
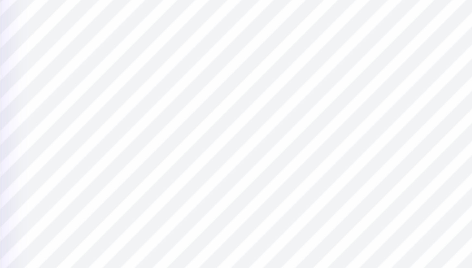
type textarea "x"
type textarea "20"
type textarea "x"
type textarea "2"
type textarea "x"
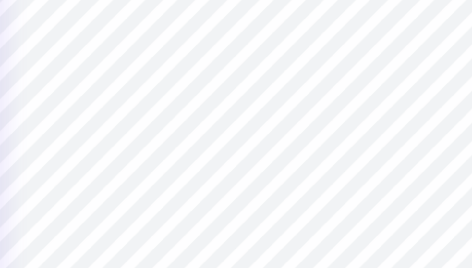
scroll to position [5, 0]
type textarea "x"
type textarea "2"
type textarea "x"
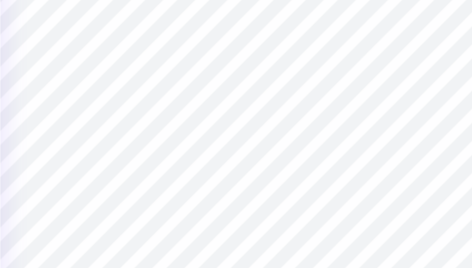
type textarea "2"
type textarea "x"
type textarea "20"
type textarea "x"
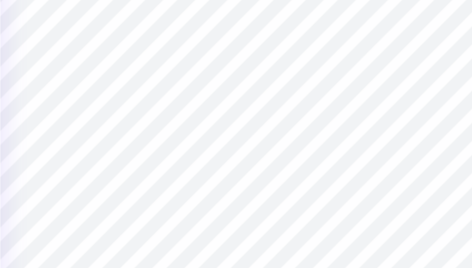
type textarea "202"
type textarea "x"
type textarea "20"
type textarea "x"
type textarea "2"
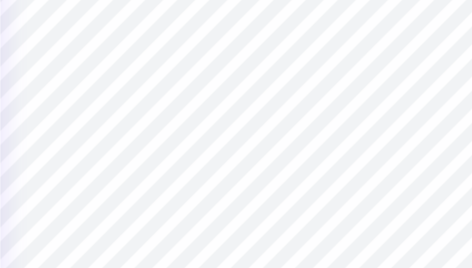
type textarea "x"
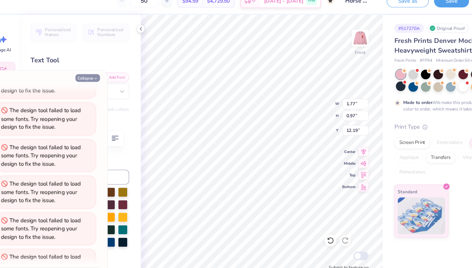
click at [83, 76] on button "Collapse" at bounding box center [90, 79] width 22 height 7
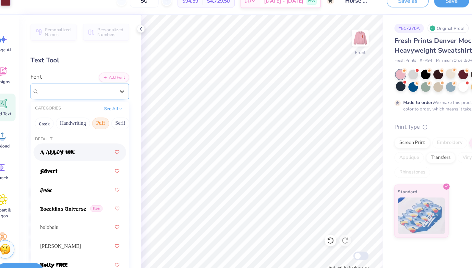
click at [70, 86] on div "Super Dream" at bounding box center [80, 91] width 68 height 10
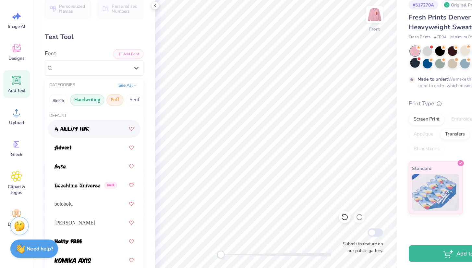
click at [71, 114] on button "Handwriting" at bounding box center [77, 119] width 30 height 10
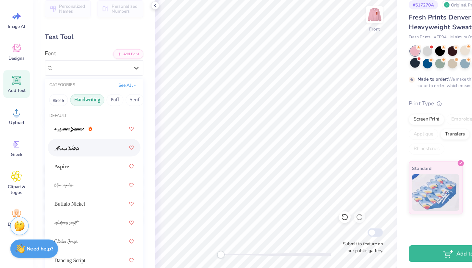
click at [77, 155] on div at bounding box center [83, 161] width 70 height 12
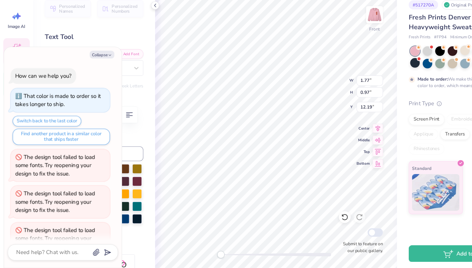
scroll to position [1741, 0]
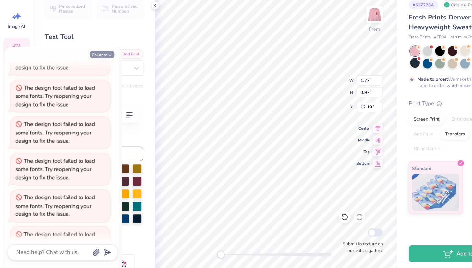
click at [94, 76] on button "Collapse" at bounding box center [90, 79] width 22 height 7
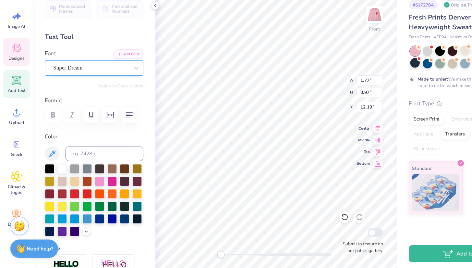
click at [85, 86] on div "Super Dream" at bounding box center [80, 91] width 68 height 10
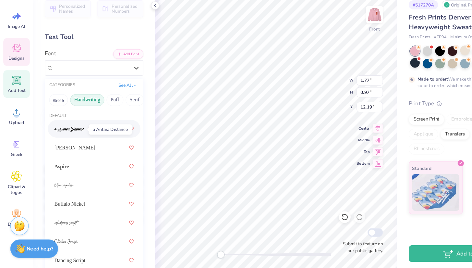
click at [69, 143] on img at bounding box center [61, 145] width 27 height 5
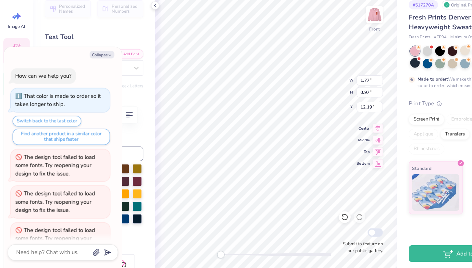
type textarea "x"
type textarea "F"
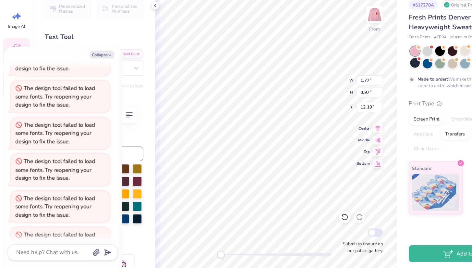
type textarea "x"
type textarea "Fa"
type textarea "x"
type textarea "Fal"
type textarea "x"
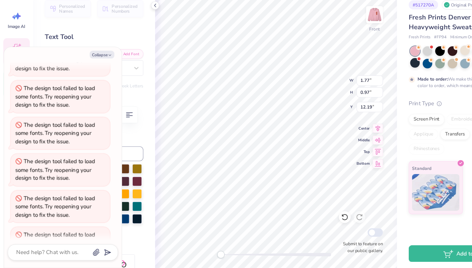
type textarea "Fall"
type textarea "x"
type input "1.87"
type input "0.95"
type input "12.17"
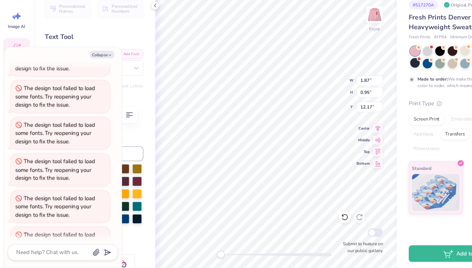
type textarea "x"
type textarea "2"
type textarea "x"
type textarea "20"
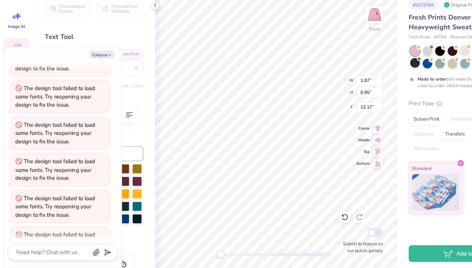
type textarea "x"
type textarea "202"
type textarea "x"
type textarea "2025"
click at [290, 72] on div "Front W 1.87 H 0.95 Y 12.17 Center Middle Top Bottom Submit to feature on our p…" at bounding box center [243, 146] width 213 height 245
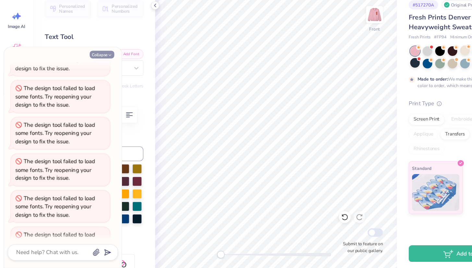
click at [92, 76] on button "Collapse" at bounding box center [90, 79] width 22 height 7
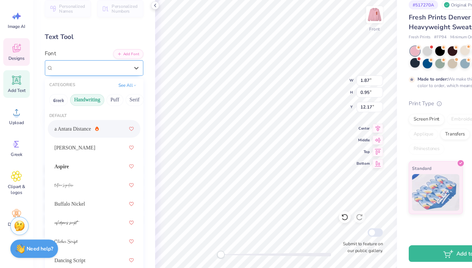
click at [96, 86] on div "a Antara Distance" at bounding box center [80, 91] width 68 height 10
click at [72, 155] on div "Ariana Violeta" at bounding box center [83, 161] width 70 height 12
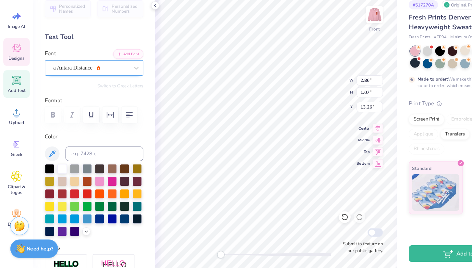
click at [99, 86] on div "a Antara Distance" at bounding box center [80, 91] width 68 height 10
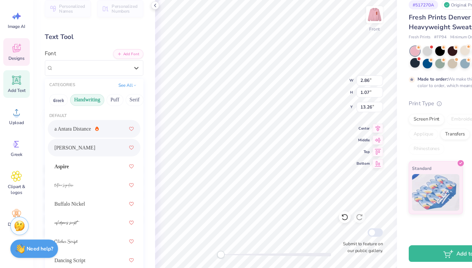
click at [64, 158] on span "Ariana Violeta" at bounding box center [66, 161] width 36 height 7
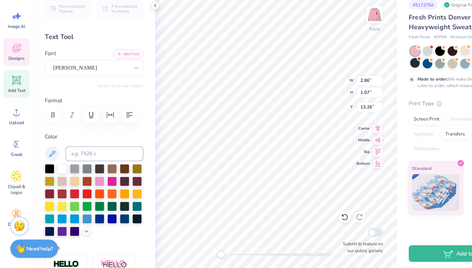
scroll to position [5, 1]
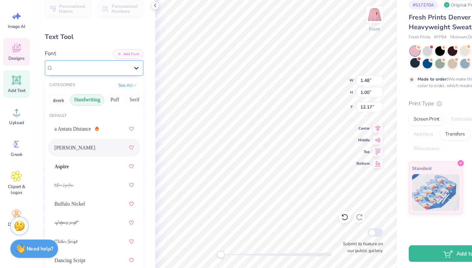
click at [114, 85] on div at bounding box center [120, 91] width 12 height 12
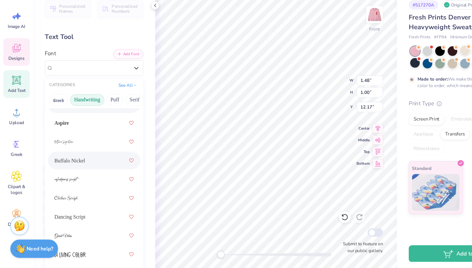
scroll to position [39, 0]
click at [76, 166] on div "Buffalo Nickel" at bounding box center [83, 172] width 70 height 12
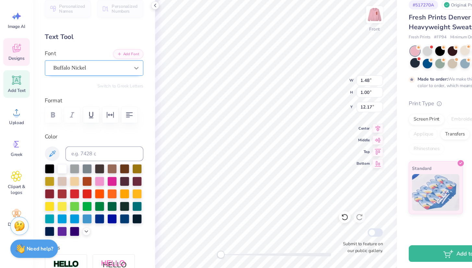
click at [114, 85] on div at bounding box center [120, 91] width 12 height 12
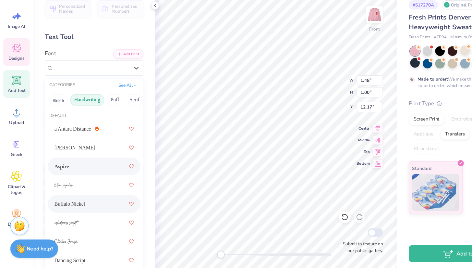
click at [79, 172] on div "Aspire" at bounding box center [83, 178] width 70 height 12
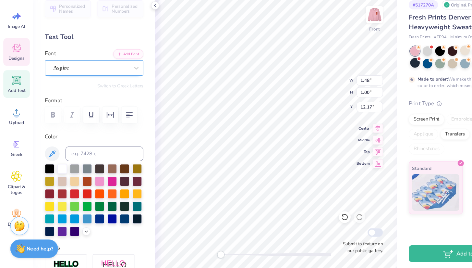
click at [101, 86] on div "Aspire" at bounding box center [80, 91] width 68 height 10
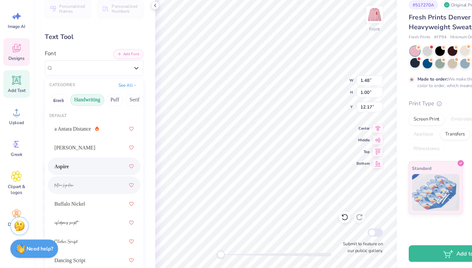
click at [74, 188] on div at bounding box center [83, 194] width 70 height 12
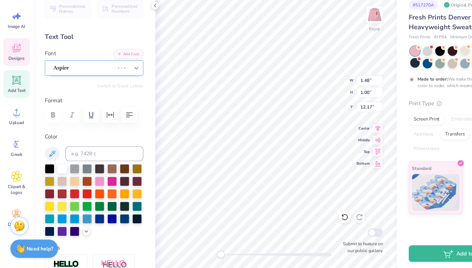
click at [114, 85] on div at bounding box center [120, 91] width 12 height 12
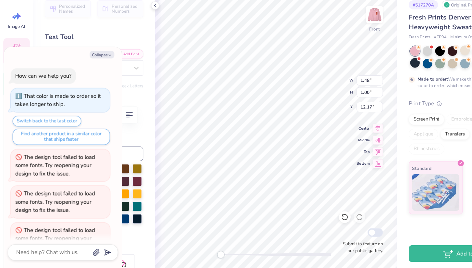
scroll to position [1804, 0]
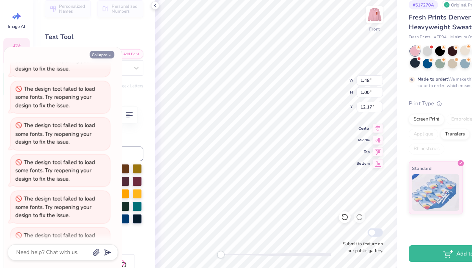
click at [97, 79] on polyline "button" at bounding box center [97, 79] width 2 height 1
type textarea "x"
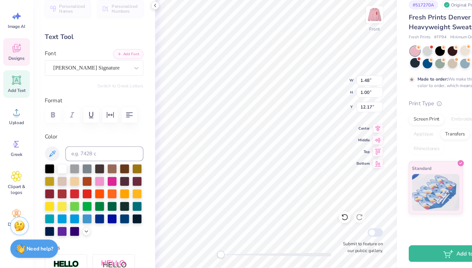
click at [50, 125] on div at bounding box center [83, 132] width 87 height 14
type input "1.63"
type input "1.20"
type input "12.02"
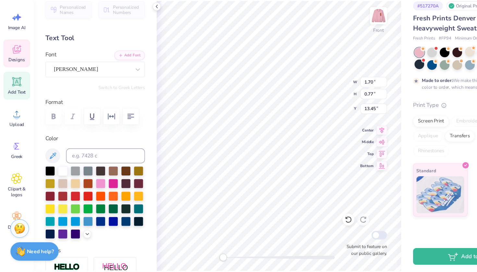
scroll to position [5, 1]
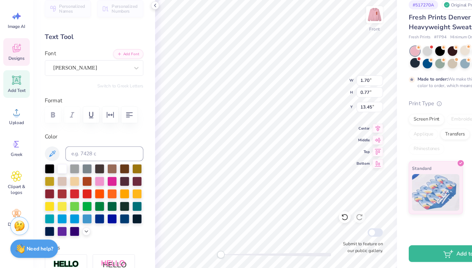
type textarea "225"
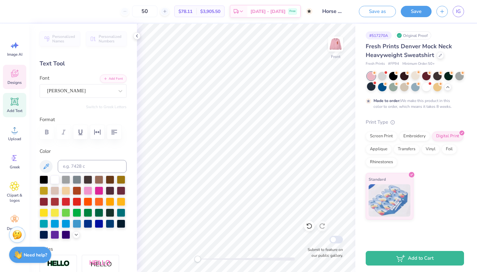
click at [17, 79] on div "Designs" at bounding box center [14, 77] width 23 height 24
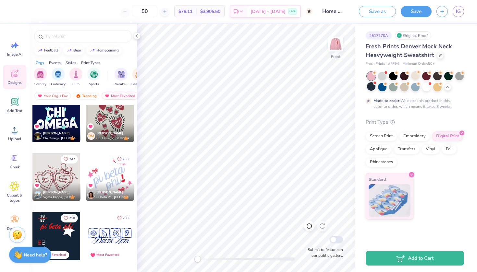
scroll to position [71, 0]
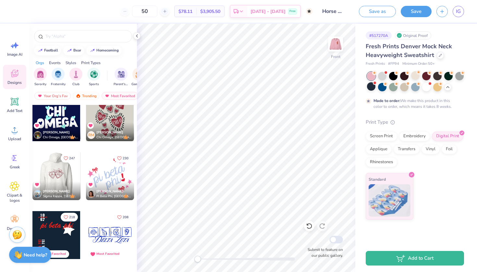
click at [52, 178] on div at bounding box center [56, 176] width 48 height 48
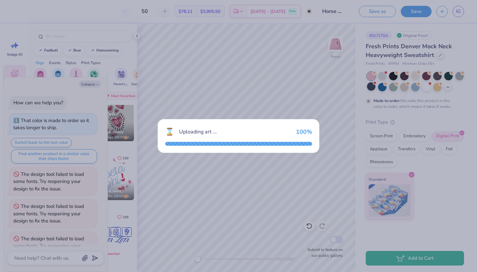
scroll to position [1836, 0]
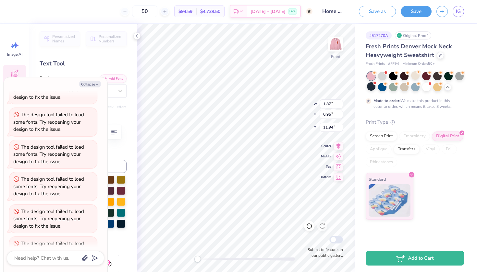
type textarea "x"
type textarea "A"
type textarea "x"
type textarea "Al"
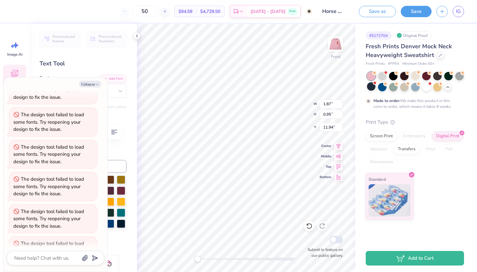
type textarea "x"
type textarea "Alp"
type textarea "x"
type textarea "Alph"
type textarea "x"
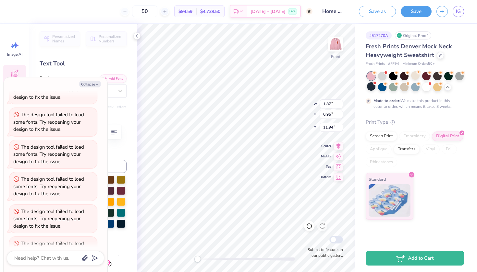
type textarea "Alpha"
type textarea "x"
type input "2.27"
type input "1.04"
type input "12.87"
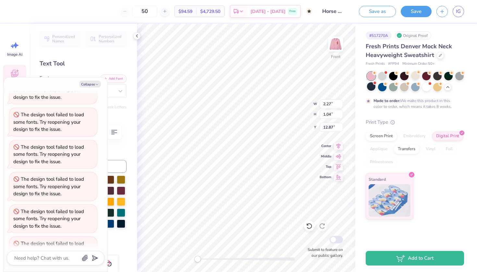
type textarea "x"
type textarea "Ph"
type textarea "x"
type textarea "Phi"
type textarea "x"
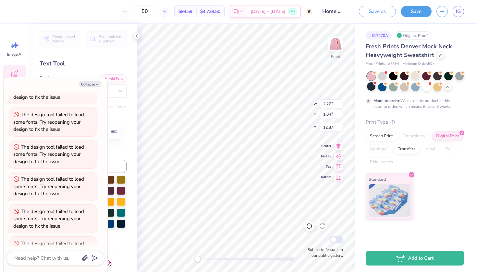
type input "3.34"
type input "1.21"
type input "11.66"
type textarea "x"
type textarea "F"
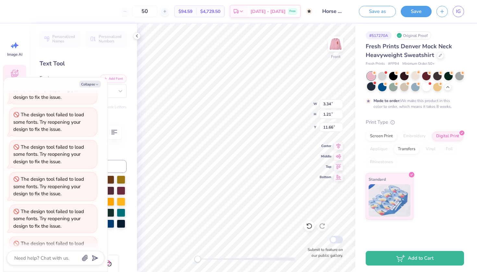
type textarea "x"
type textarea "Fa"
type textarea "x"
type textarea "Fal"
type textarea "x"
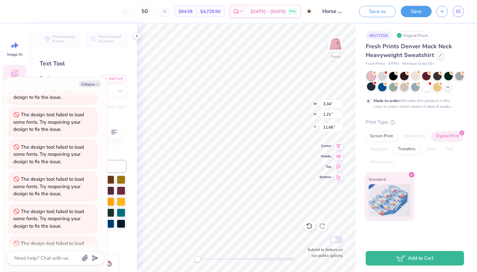
type textarea "Fall"
type textarea "x"
type input "3.15"
type input "1.37"
type input "12.54"
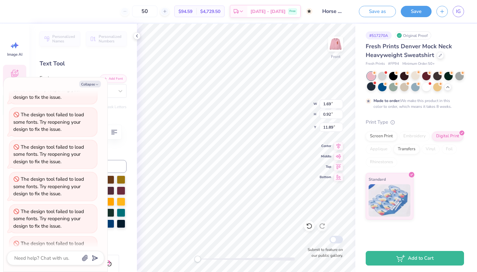
type textarea "x"
type textarea "Fall"
type textarea "x"
type textarea "Fall 2"
type textarea "x"
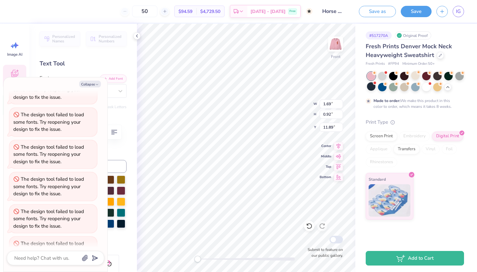
type textarea "Fall 20"
type textarea "x"
type textarea "Fall 202"
type textarea "x"
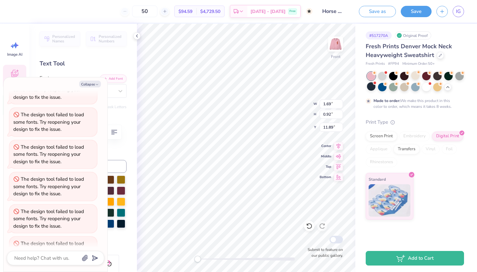
type textarea "Fall 2025"
click at [87, 85] on button "Collapse" at bounding box center [90, 84] width 22 height 7
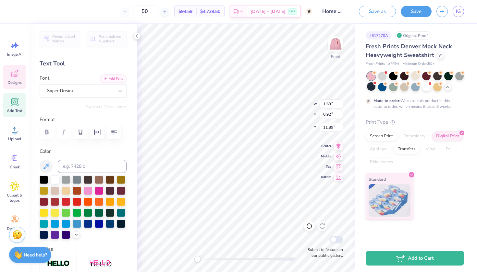
scroll to position [5, 1]
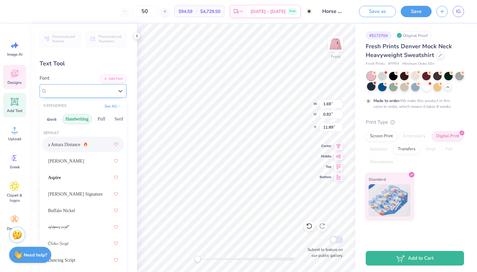
click at [89, 86] on div "Super Dream" at bounding box center [80, 91] width 68 height 10
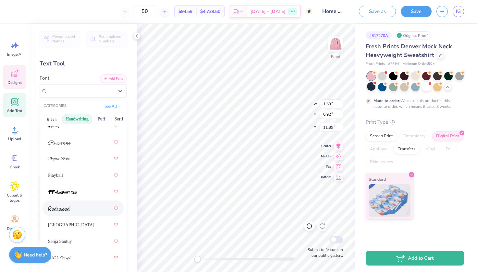
scroll to position [283, 0]
click at [68, 205] on div at bounding box center [83, 209] width 70 height 12
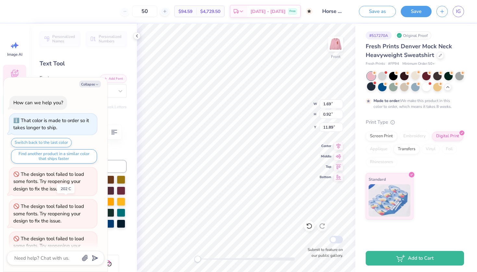
scroll to position [1868, 0]
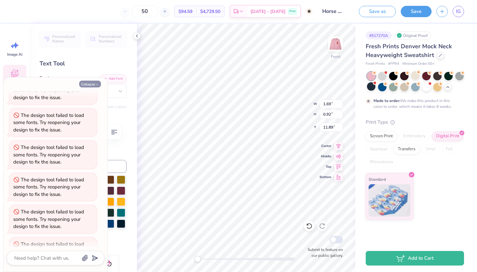
click at [91, 84] on button "Collapse" at bounding box center [90, 84] width 22 height 7
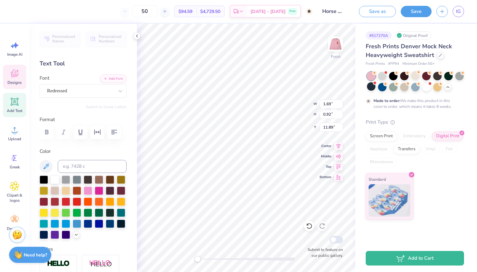
type textarea "x"
click at [101, 89] on div "Redressed" at bounding box center [80, 91] width 68 height 10
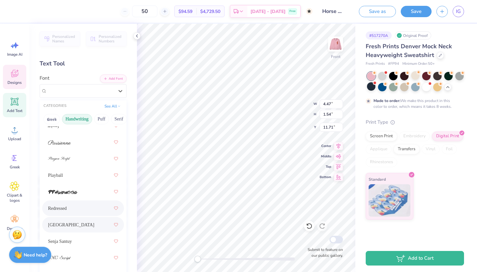
scroll to position [283, 0]
click at [69, 222] on div "[GEOGRAPHIC_DATA]" at bounding box center [83, 226] width 70 height 12
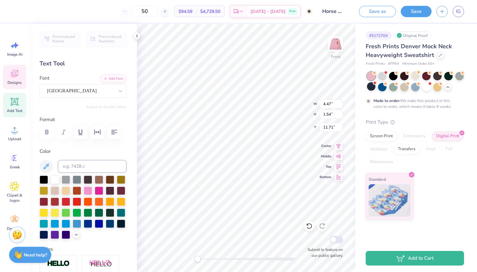
scroll to position [5, 2]
click at [48, 131] on div at bounding box center [83, 132] width 87 height 14
click at [110, 131] on button "button" at bounding box center [114, 132] width 14 height 14
click at [106, 92] on div "[GEOGRAPHIC_DATA]" at bounding box center [80, 91] width 68 height 10
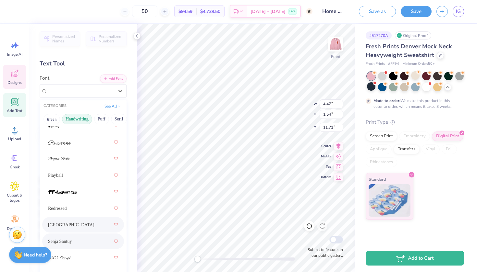
scroll to position [283, 0]
click at [69, 236] on div "Senja Santuy" at bounding box center [83, 242] width 82 height 16
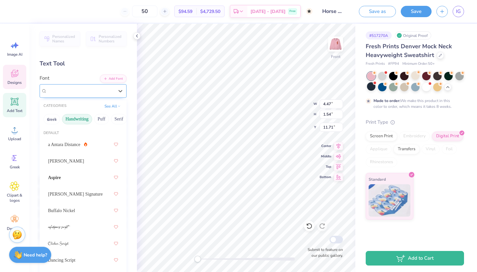
click at [109, 90] on div "Senja Santuy" at bounding box center [80, 91] width 68 height 10
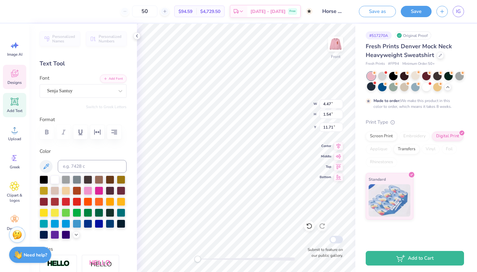
type textarea "Fall 2025"
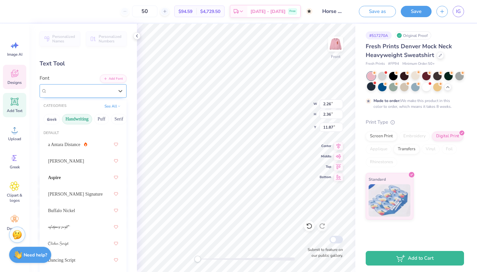
click at [107, 90] on div "Senja Santuy" at bounding box center [80, 91] width 68 height 10
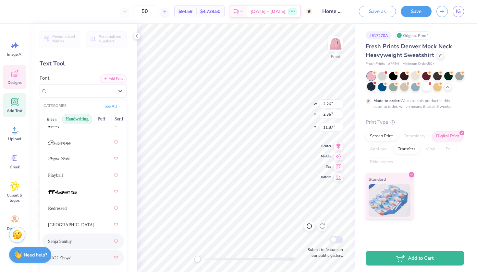
scroll to position [283, 0]
click at [63, 255] on div at bounding box center [83, 259] width 70 height 12
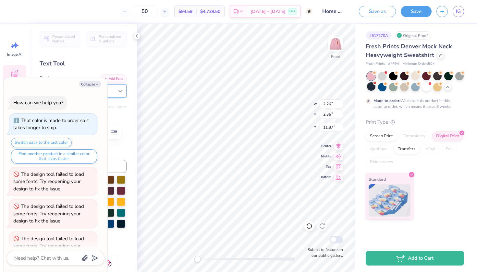
scroll to position [1900, 0]
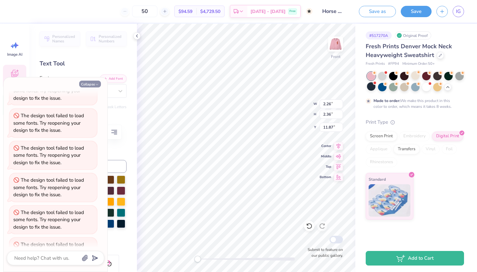
click at [96, 85] on icon "button" at bounding box center [97, 85] width 4 height 4
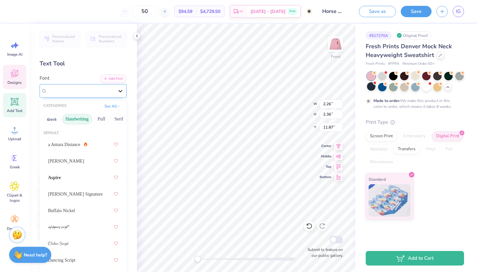
click at [118, 91] on icon at bounding box center [120, 91] width 4 height 2
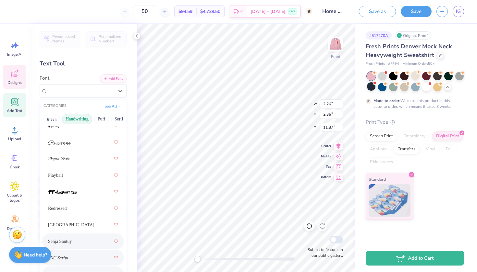
scroll to position [283, 0]
click at [66, 267] on span at bounding box center [58, 275] width 21 height 7
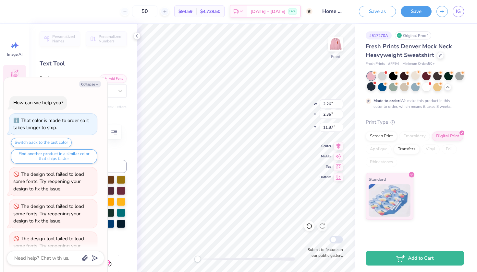
scroll to position [1932, 0]
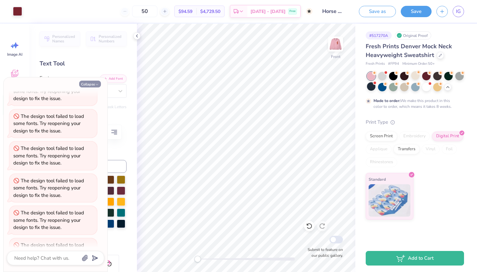
click at [94, 83] on button "Collapse" at bounding box center [90, 84] width 22 height 7
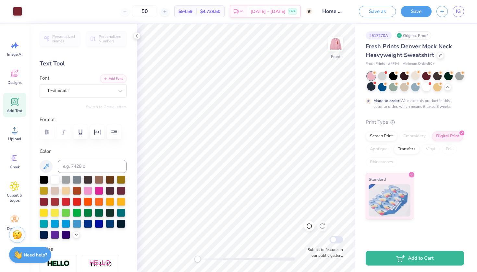
type textarea "x"
click at [84, 100] on div "Personalized Names Personalized Numbers Text Tool Add Font Font Testimonia Swit…" at bounding box center [83, 148] width 108 height 249
click at [84, 92] on div "Testimonia" at bounding box center [80, 91] width 68 height 10
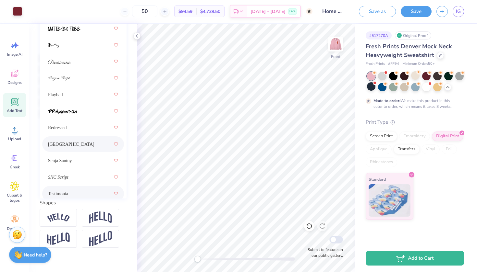
scroll to position [233, 0]
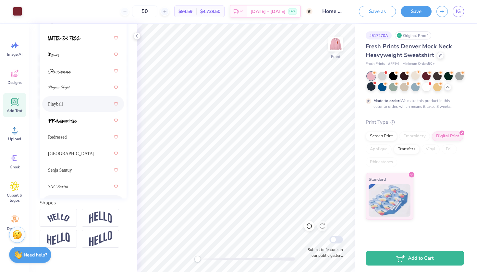
click at [66, 105] on div "Playball" at bounding box center [83, 104] width 70 height 12
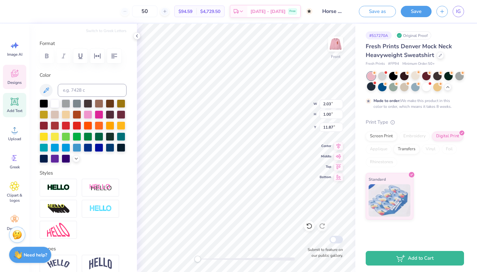
scroll to position [38, 0]
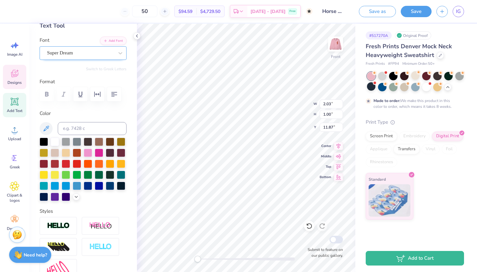
click at [97, 51] on div "Super Dream" at bounding box center [80, 53] width 68 height 10
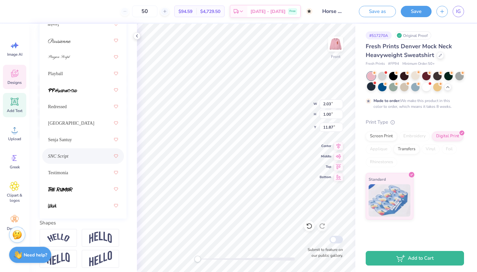
scroll to position [97, 0]
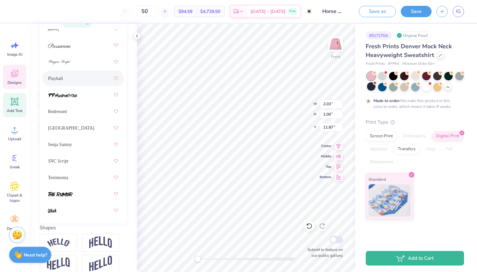
click at [84, 82] on div "Playball" at bounding box center [83, 79] width 70 height 12
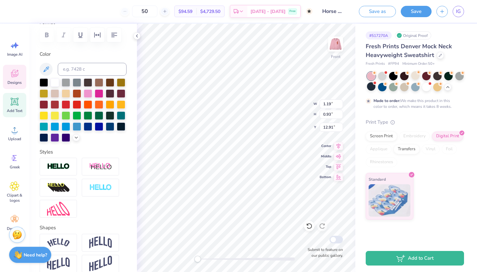
scroll to position [0, 0]
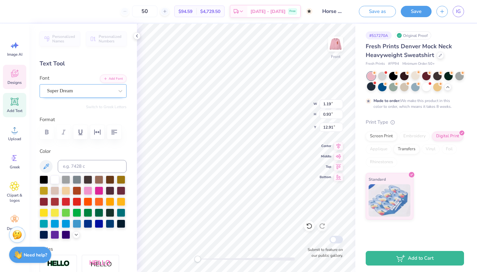
click at [94, 90] on div "Super Dream" at bounding box center [80, 91] width 68 height 10
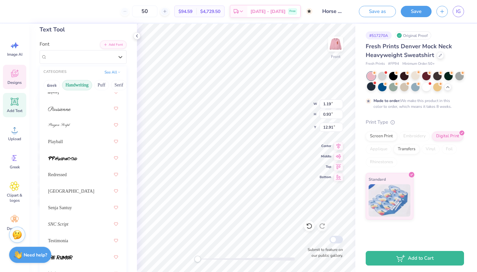
scroll to position [41, 0]
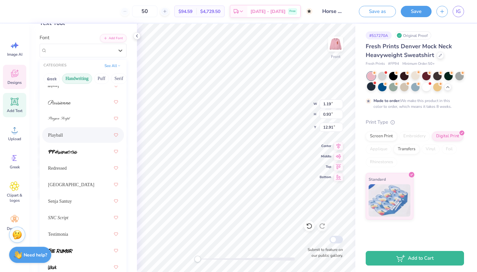
click at [70, 129] on div "Playball" at bounding box center [83, 135] width 82 height 16
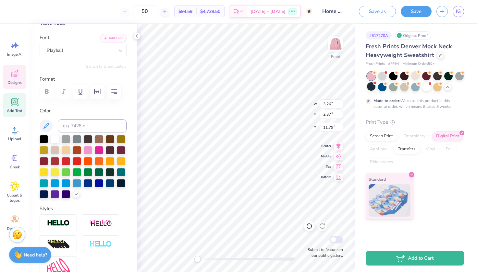
type textarea "Fall"
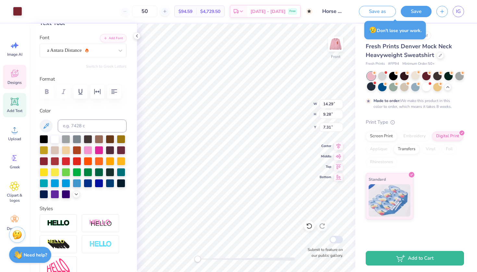
type input "1.87"
type input "0.95"
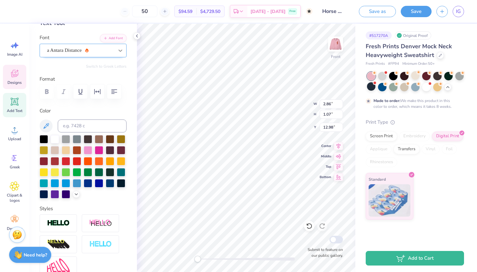
click at [114, 50] on div at bounding box center [120, 51] width 12 height 12
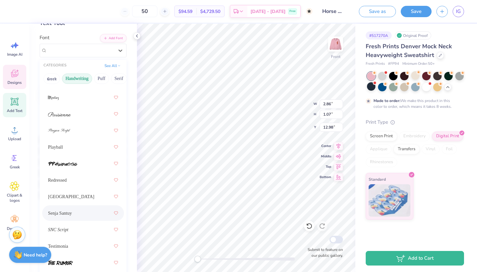
scroll to position [259, 0]
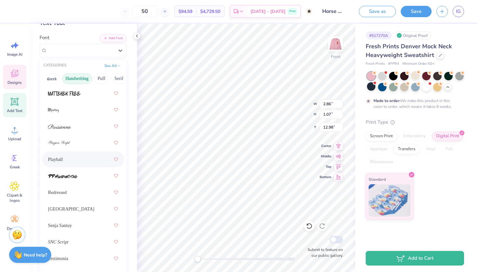
click at [68, 156] on div "Playball" at bounding box center [83, 160] width 70 height 12
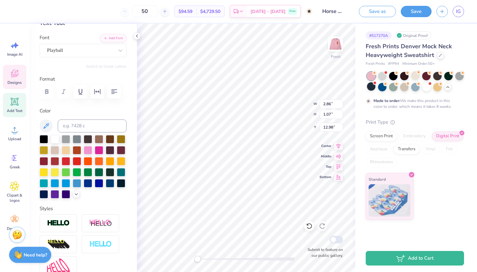
scroll to position [5, 1]
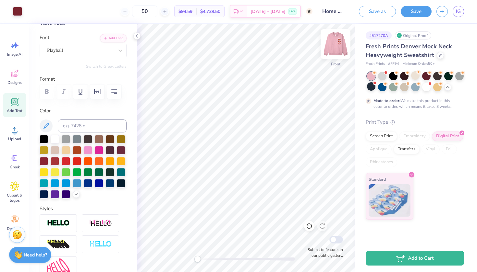
click at [336, 49] on img at bounding box center [335, 44] width 26 height 26
click at [117, 154] on div at bounding box center [121, 150] width 8 height 8
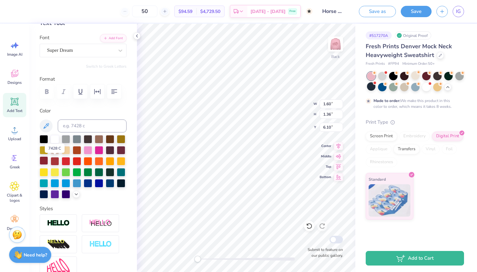
scroll to position [6, 1]
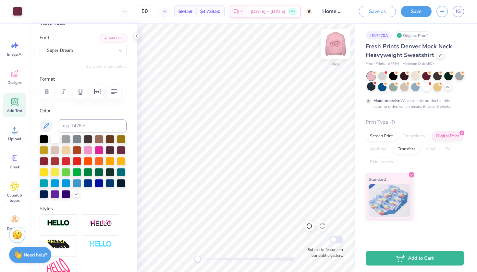
click at [336, 42] on img at bounding box center [335, 44] width 26 height 26
click at [413, 8] on button "Save" at bounding box center [416, 10] width 31 height 11
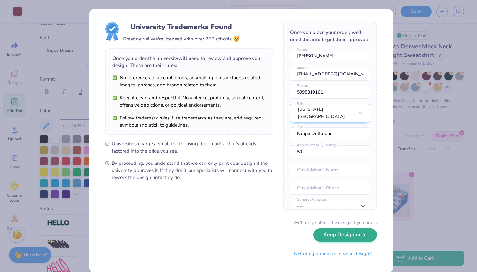
click at [348, 241] on button "Keep Designing" at bounding box center [345, 235] width 64 height 13
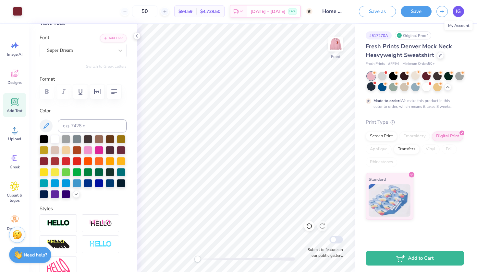
click at [456, 13] on span "IG" at bounding box center [458, 11] width 5 height 7
click at [17, 13] on div at bounding box center [17, 10] width 9 height 9
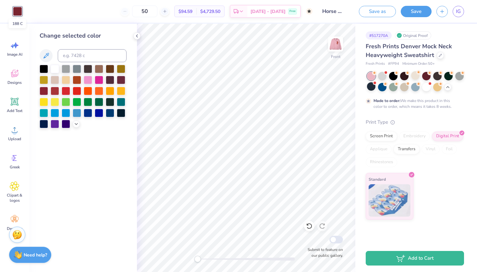
click at [17, 13] on div at bounding box center [17, 11] width 9 height 9
click at [441, 11] on icon "button" at bounding box center [442, 11] width 6 height 6
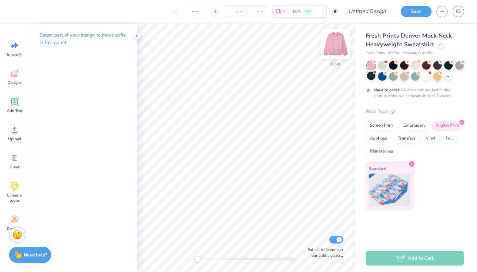
click at [336, 44] on img at bounding box center [335, 44] width 26 height 26
click at [461, 16] on link "IG" at bounding box center [457, 11] width 11 height 11
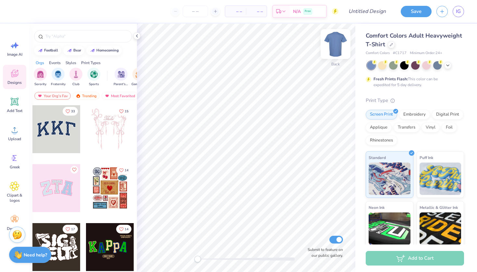
click at [336, 48] on img at bounding box center [335, 44] width 26 height 26
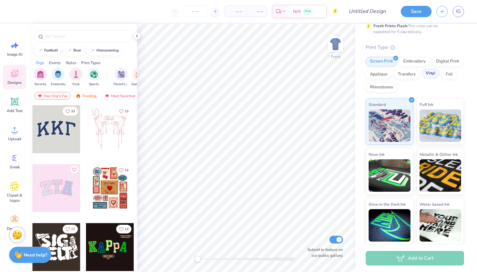
scroll to position [53, 0]
click at [39, 72] on img "filter for Sorority" at bounding box center [40, 73] width 7 height 7
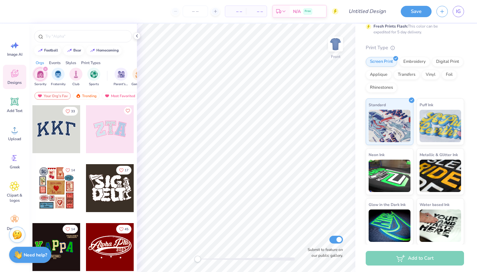
click at [60, 63] on div "Events" at bounding box center [55, 63] width 12 height 6
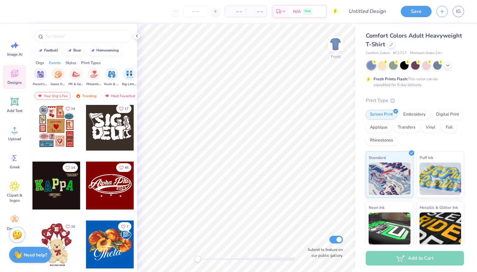
scroll to position [0, 0]
click at [393, 45] on icon at bounding box center [391, 43] width 3 height 3
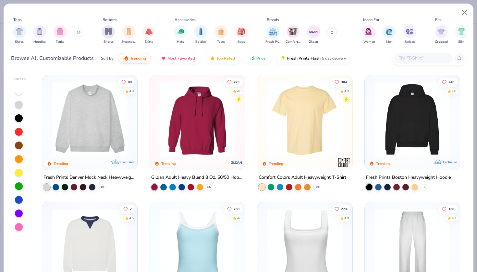
click at [100, 126] on img at bounding box center [90, 120] width 82 height 76
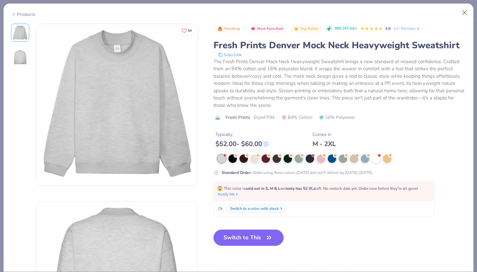
click at [252, 209] on div "Switch to a color with stock" at bounding box center [254, 209] width 49 height 6
click at [246, 232] on button "Switch to This" at bounding box center [248, 238] width 70 height 16
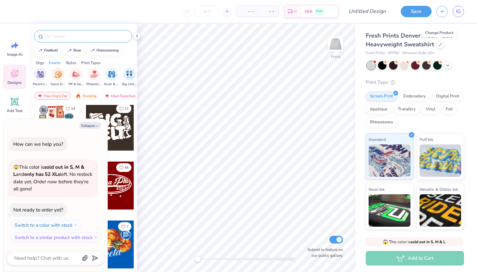
click at [73, 41] on div at bounding box center [83, 36] width 98 height 12
click at [60, 40] on div at bounding box center [83, 36] width 98 height 12
click at [89, 129] on button "Collapse" at bounding box center [90, 125] width 22 height 7
type textarea "x"
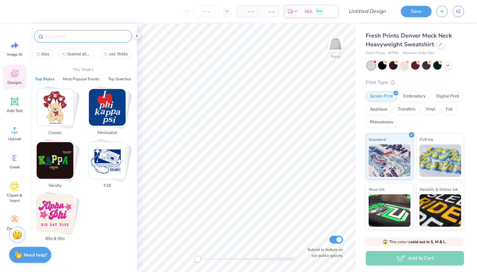
click at [73, 37] on input "text" at bounding box center [86, 36] width 83 height 6
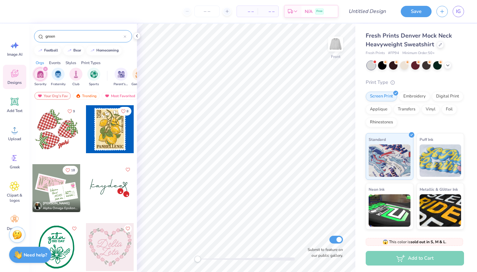
type input "green"
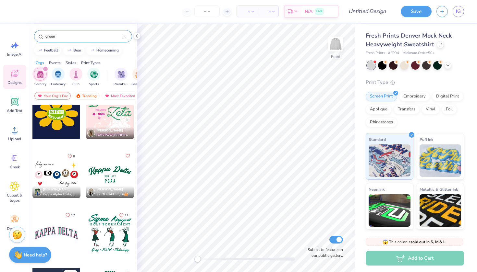
scroll to position [2559, 0]
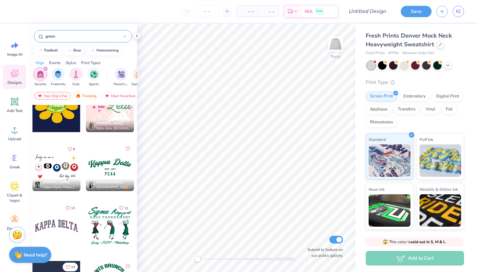
click at [57, 163] on div at bounding box center [56, 167] width 48 height 48
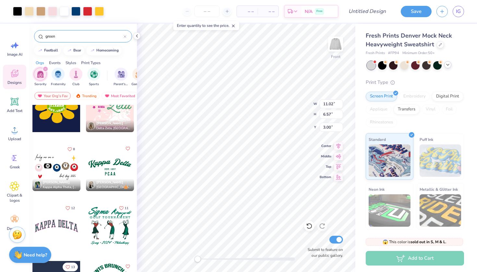
click at [448, 65] on polyline at bounding box center [447, 64] width 3 height 1
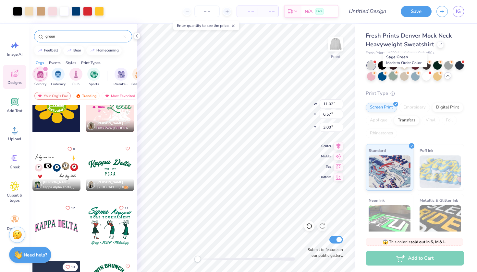
click at [397, 78] on div at bounding box center [393, 76] width 8 height 8
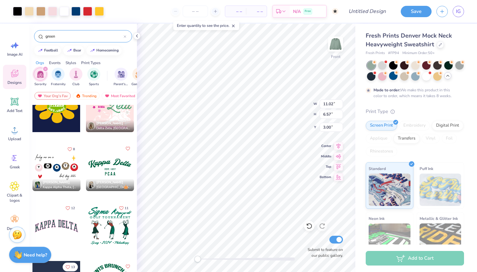
type input "6.15"
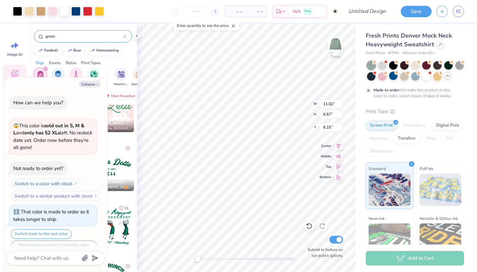
scroll to position [11, 0]
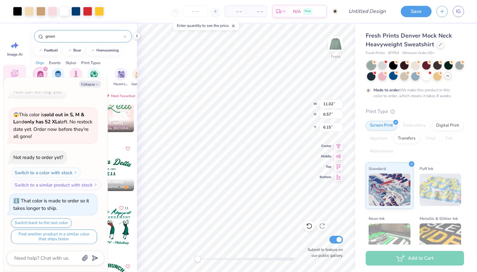
click at [439, 48] on div "Fresh Prints Denver Mock Neck Heavyweight Sweatshirt" at bounding box center [415, 40] width 98 height 18
click at [439, 47] on div at bounding box center [440, 44] width 7 height 7
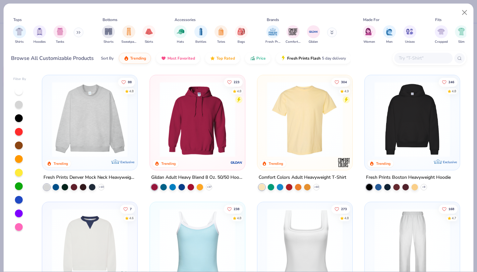
click at [14, 187] on div at bounding box center [19, 159] width 13 height 145
click at [18, 187] on div at bounding box center [19, 187] width 8 height 8
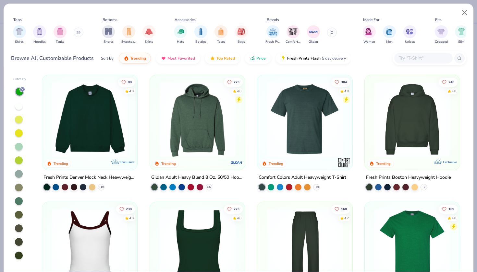
click at [98, 136] on img at bounding box center [90, 120] width 82 height 76
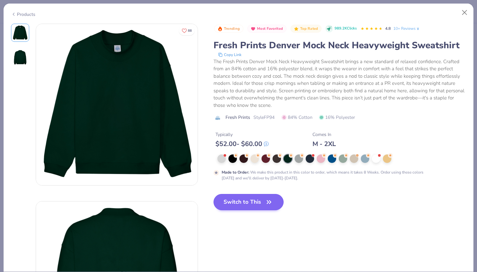
click at [254, 200] on button "Switch to This" at bounding box center [248, 202] width 70 height 16
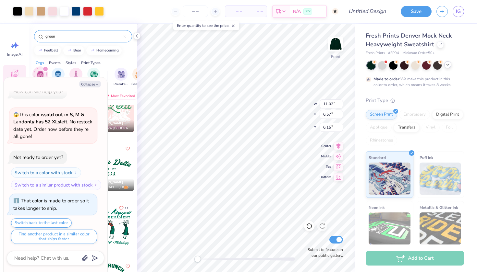
click at [446, 67] on div at bounding box center [447, 64] width 7 height 7
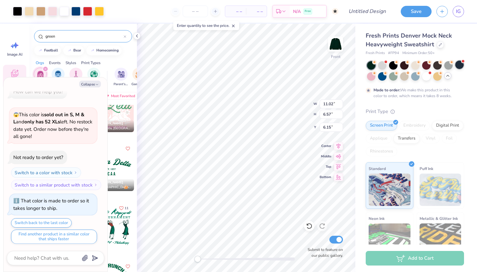
click at [455, 69] on div at bounding box center [459, 65] width 8 height 8
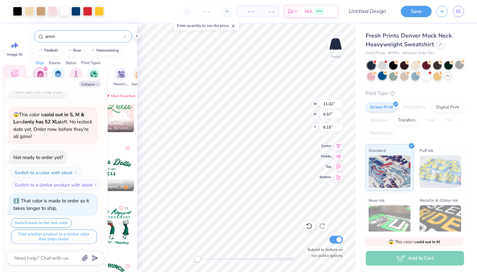
type textarea "x"
type input "12.08"
type input "7.21"
type input "6.23"
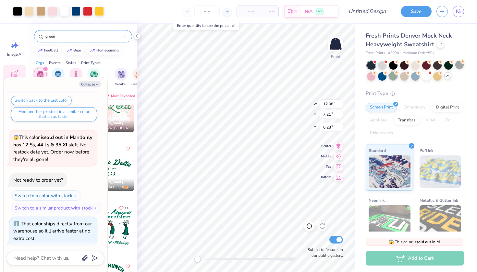
click at [397, 77] on div at bounding box center [393, 76] width 8 height 8
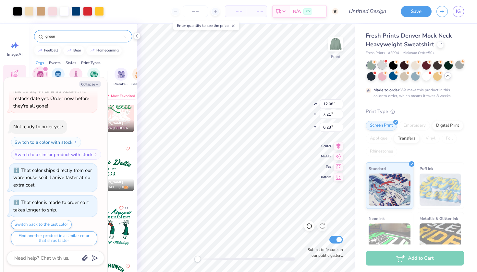
click at [385, 67] on div at bounding box center [382, 65] width 8 height 8
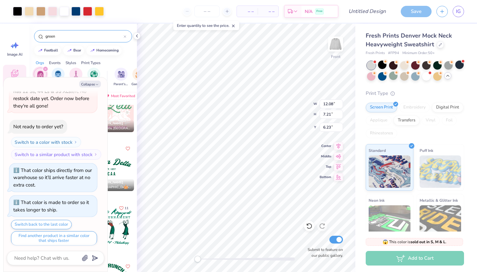
scroll to position [310, 0]
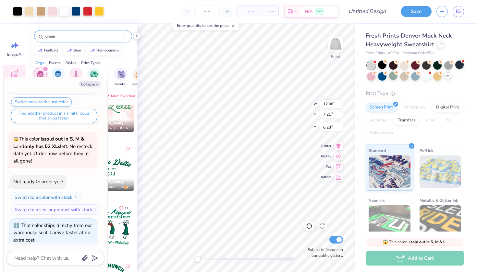
click at [444, 44] on div "Fresh Prints Denver Mock Neck Heavyweight Sweatshirt" at bounding box center [415, 40] width 98 height 18
click at [441, 44] on div at bounding box center [440, 44] width 7 height 7
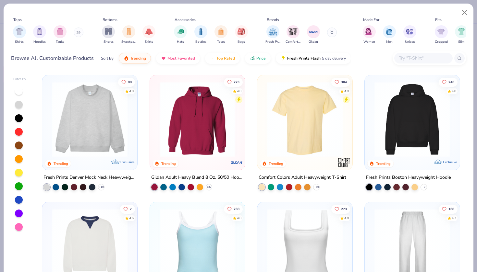
click at [16, 189] on div at bounding box center [19, 186] width 8 height 8
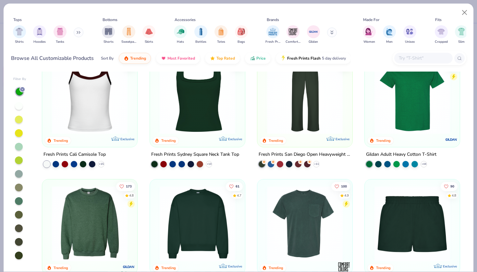
scroll to position [204, 0]
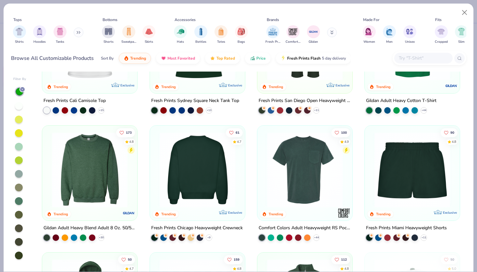
click at [156, 177] on img at bounding box center [115, 170] width 82 height 76
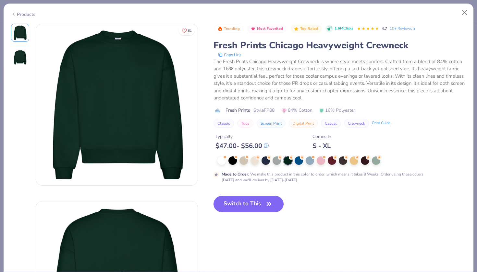
click at [234, 214] on div "Switch to This" at bounding box center [248, 209] width 70 height 27
click at [234, 207] on button "Switch to This" at bounding box center [248, 204] width 70 height 16
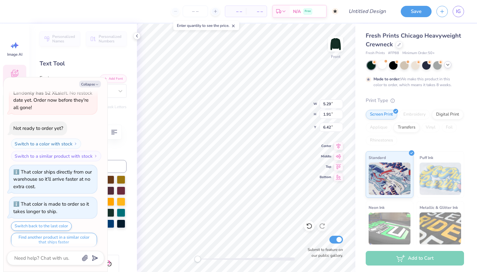
scroll to position [5, 1]
click at [91, 85] on button "Collapse" at bounding box center [90, 84] width 22 height 7
type textarea "x"
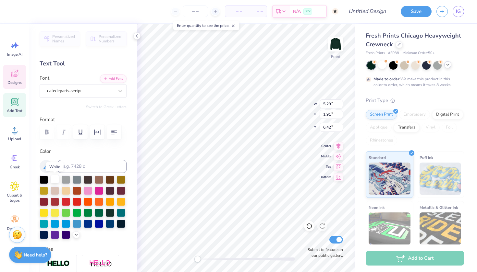
click at [53, 182] on div at bounding box center [55, 179] width 8 height 8
type input "4.58"
type input "1.77"
type input "11.86"
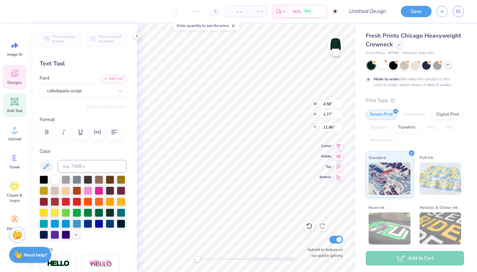
scroll to position [5, 1]
type textarea "Fall 2025"
click at [55, 181] on div at bounding box center [55, 179] width 8 height 8
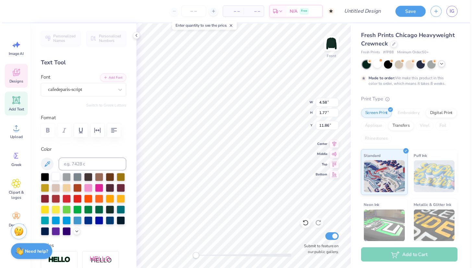
scroll to position [5, 2]
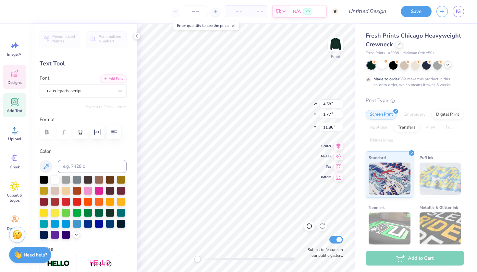
type input "0.53"
type input "0.51"
type input "9.75"
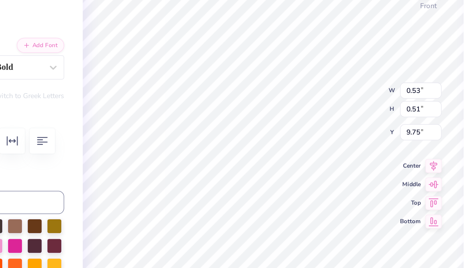
scroll to position [5, 1]
type textarea "K"
type input "9.41"
type input "0.56"
type input "0.51"
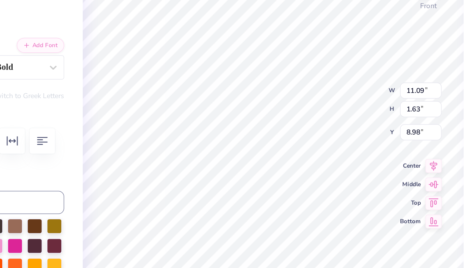
type input "9.75"
type input "11.09"
type input "1.63"
type input "8.98"
type input "0.56"
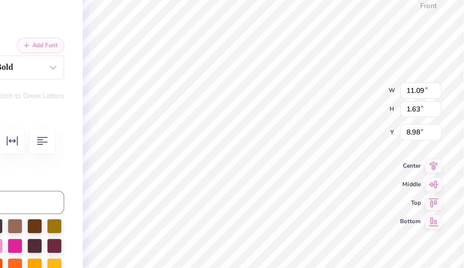
type input "0.51"
type input "9.75"
type textarea "D"
type input "11.09"
type input "1.63"
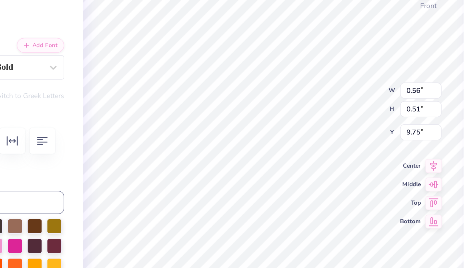
type input "8.98"
type input "0.46"
type input "0.51"
type input "9.78"
type textarea "C"
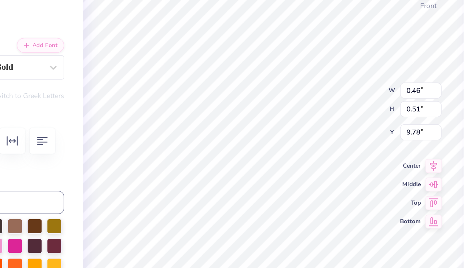
type input "0.53"
type input "9.32"
type textarea "H"
type input "0.62"
type input "9.61"
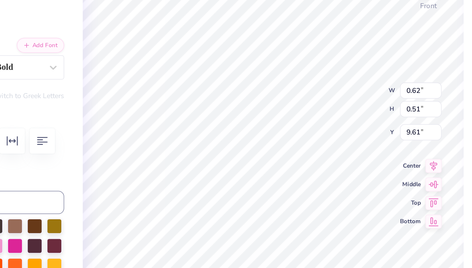
type textarea "A"
type textarea "I"
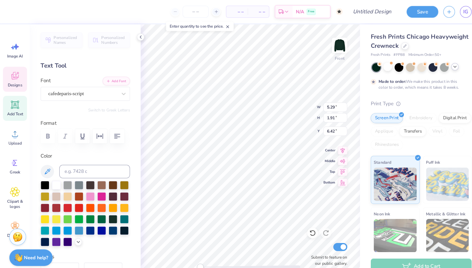
click at [15, 83] on span "Designs" at bounding box center [14, 82] width 14 height 5
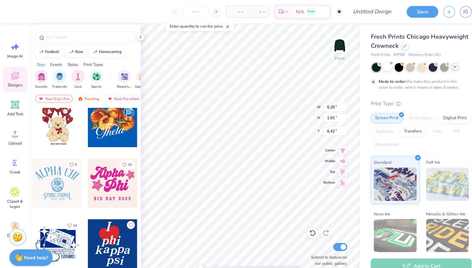
scroll to position [257, 0]
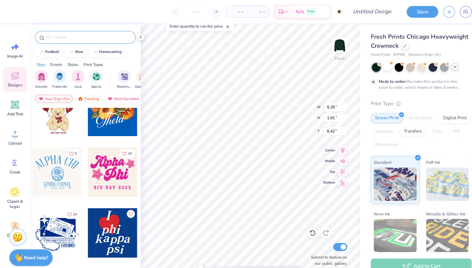
click at [77, 41] on div at bounding box center [83, 36] width 98 height 12
click at [72, 39] on input "text" at bounding box center [86, 36] width 83 height 6
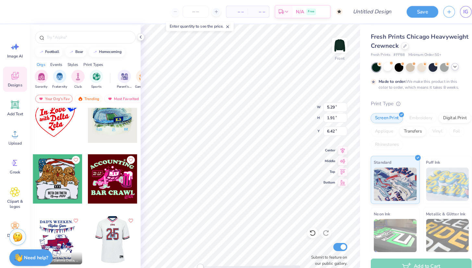
scroll to position [3557, 0]
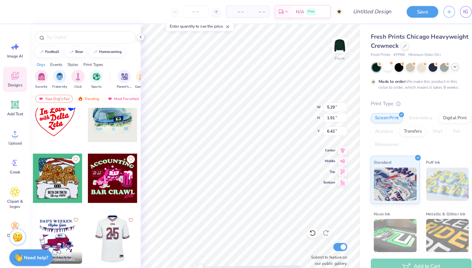
click at [54, 167] on div at bounding box center [56, 173] width 48 height 48
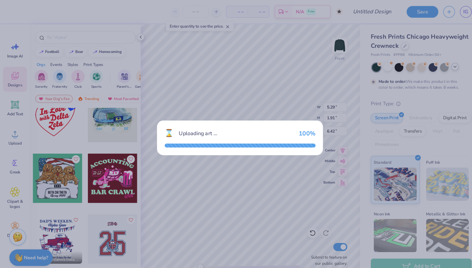
type input "10.16"
type input "9.42"
type input "3.00"
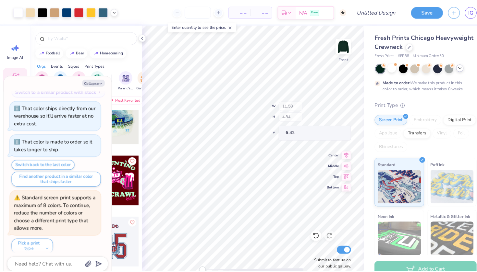
scroll to position [490, 0]
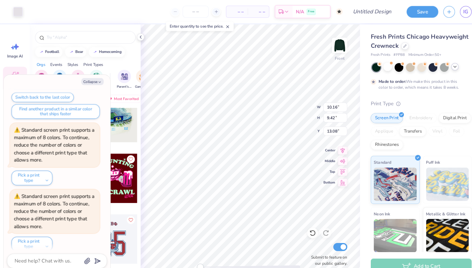
type textarea "x"
type input "1.62"
type input "0.55"
type input "13.26"
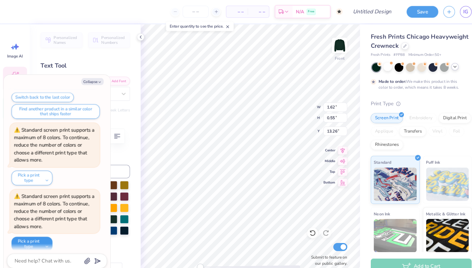
click at [44, 230] on button "Pick a print type" at bounding box center [31, 237] width 40 height 14
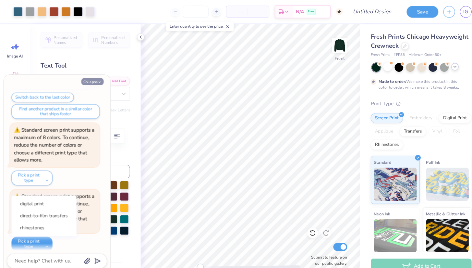
click at [96, 79] on icon "button" at bounding box center [97, 80] width 4 height 4
type textarea "x"
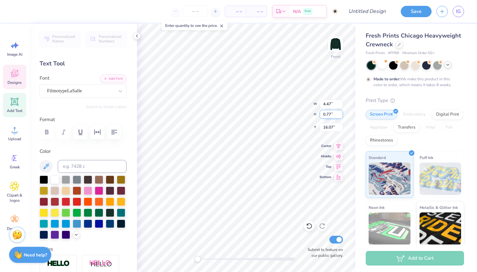
scroll to position [5, 2]
type textarea "Fall 2025"
type input "5.69"
type input "0.89"
type input "15.01"
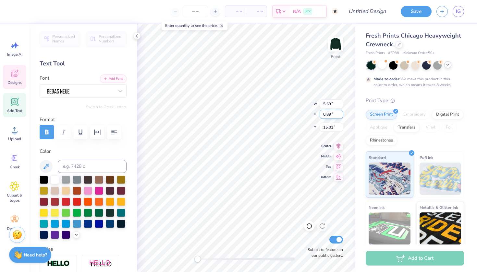
scroll to position [5, 2]
type textarea "Kappa Delta Chi"
type input "1.62"
type input "0.55"
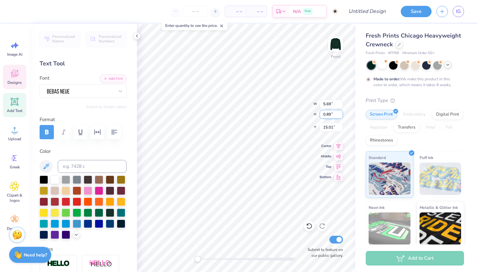
type input "13.26"
type textarea "Alpha Phi"
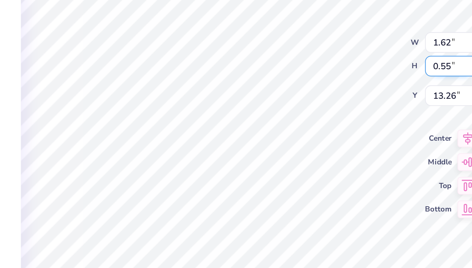
type input "12.62"
type input "4.79"
type input "12.54"
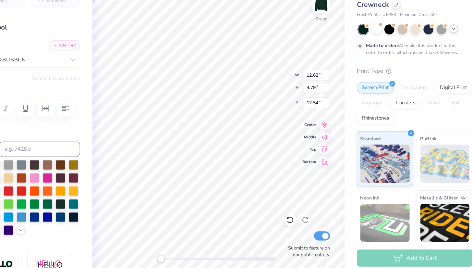
type input "12.62"
type input "4.79"
type input "12.54"
type input "0.21"
type input "0.09"
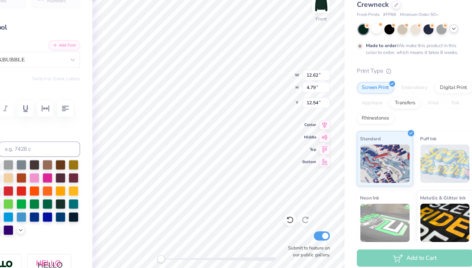
type input "13.50"
type input "1.74"
type input "0.31"
type input "13.44"
type input "0.21"
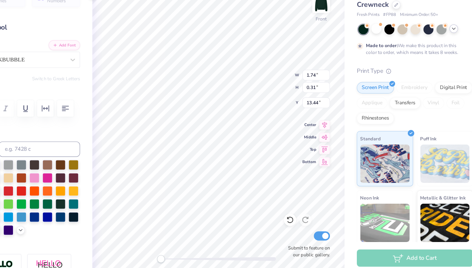
type input "0.09"
type input "1.74"
type input "0.31"
type input "13.53"
type input "12.62"
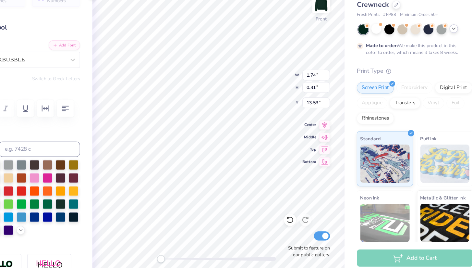
type input "4.79"
type input "15.10"
type input "1.74"
type input "0.31"
type input "21.14"
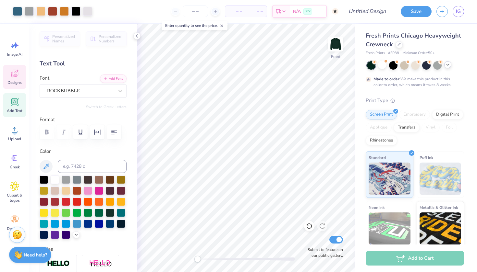
click at [14, 82] on span "Designs" at bounding box center [14, 82] width 14 height 5
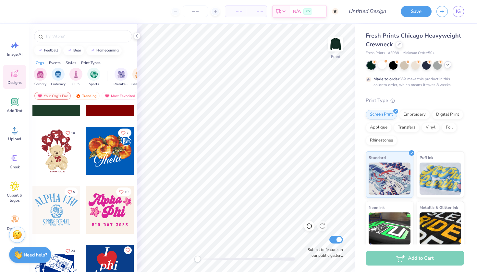
scroll to position [174, 0]
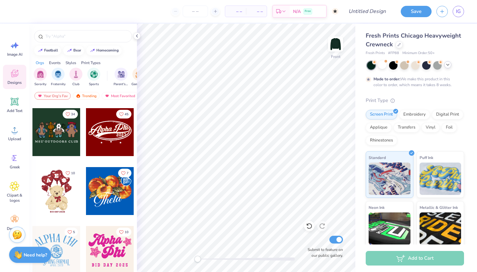
click at [100, 143] on div at bounding box center [110, 132] width 48 height 48
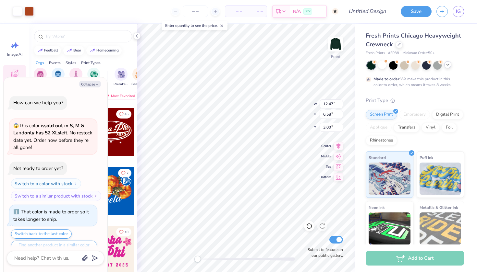
scroll to position [522, 0]
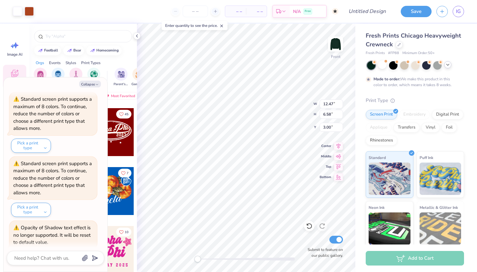
click at [449, 65] on icon at bounding box center [447, 64] width 5 height 5
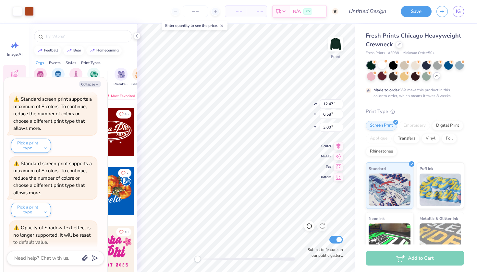
click at [386, 79] on div at bounding box center [382, 76] width 8 height 8
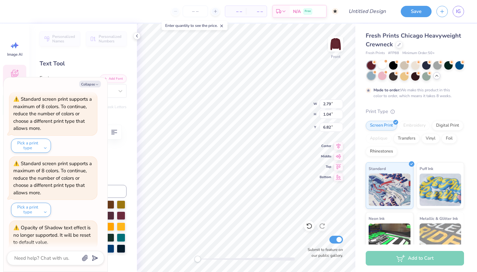
type textarea "x"
type textarea "202"
type textarea "x"
type textarea "2025"
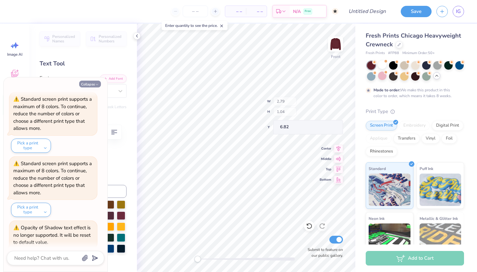
click at [95, 87] on button "Collapse" at bounding box center [90, 84] width 22 height 7
type textarea "x"
click at [95, 84] on button "Collapse" at bounding box center [90, 84] width 22 height 7
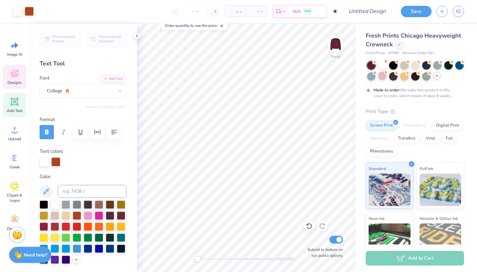
click at [10, 78] on icon at bounding box center [15, 74] width 10 height 10
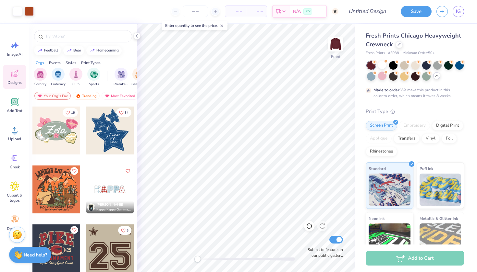
scroll to position [471, 0]
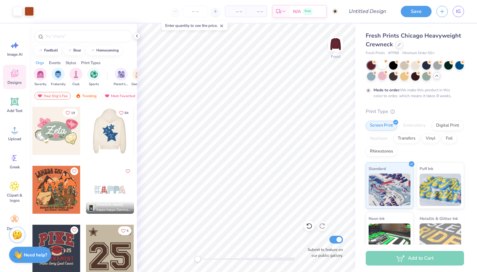
click at [109, 125] on div at bounding box center [110, 131] width 144 height 48
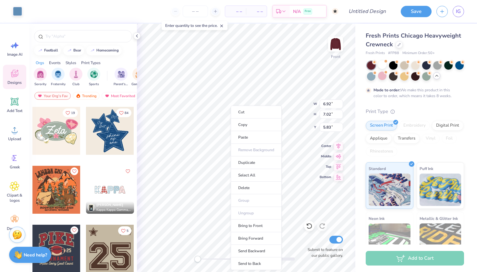
type input "6.92"
type input "7.02"
type input "5.83"
click at [17, 10] on div at bounding box center [17, 10] width 9 height 9
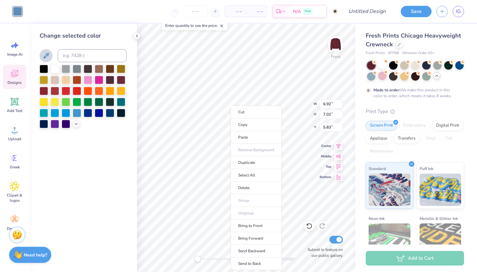
click at [43, 55] on icon at bounding box center [46, 56] width 8 height 8
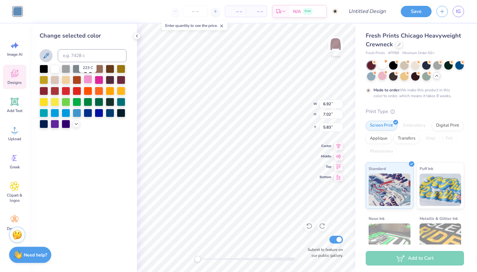
click at [87, 84] on div at bounding box center [88, 79] width 8 height 8
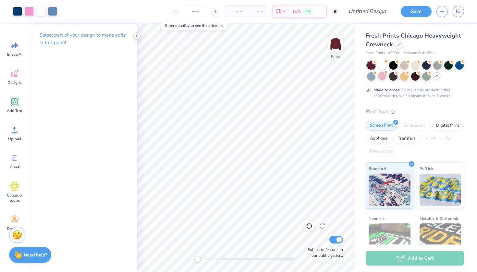
click at [136, 35] on icon at bounding box center [136, 35] width 5 height 5
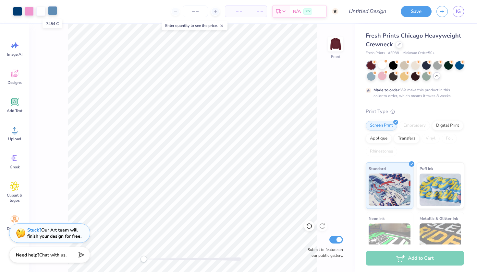
click at [55, 10] on div at bounding box center [52, 10] width 9 height 9
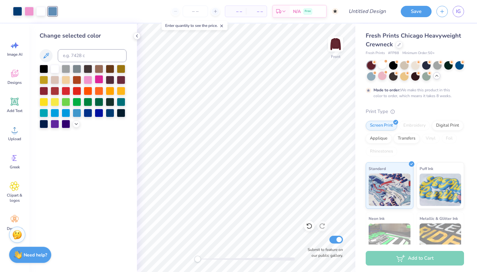
click at [96, 80] on div at bounding box center [99, 79] width 8 height 8
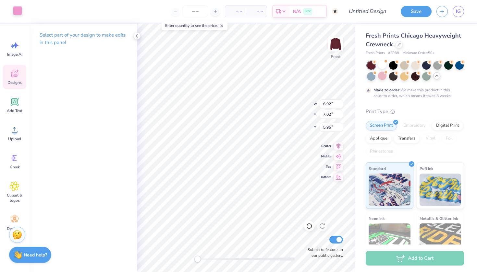
click at [17, 9] on div at bounding box center [17, 10] width 9 height 9
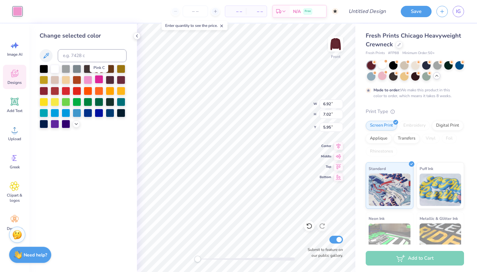
click at [95, 81] on div at bounding box center [99, 79] width 8 height 8
type input "10.22"
type input "9.98"
type input "8.48"
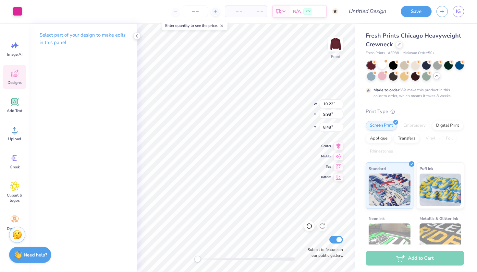
click at [10, 80] on span "Designs" at bounding box center [14, 82] width 14 height 5
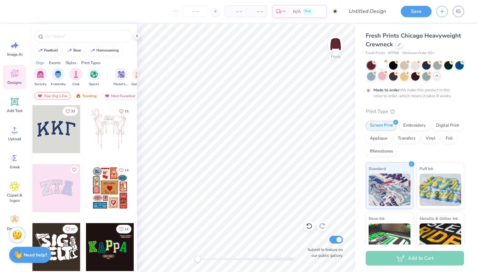
click at [118, 94] on div "Most Favorited" at bounding box center [120, 96] width 37 height 8
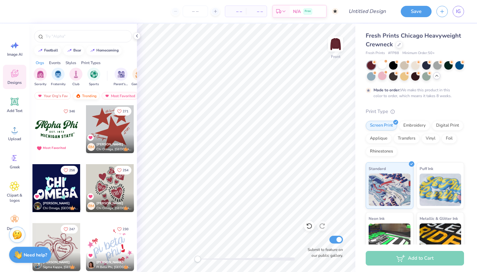
click at [88, 97] on div "Trending" at bounding box center [86, 96] width 27 height 8
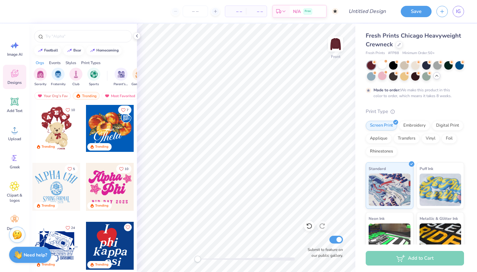
scroll to position [239, 0]
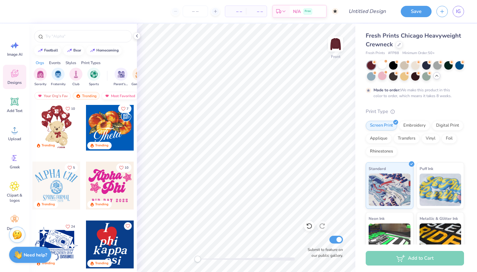
click at [126, 99] on div "Most Favorited" at bounding box center [120, 96] width 37 height 8
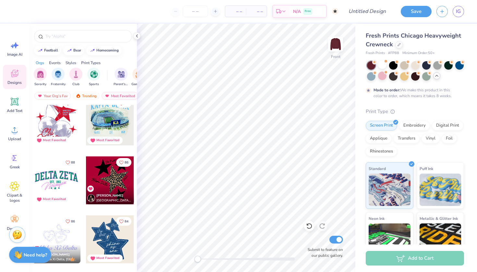
scroll to position [954, 0]
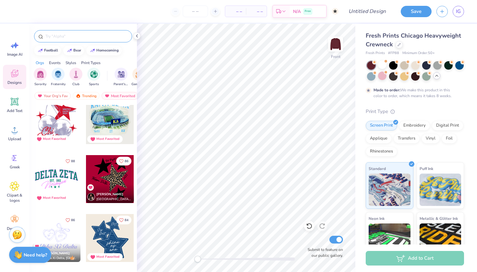
click at [81, 38] on input "text" at bounding box center [86, 36] width 83 height 6
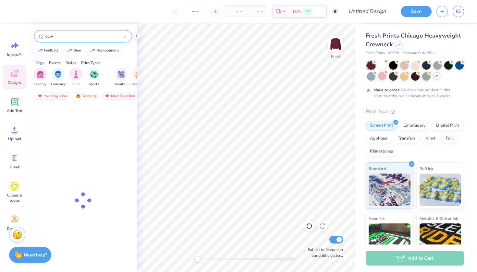
type input "cow"
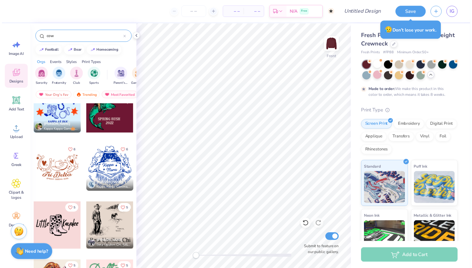
scroll to position [846, 0]
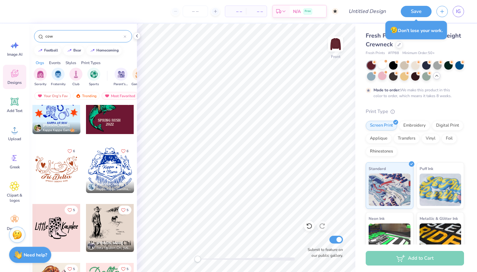
click at [61, 168] on div at bounding box center [56, 169] width 48 height 48
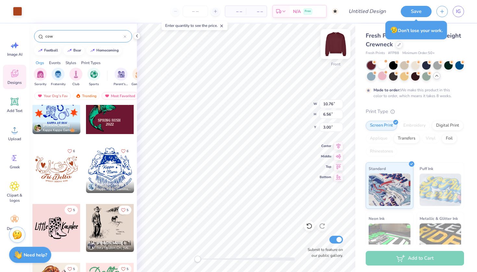
click at [340, 42] on img at bounding box center [335, 44] width 26 height 26
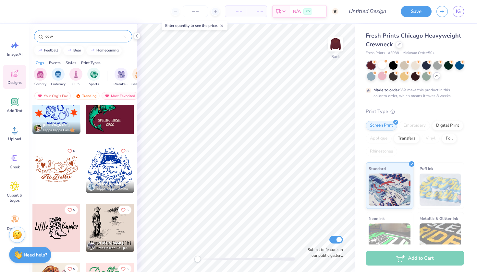
click at [51, 168] on div at bounding box center [56, 169] width 48 height 48
click at [14, 9] on div at bounding box center [17, 10] width 9 height 9
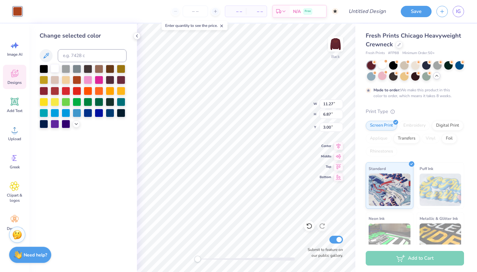
click at [56, 72] on div at bounding box center [55, 68] width 8 height 8
click at [137, 34] on icon at bounding box center [136, 35] width 5 height 5
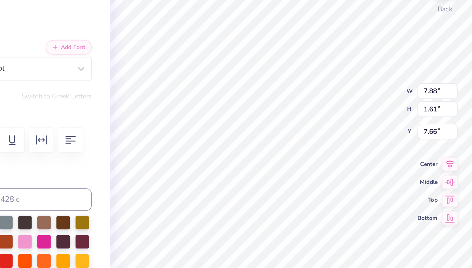
scroll to position [5, 1]
type textarea "T"
type textarea "Kappa Delta Chi"
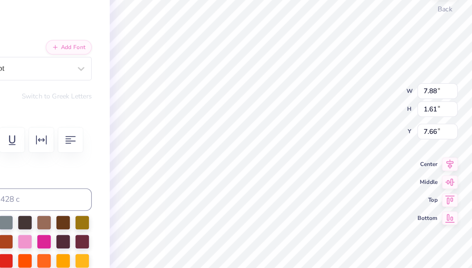
type input "5.87"
type input "0.56"
type input "9.31"
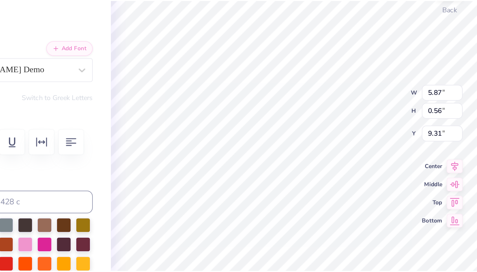
scroll to position [5, 1]
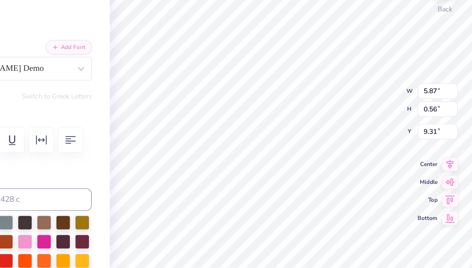
type textarea "Fall 2025"
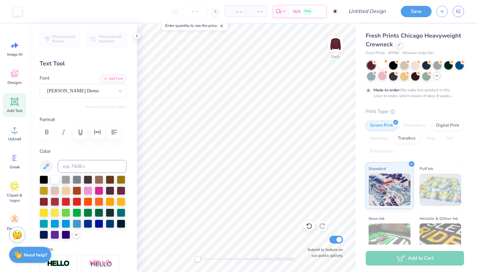
click at [111, 53] on div "Personalized Names Personalized Numbers Text Tool Add Font Font Kane Demo Switc…" at bounding box center [83, 148] width 108 height 249
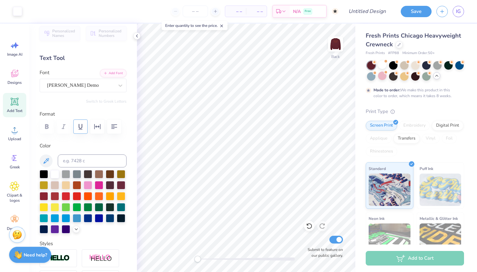
scroll to position [12, 0]
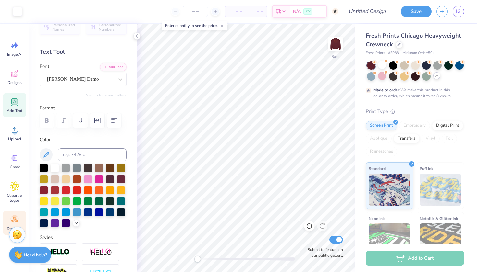
click at [15, 213] on div "Decorate" at bounding box center [14, 223] width 23 height 24
